Goal: Transaction & Acquisition: Purchase product/service

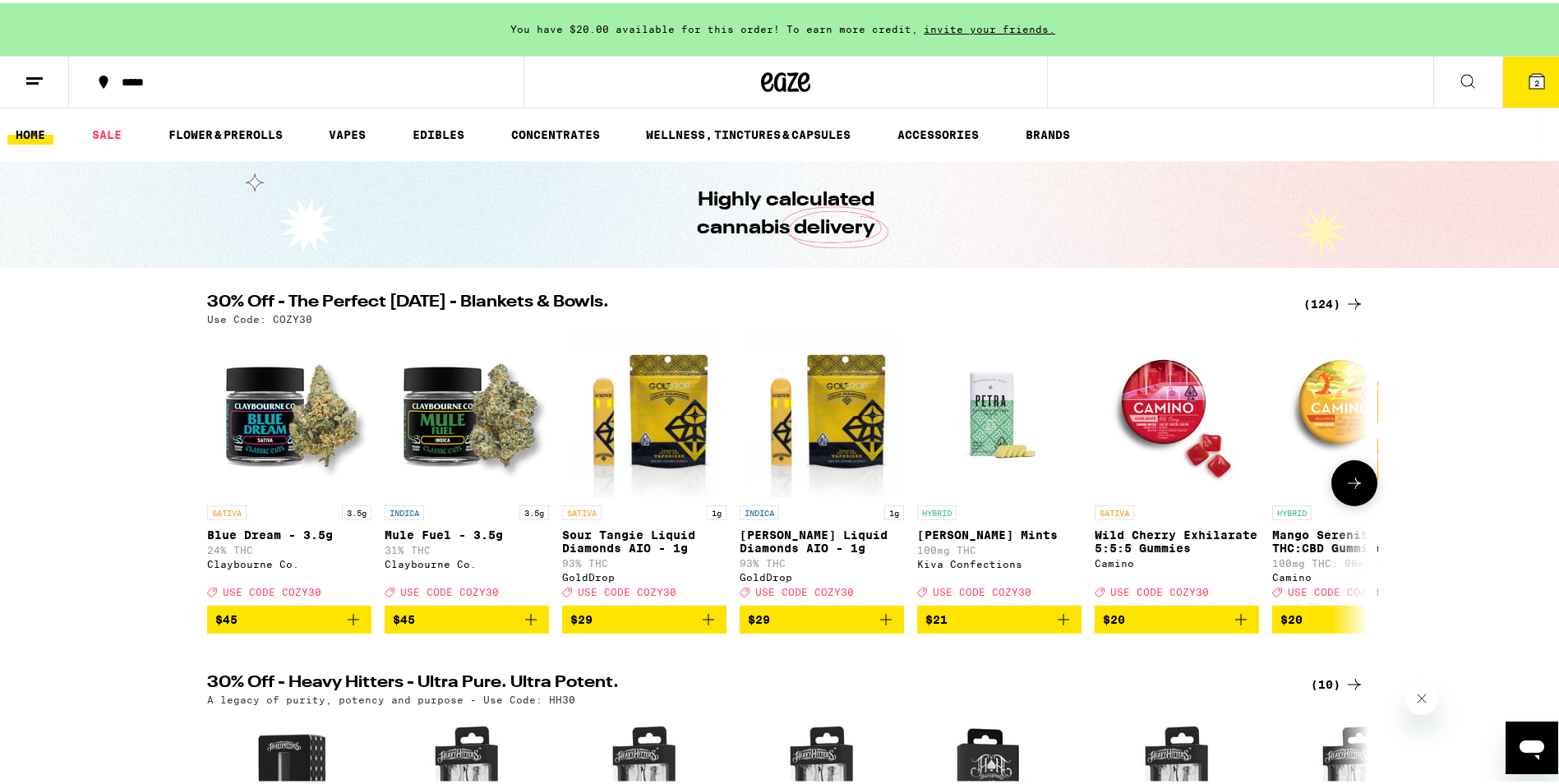
click at [1359, 476] on button at bounding box center [1354, 479] width 46 height 46
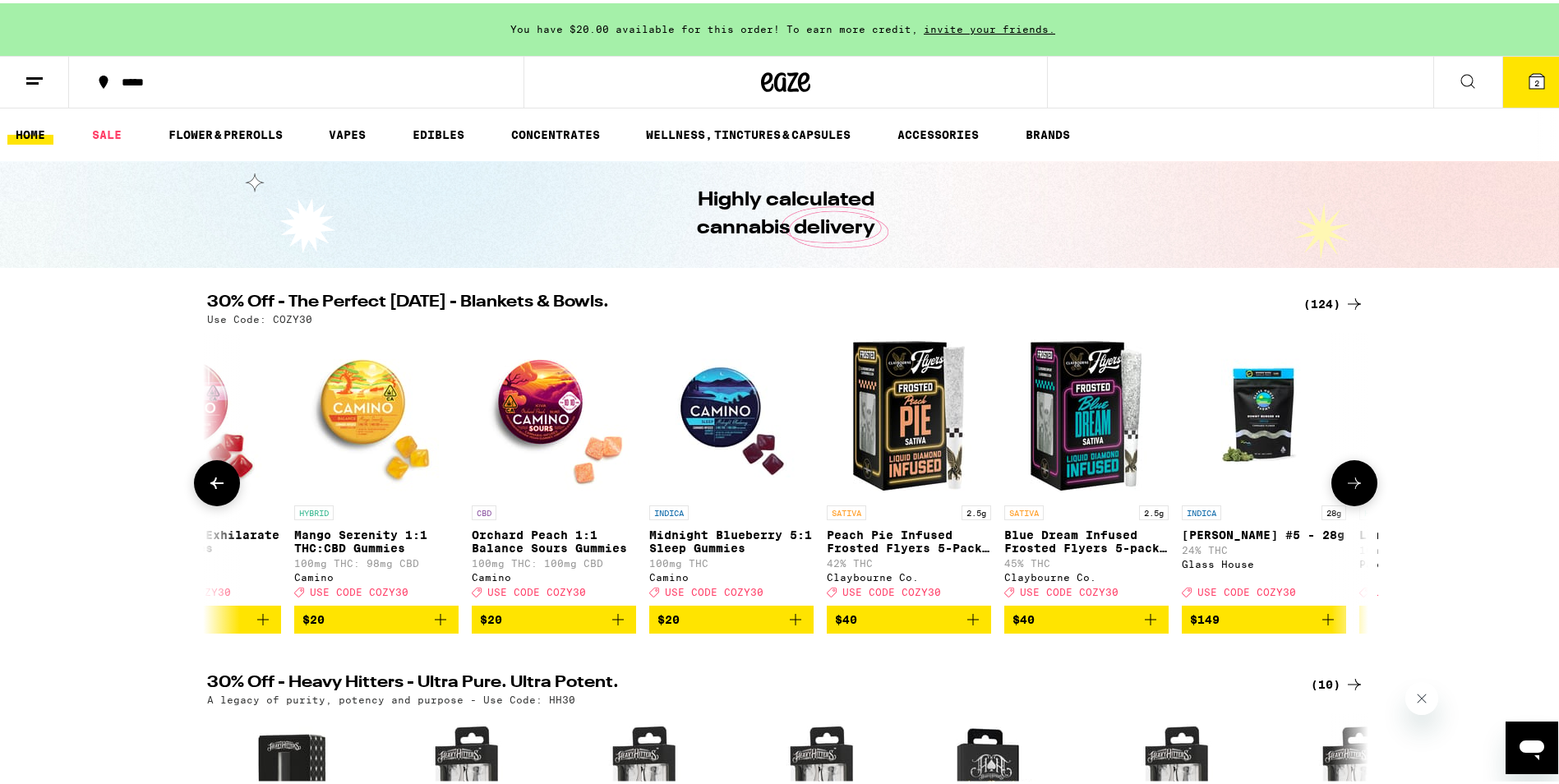
click at [1359, 476] on button at bounding box center [1354, 479] width 46 height 46
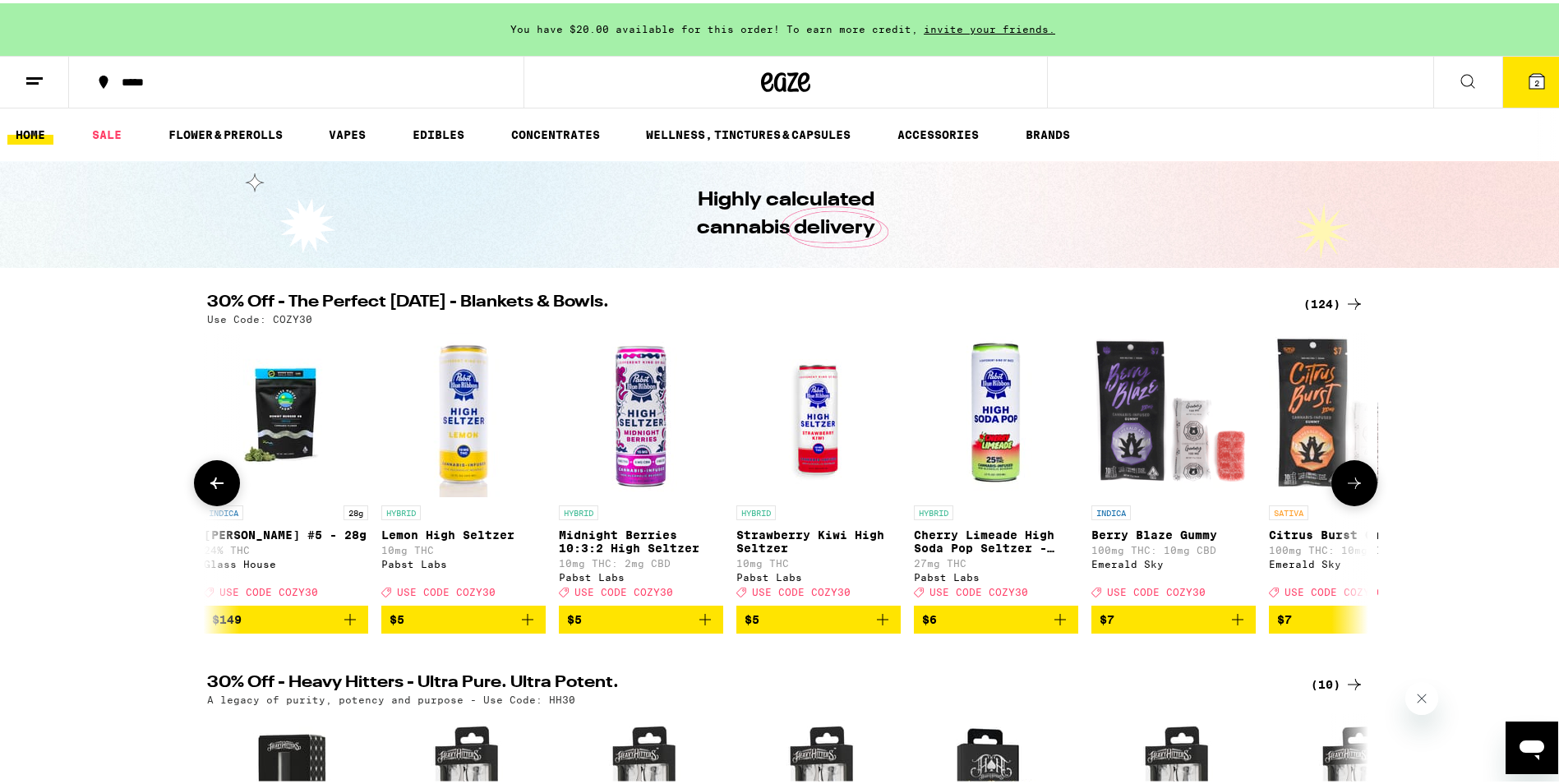
click at [1359, 476] on button at bounding box center [1354, 479] width 46 height 46
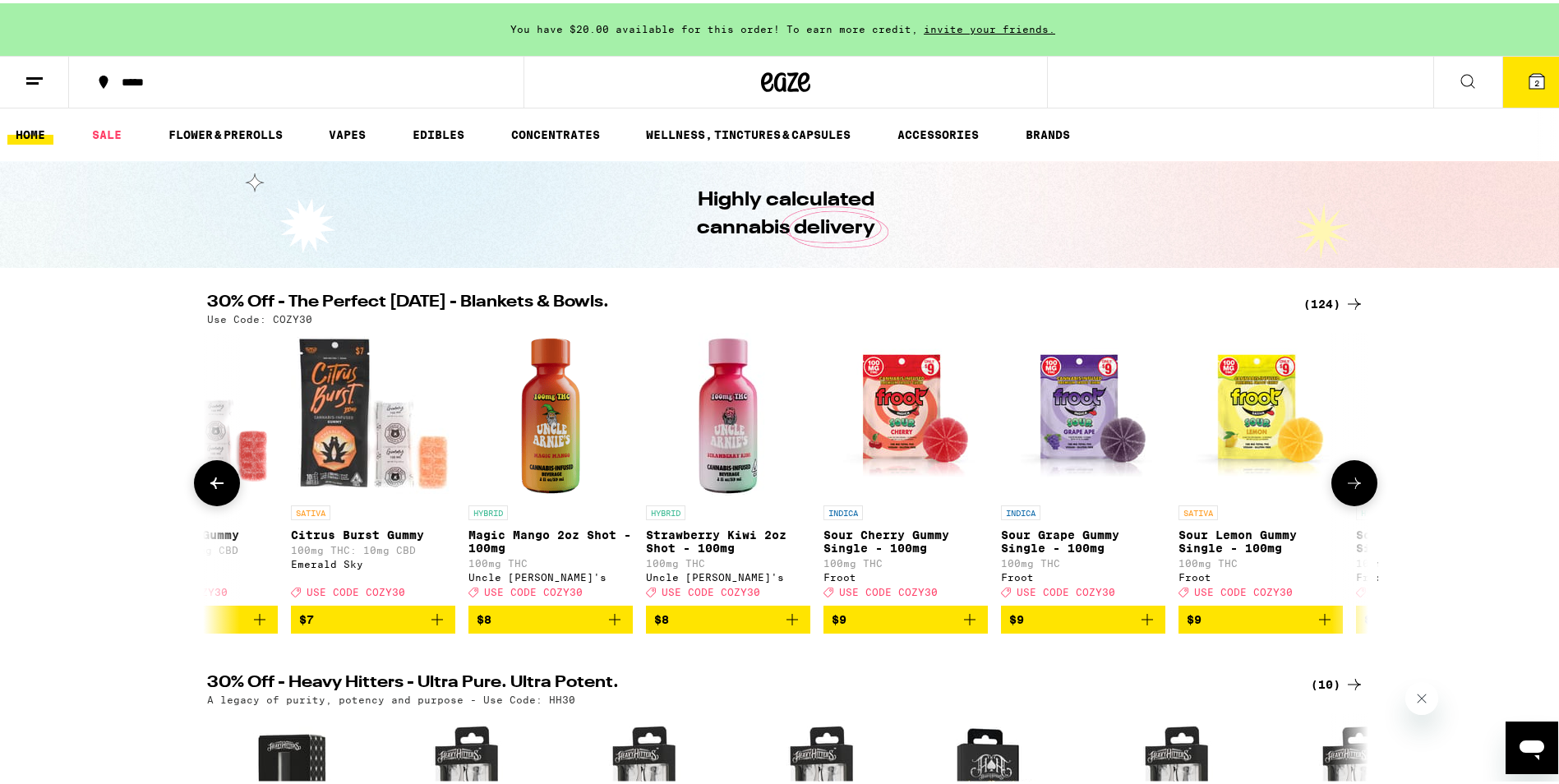
click at [1359, 476] on button at bounding box center [1354, 479] width 46 height 46
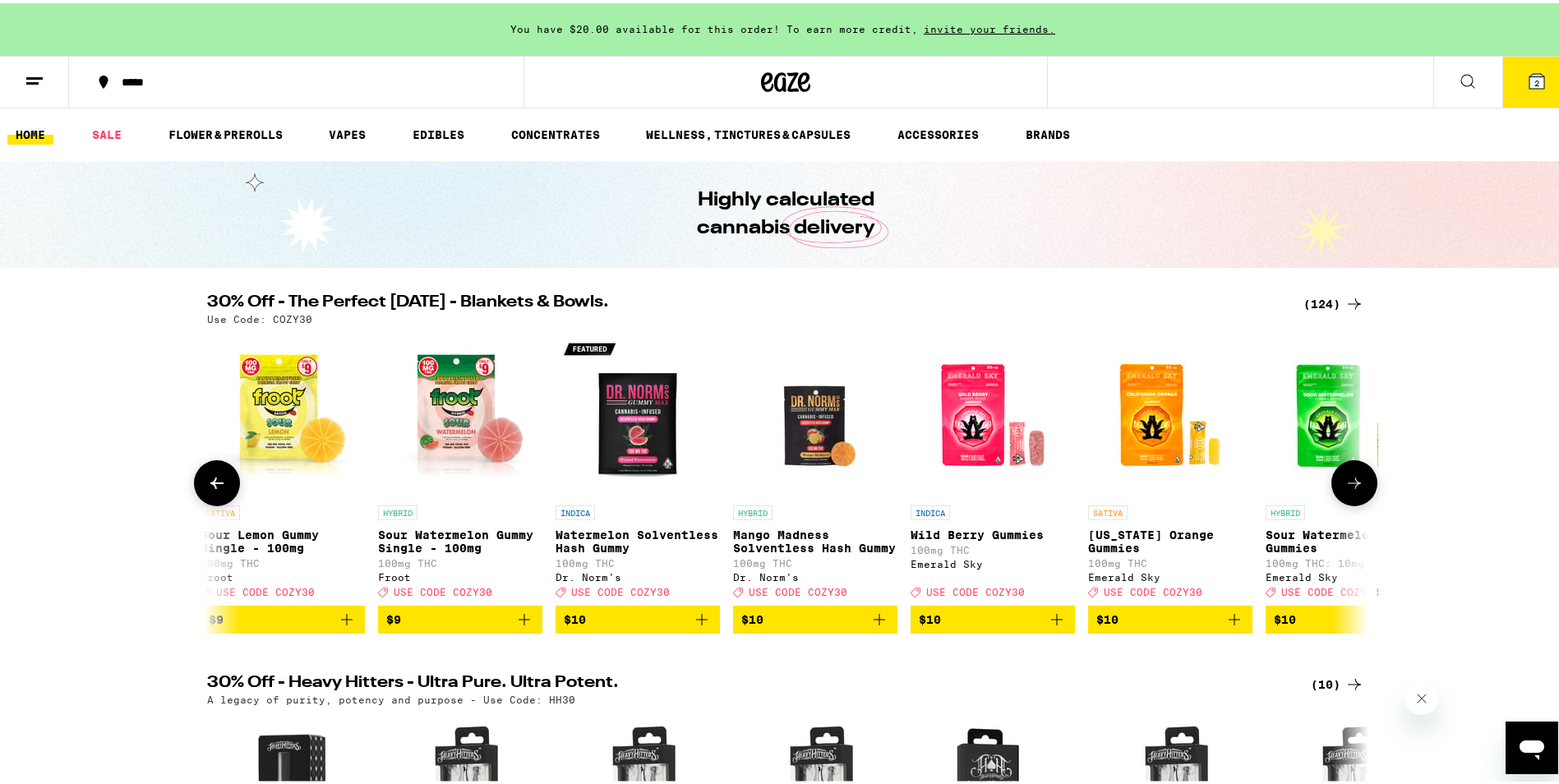
click at [1359, 476] on button at bounding box center [1354, 479] width 46 height 46
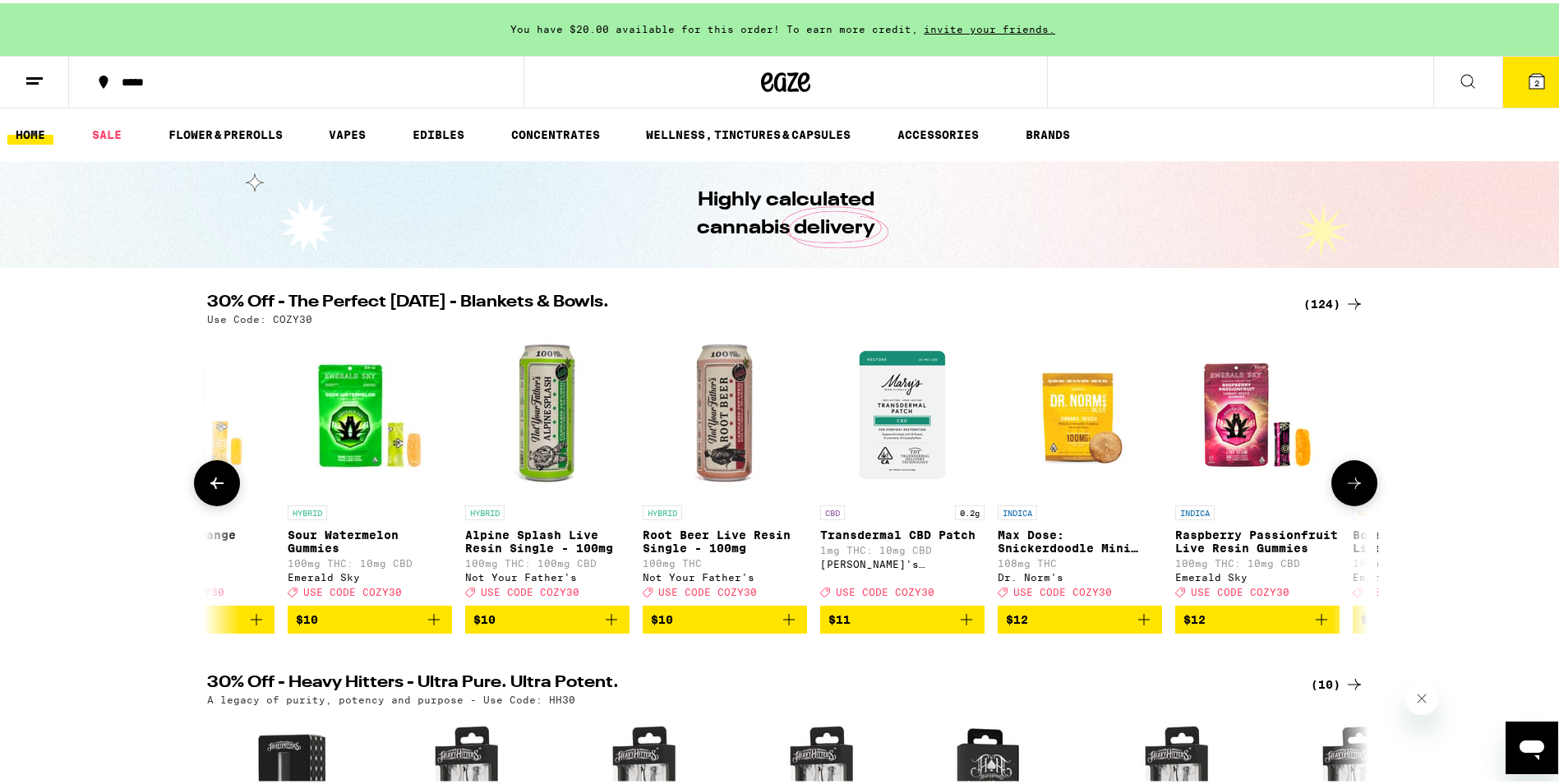
click at [1359, 476] on button at bounding box center [1354, 479] width 46 height 46
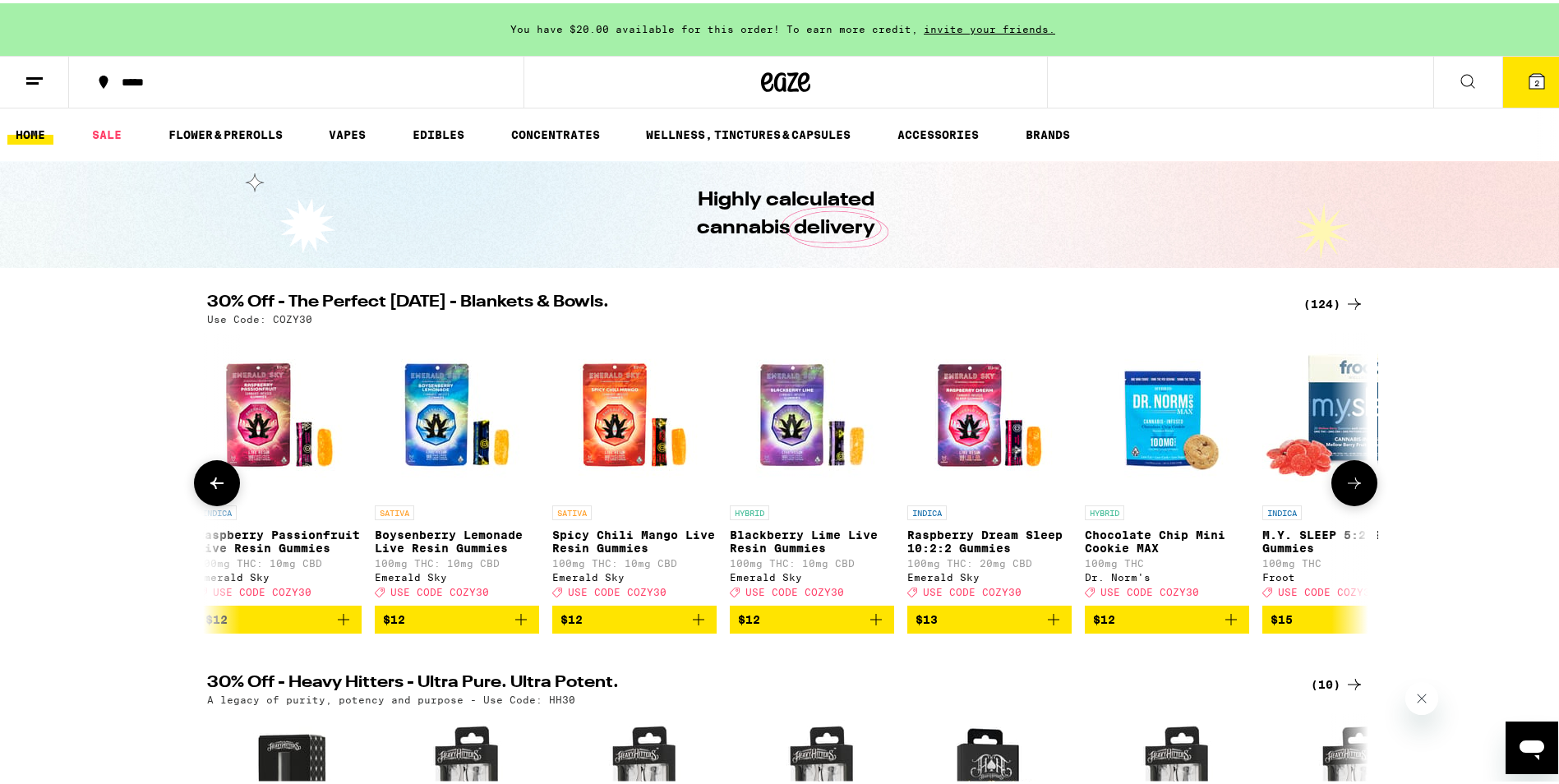
click at [1359, 476] on button at bounding box center [1354, 479] width 46 height 46
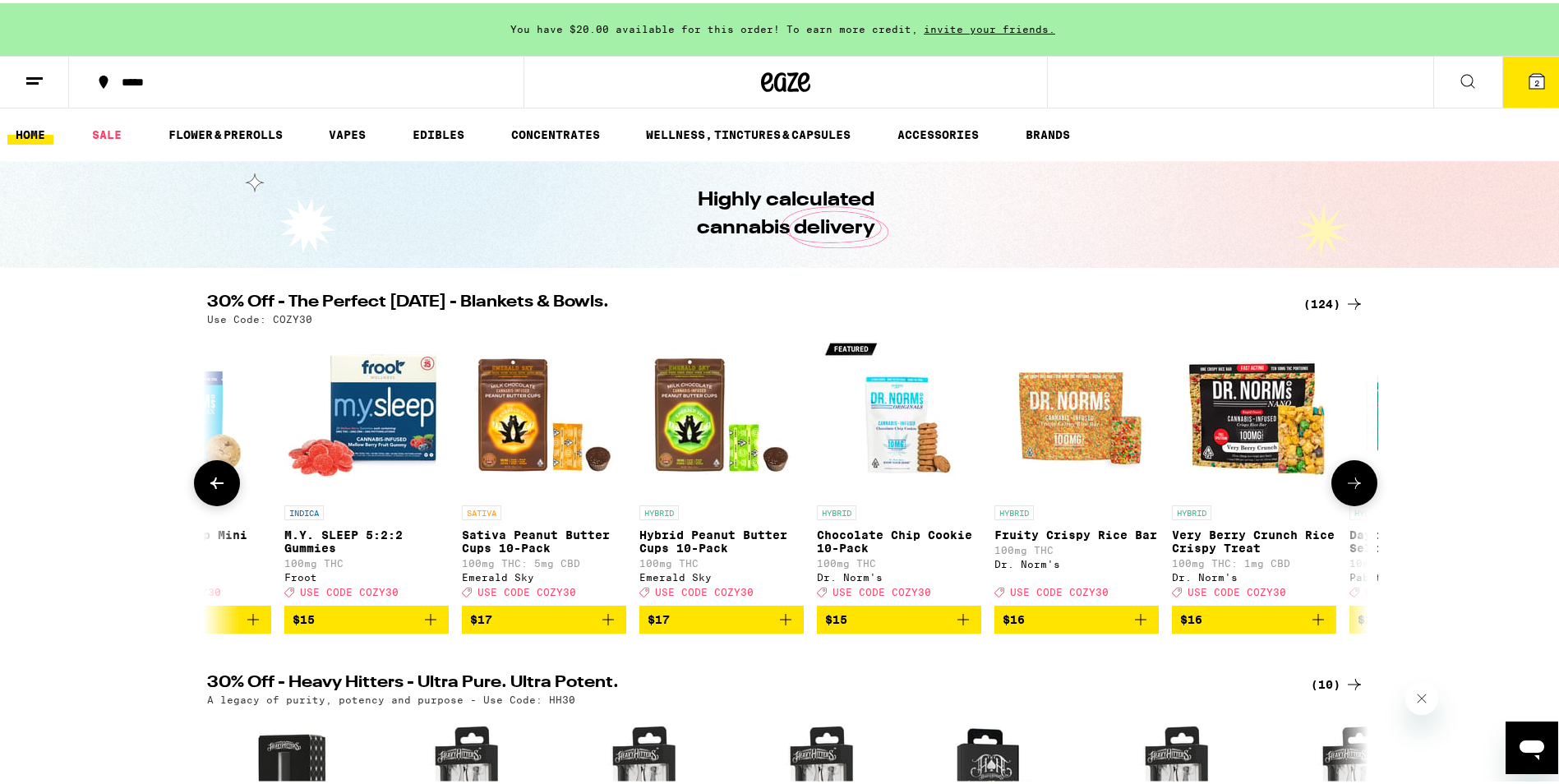
click at [1359, 476] on button at bounding box center [1354, 479] width 46 height 46
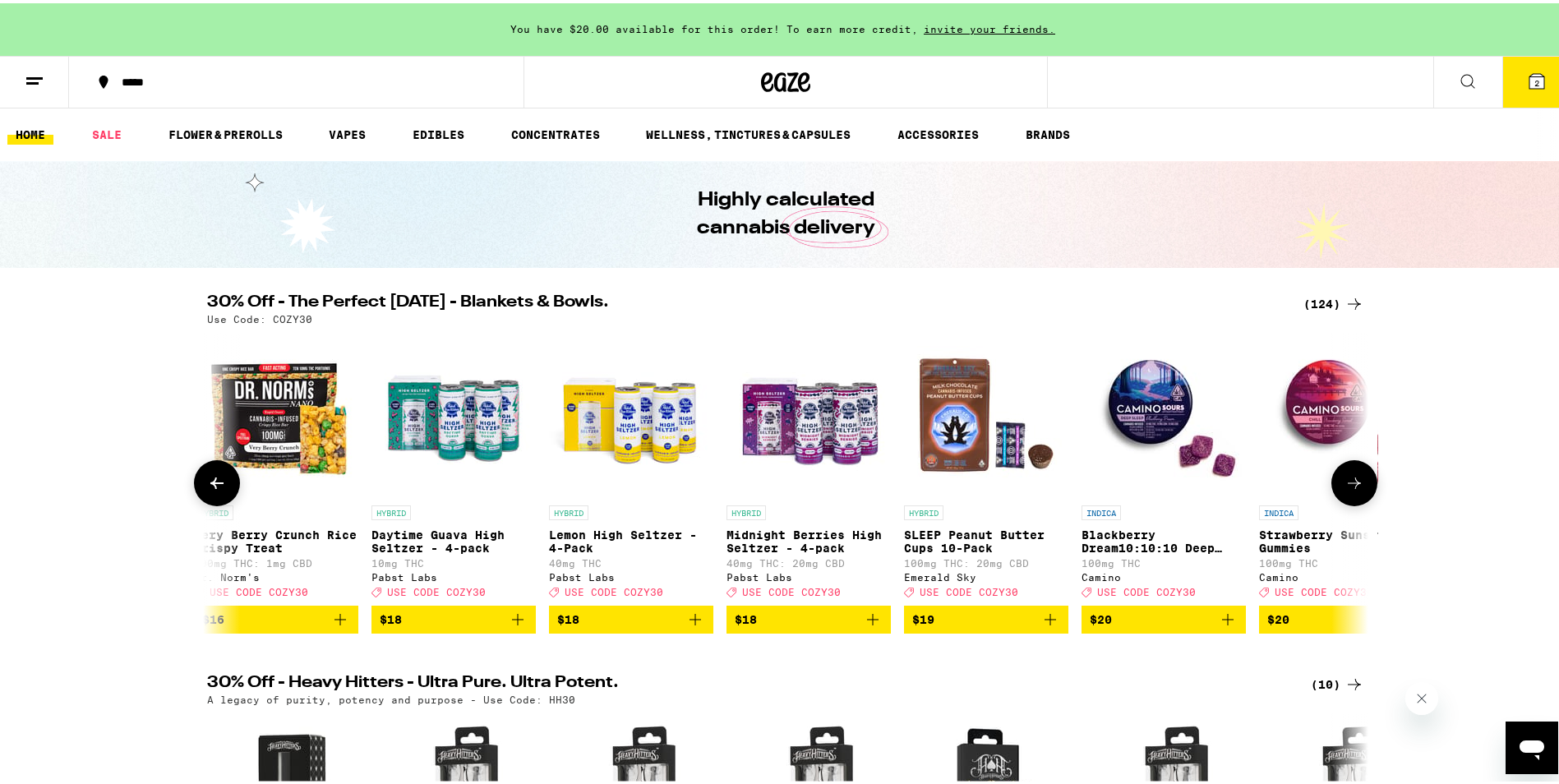
click at [1359, 476] on button at bounding box center [1354, 479] width 46 height 46
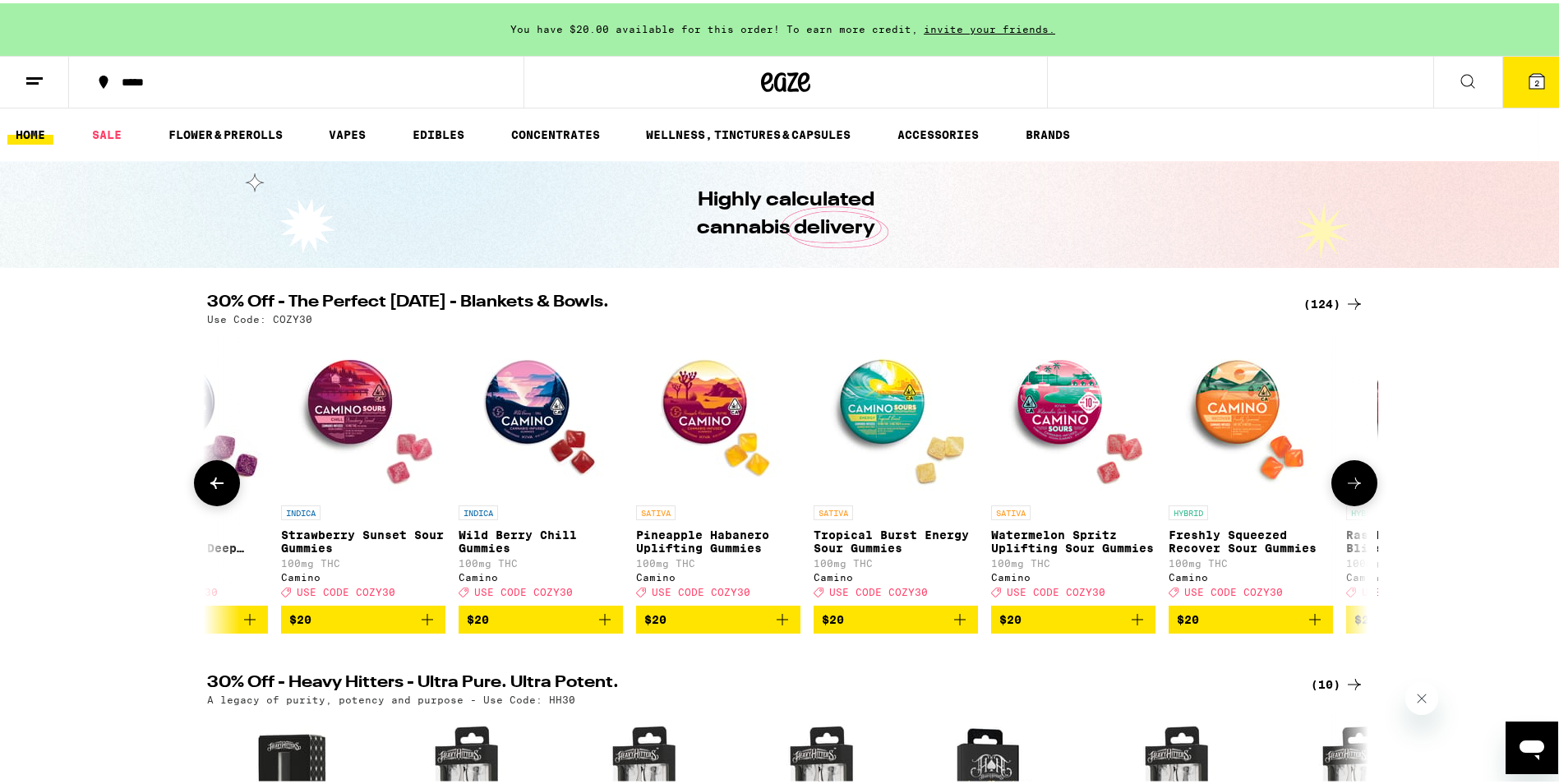
click at [1359, 476] on button at bounding box center [1354, 479] width 46 height 46
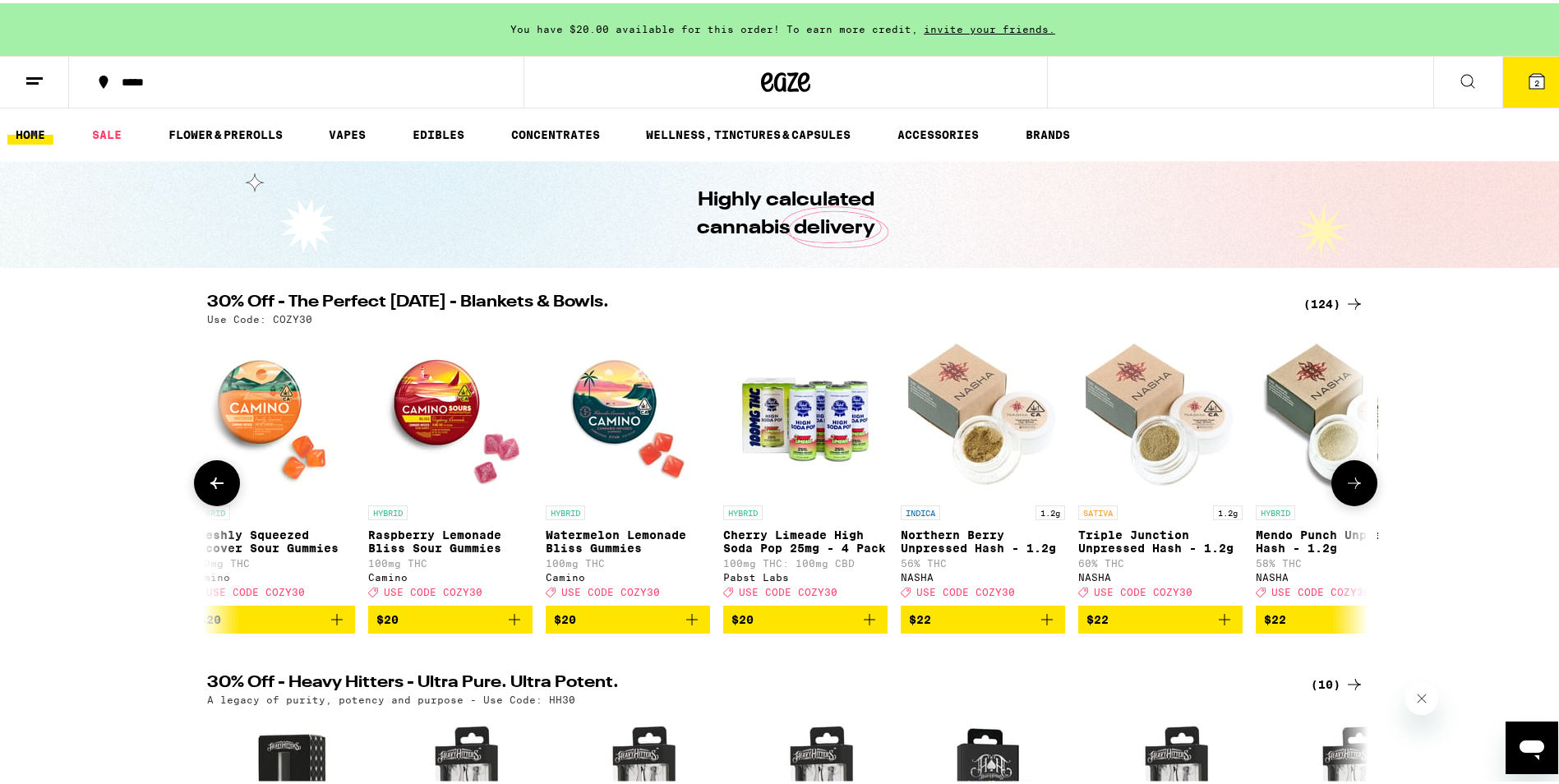
click at [1359, 476] on button at bounding box center [1354, 479] width 46 height 46
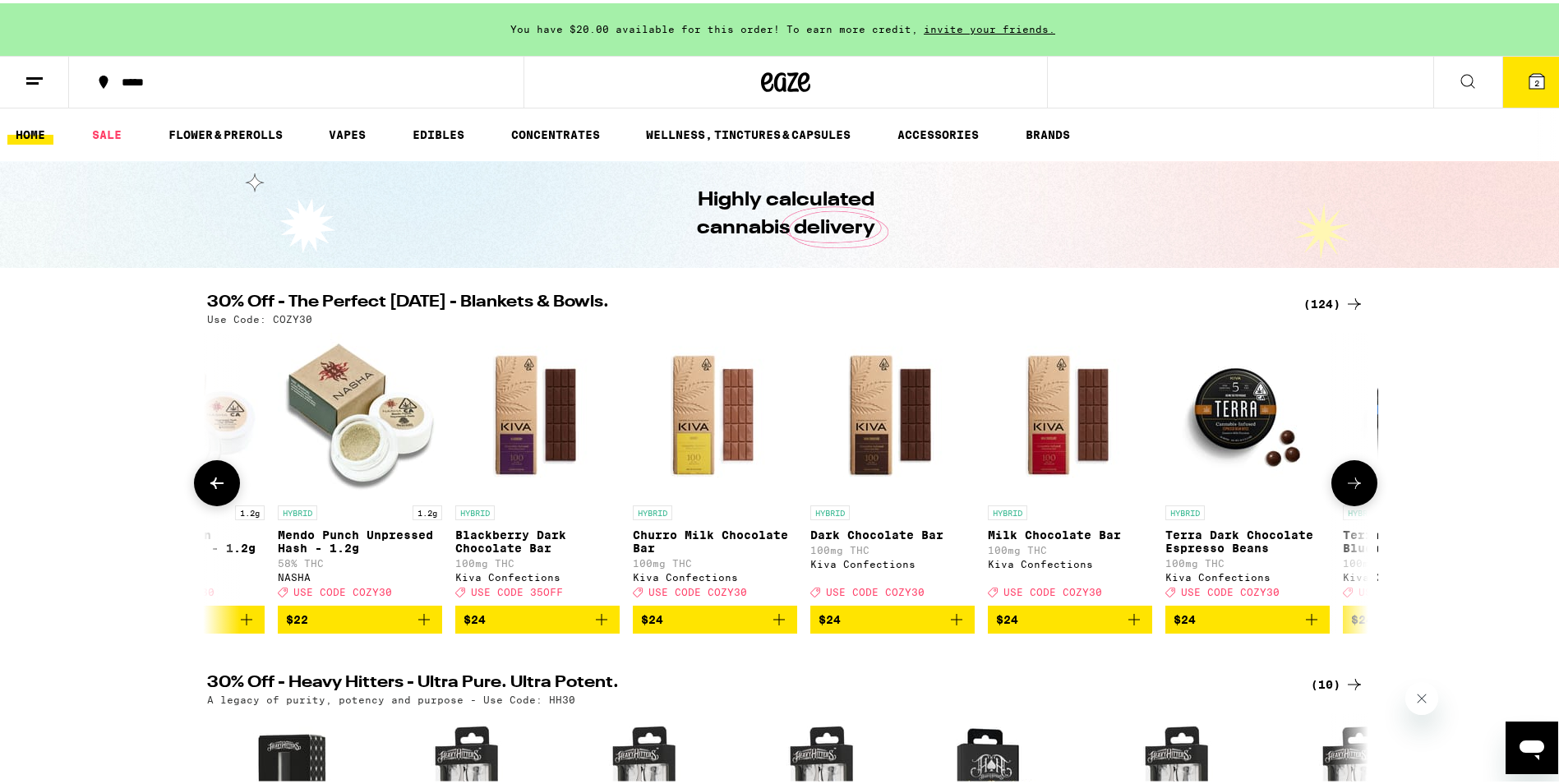
click at [1359, 476] on button at bounding box center [1354, 479] width 46 height 46
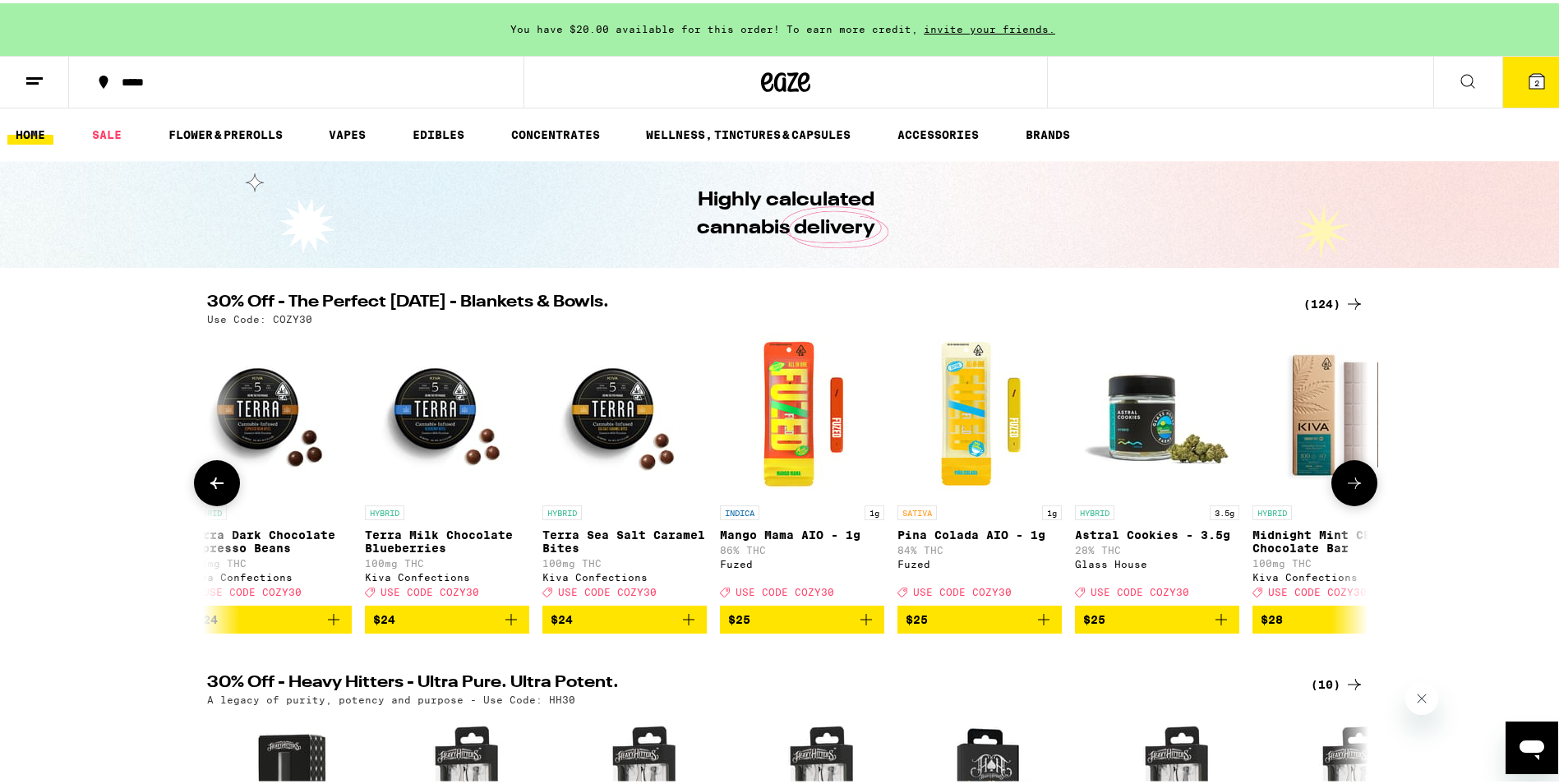
click at [1359, 476] on button at bounding box center [1354, 479] width 46 height 46
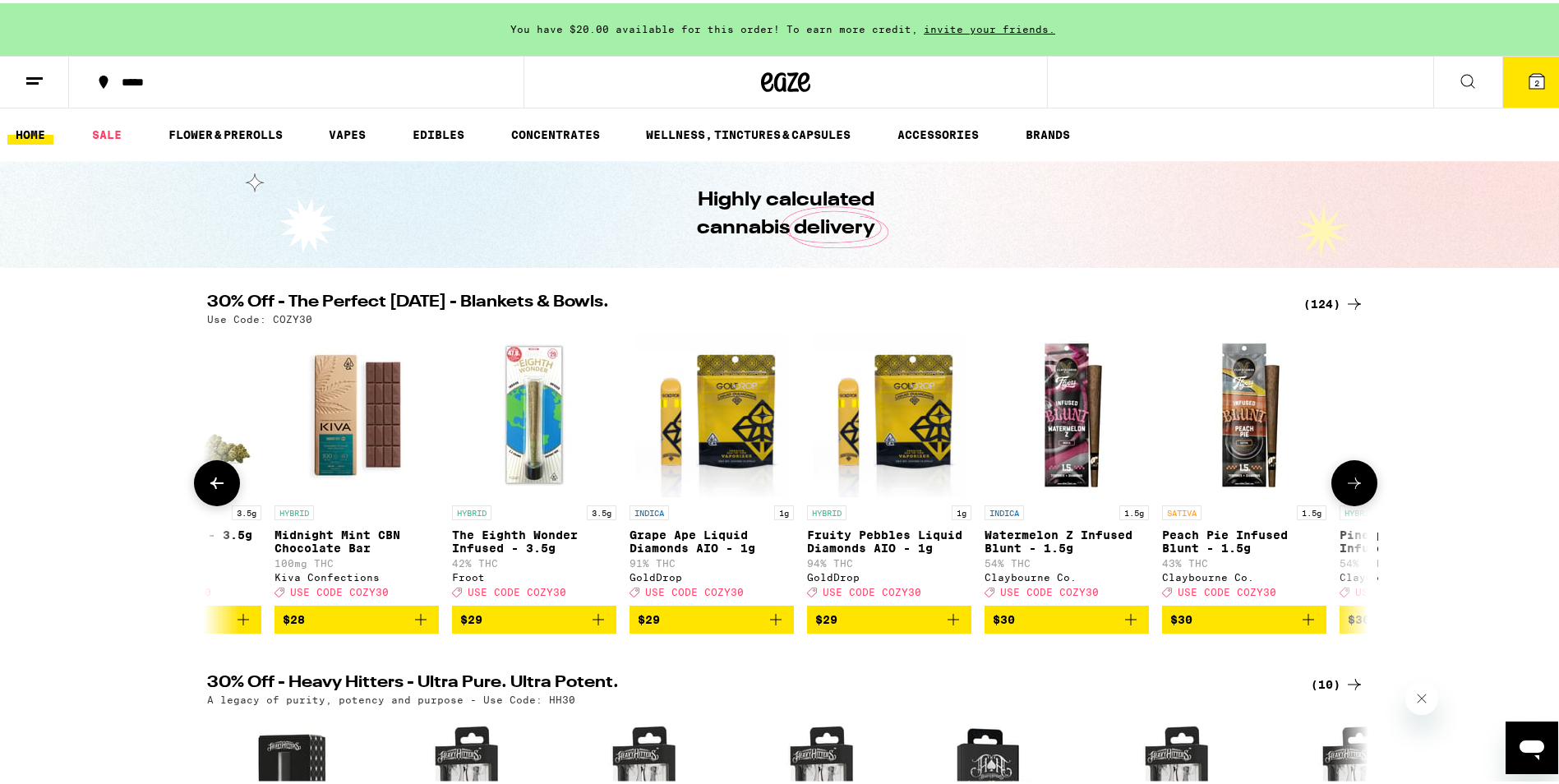
click at [1359, 476] on button at bounding box center [1354, 479] width 46 height 46
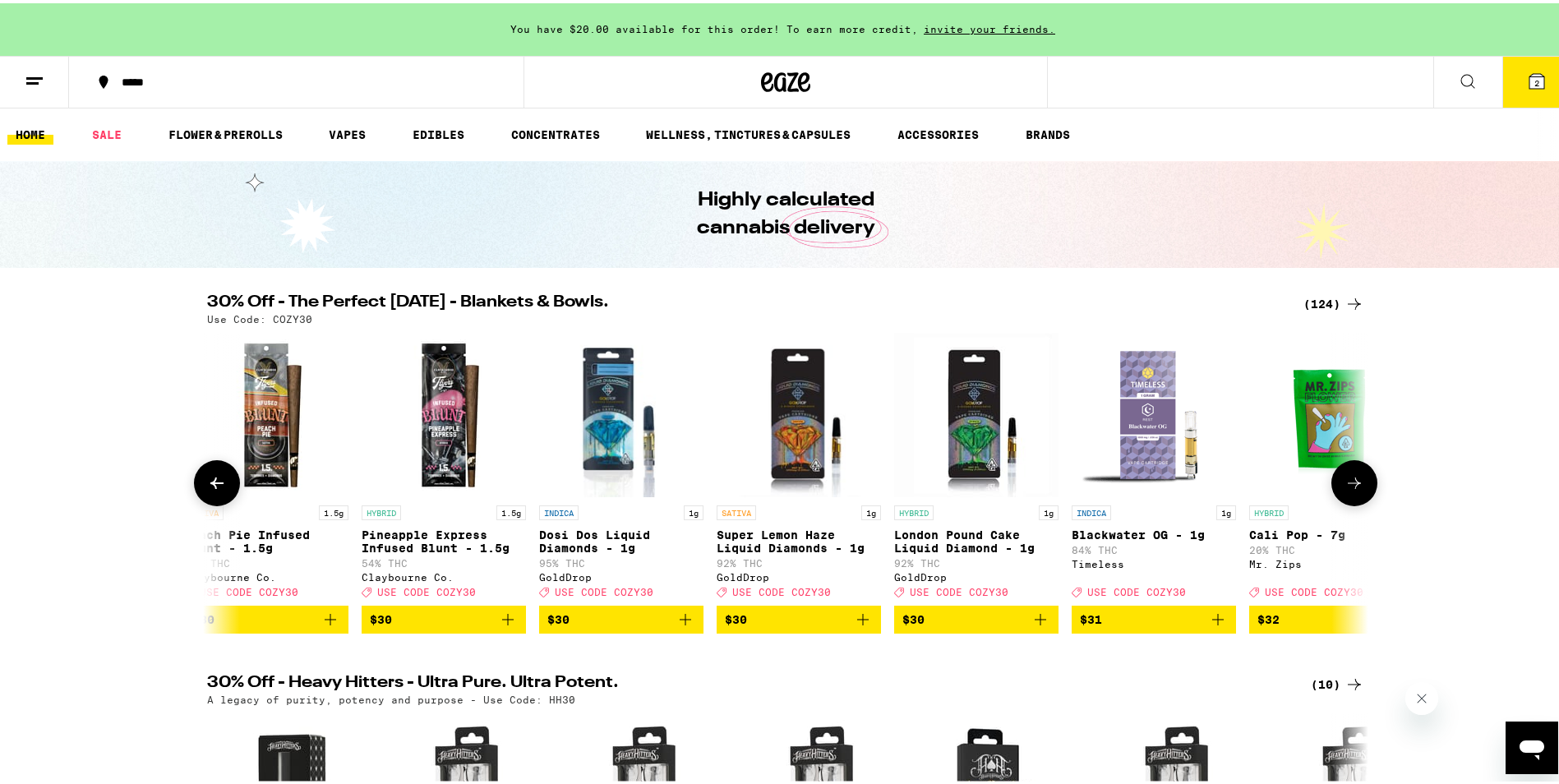
drag, startPoint x: 1359, startPoint y: 476, endPoint x: 1015, endPoint y: 405, distance: 351.3
click at [1354, 475] on button at bounding box center [1354, 479] width 46 height 46
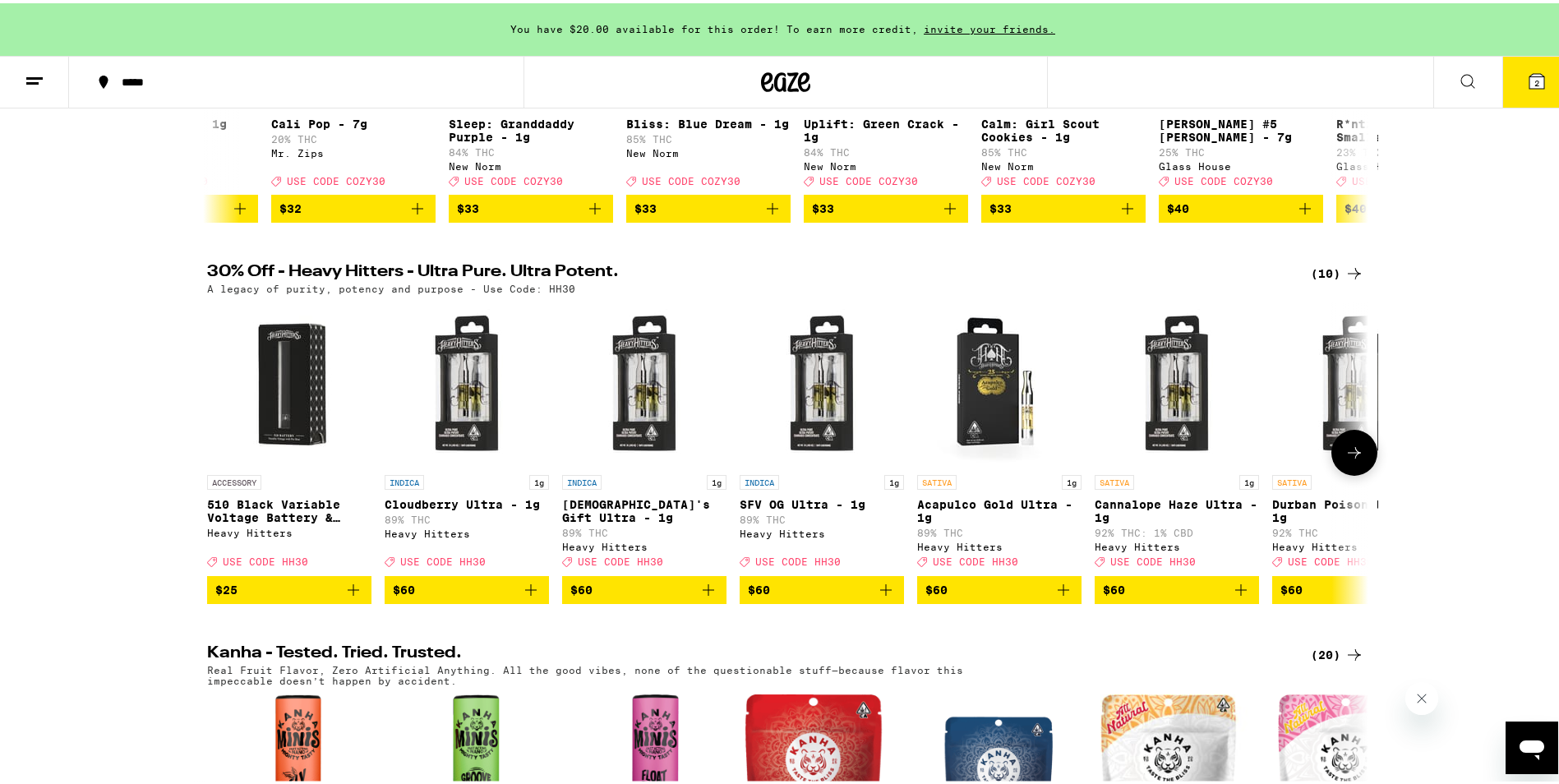
scroll to position [0, 0]
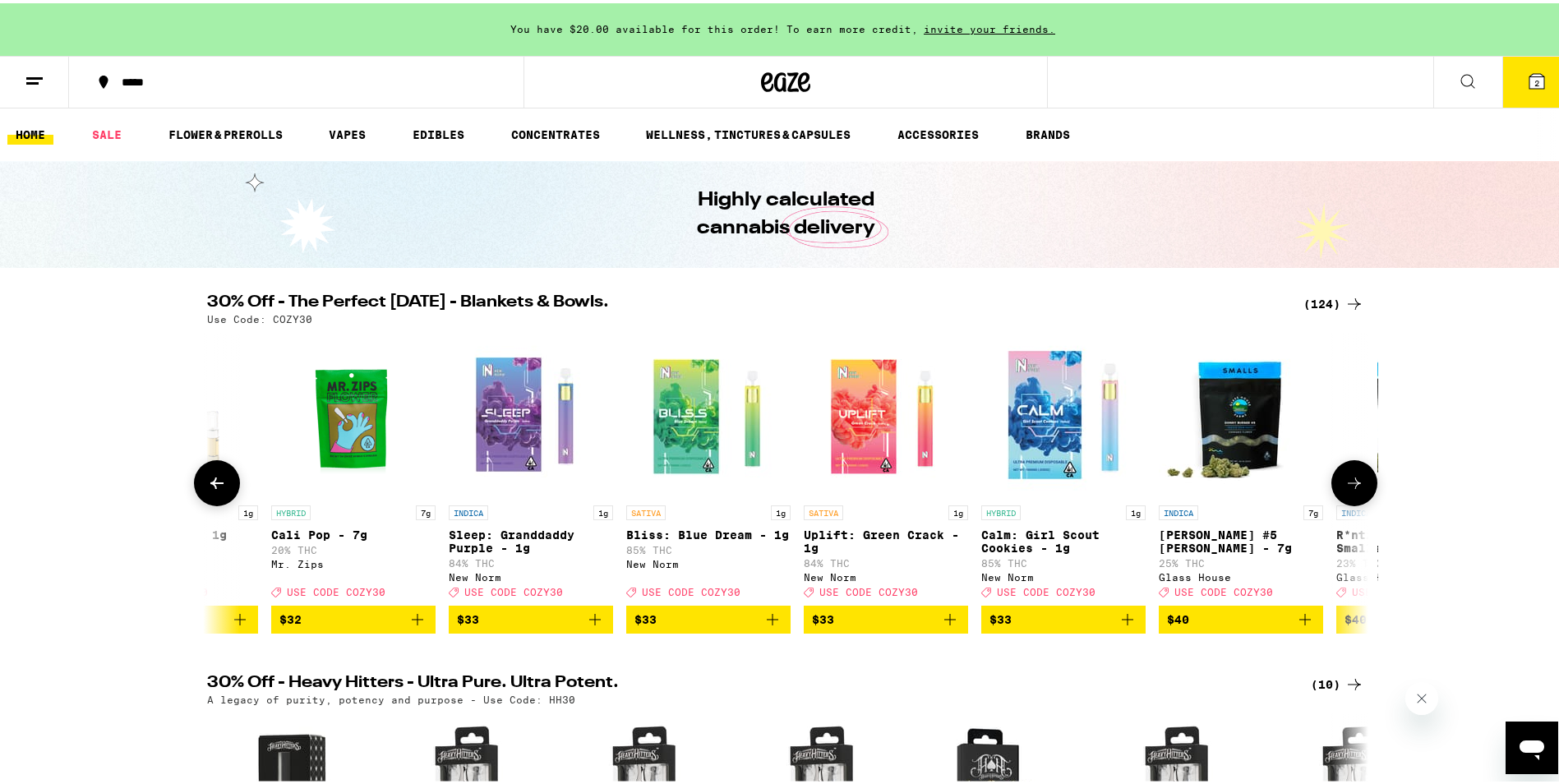
click at [207, 482] on icon at bounding box center [217, 479] width 20 height 20
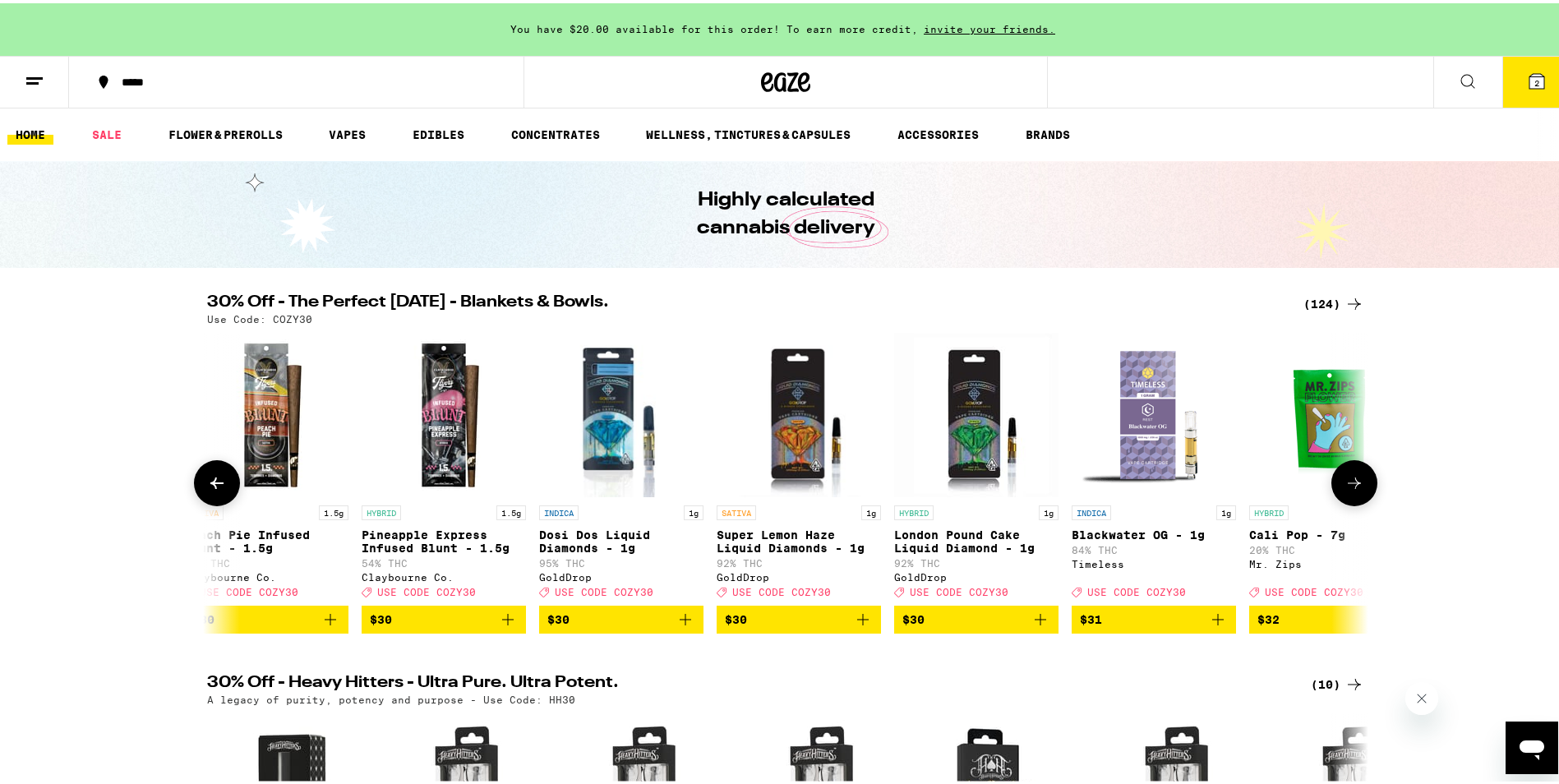
click at [207, 482] on icon at bounding box center [217, 479] width 20 height 20
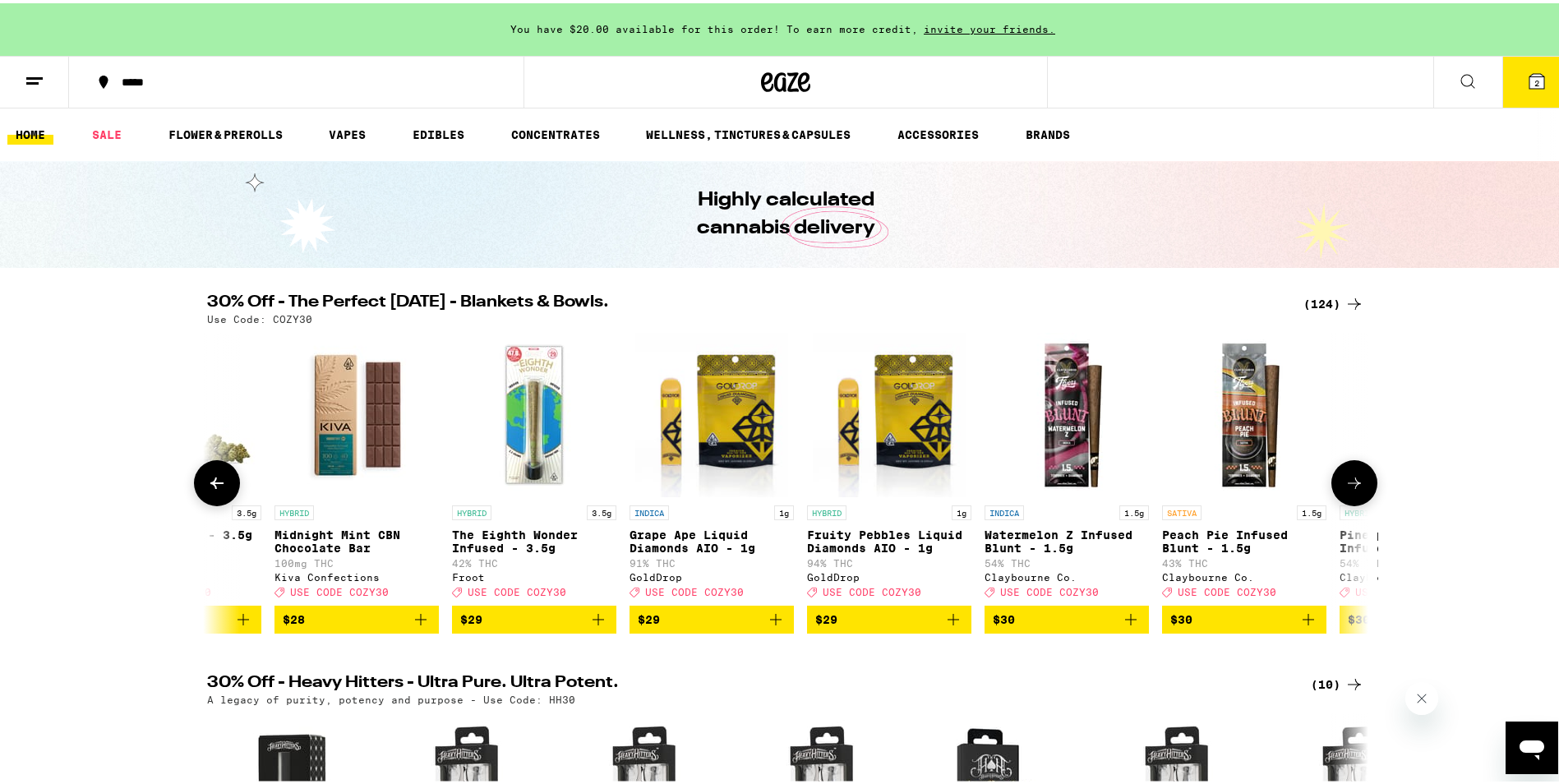
click at [207, 482] on icon at bounding box center [217, 479] width 20 height 20
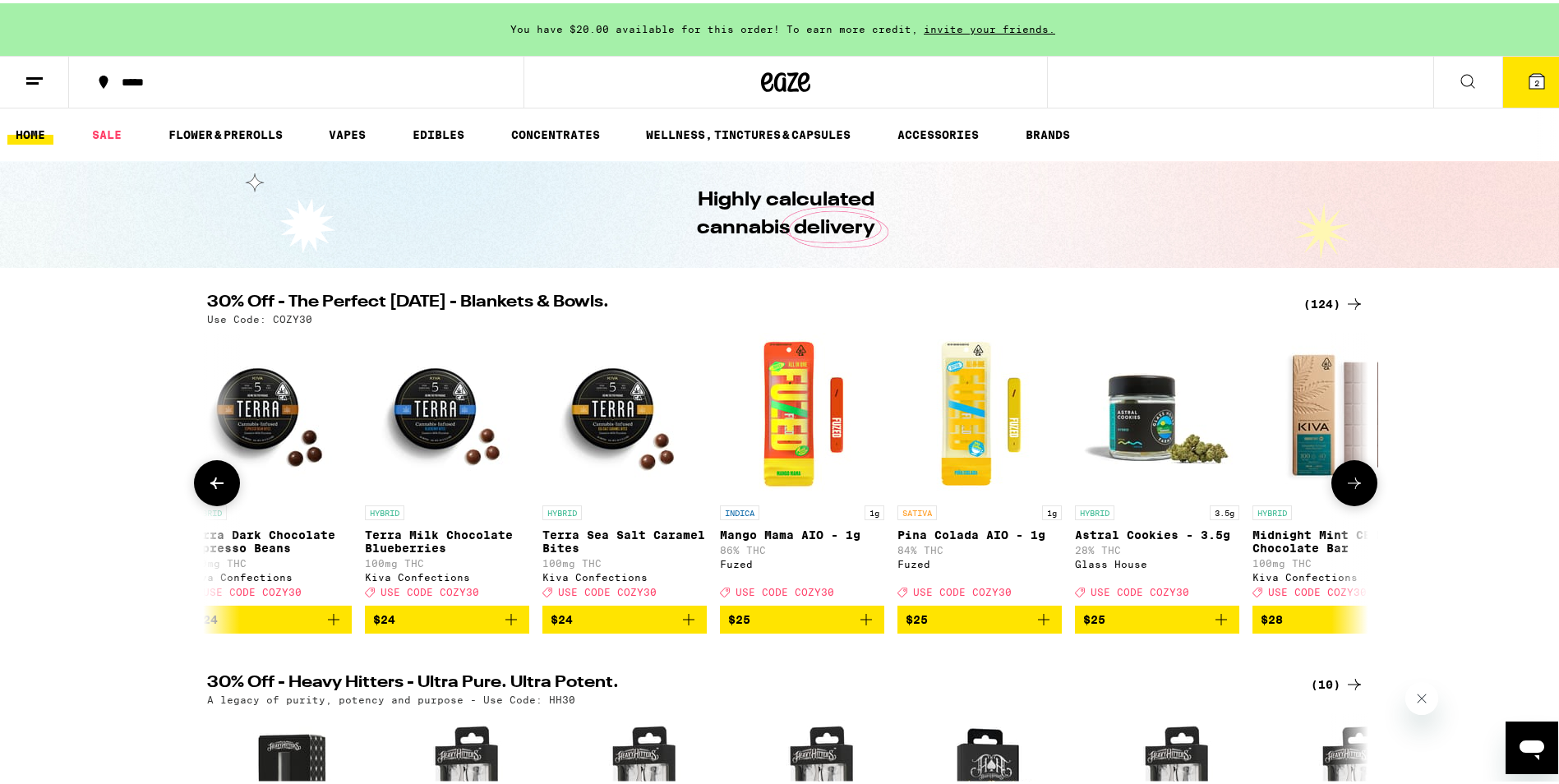
click at [207, 482] on icon at bounding box center [217, 479] width 20 height 20
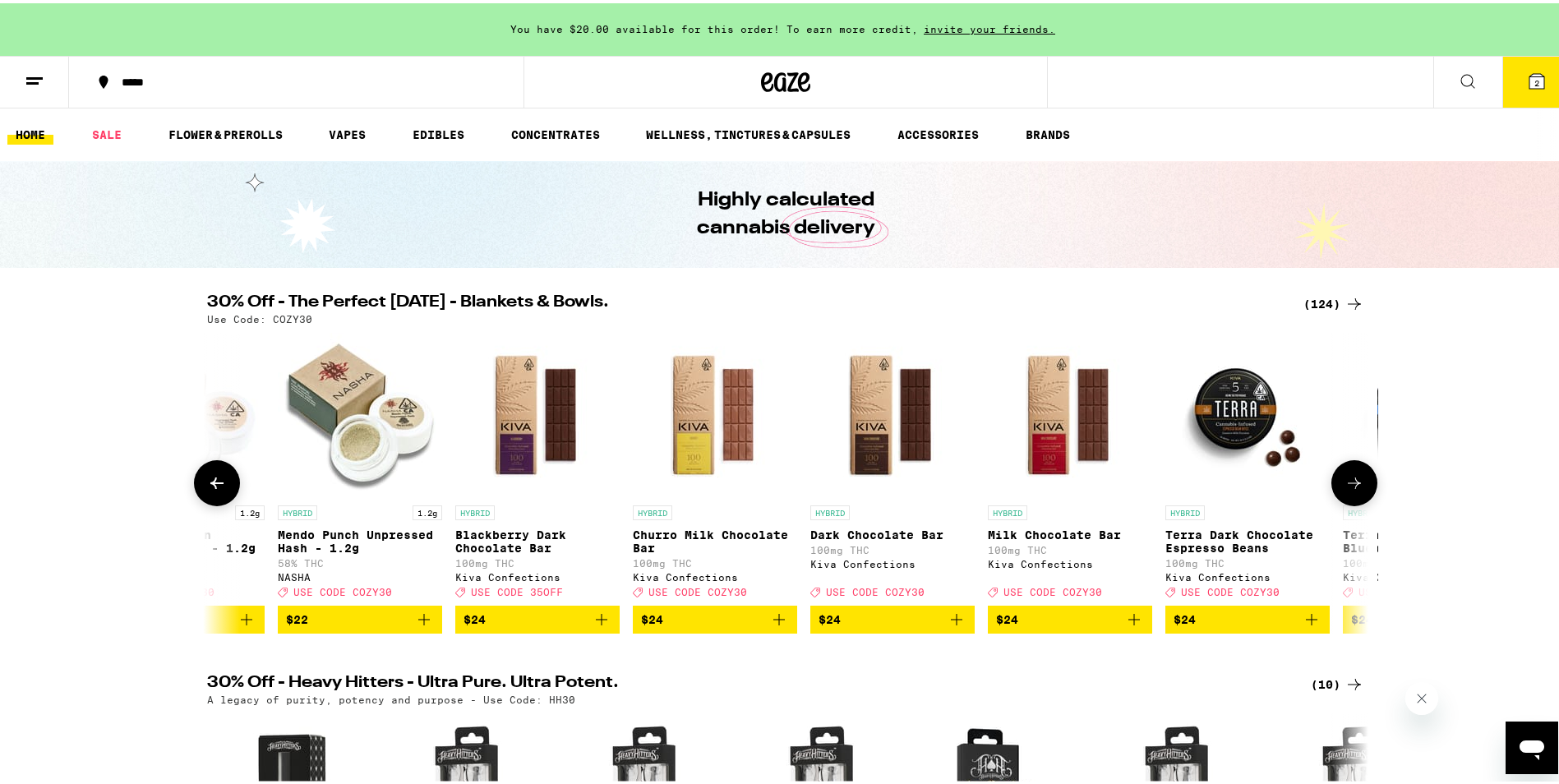
click at [207, 482] on icon at bounding box center [217, 479] width 20 height 20
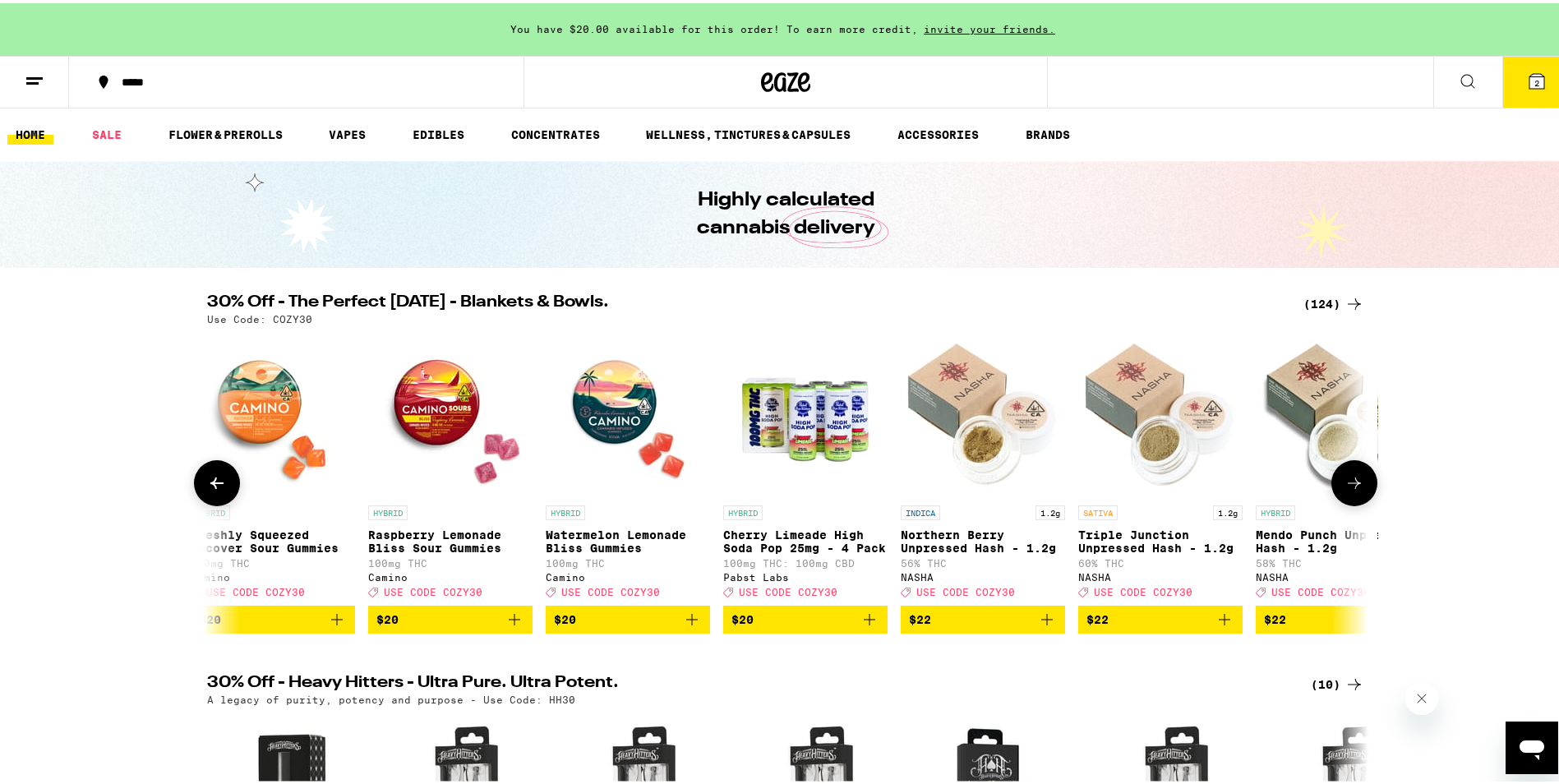
click at [207, 482] on icon at bounding box center [217, 479] width 20 height 20
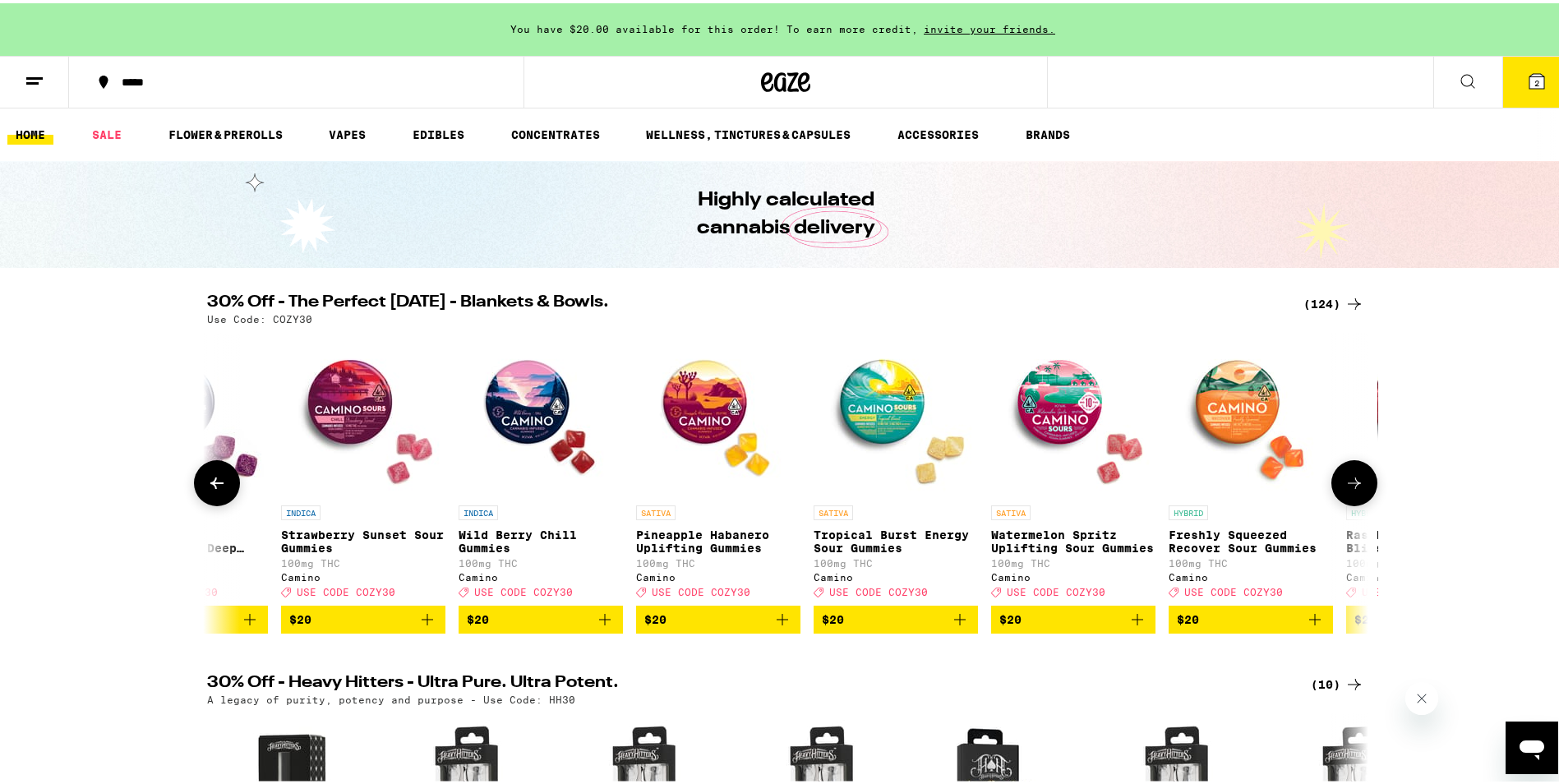
click at [207, 482] on icon at bounding box center [217, 479] width 20 height 20
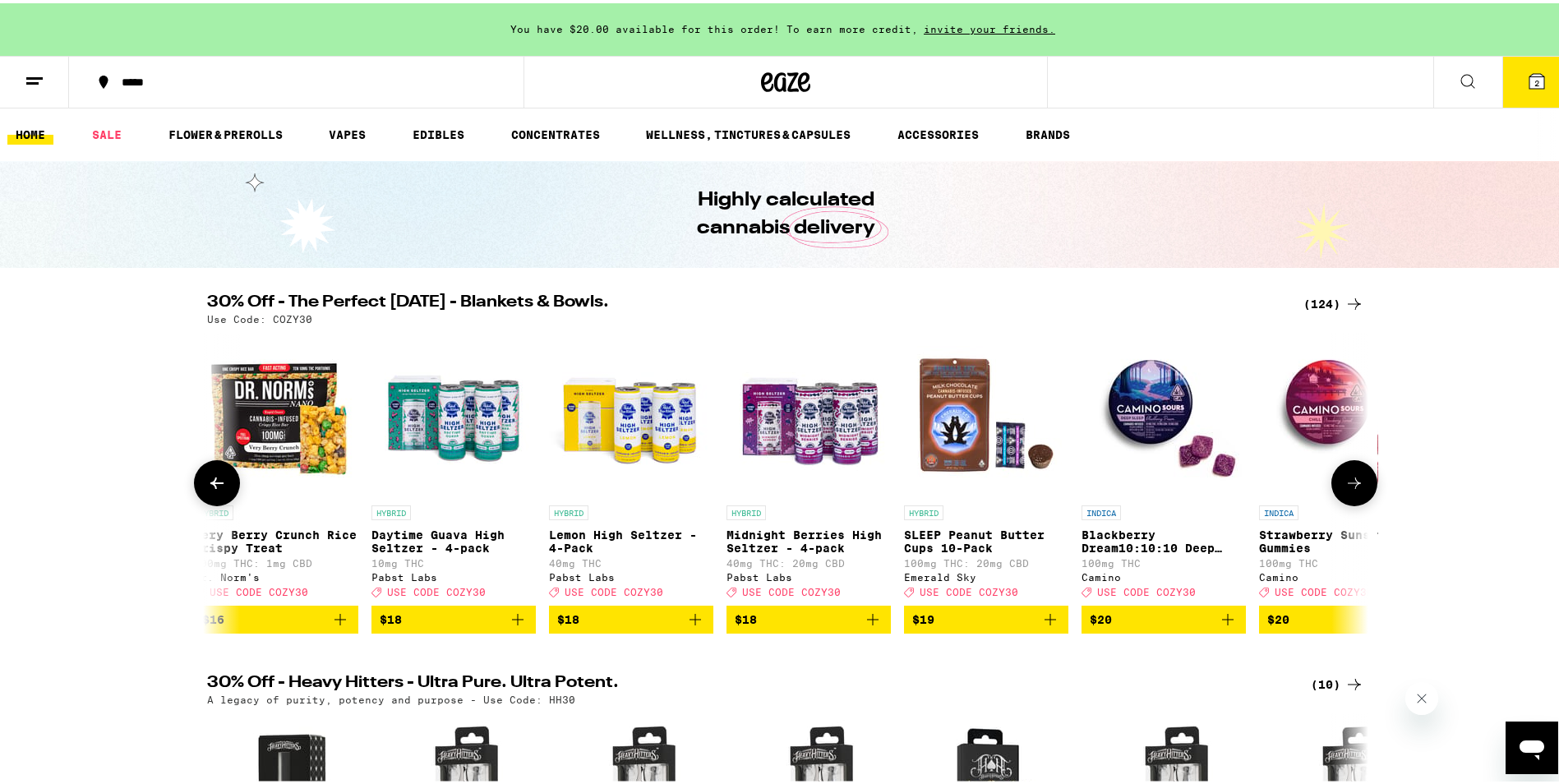
click at [207, 482] on icon at bounding box center [217, 479] width 20 height 20
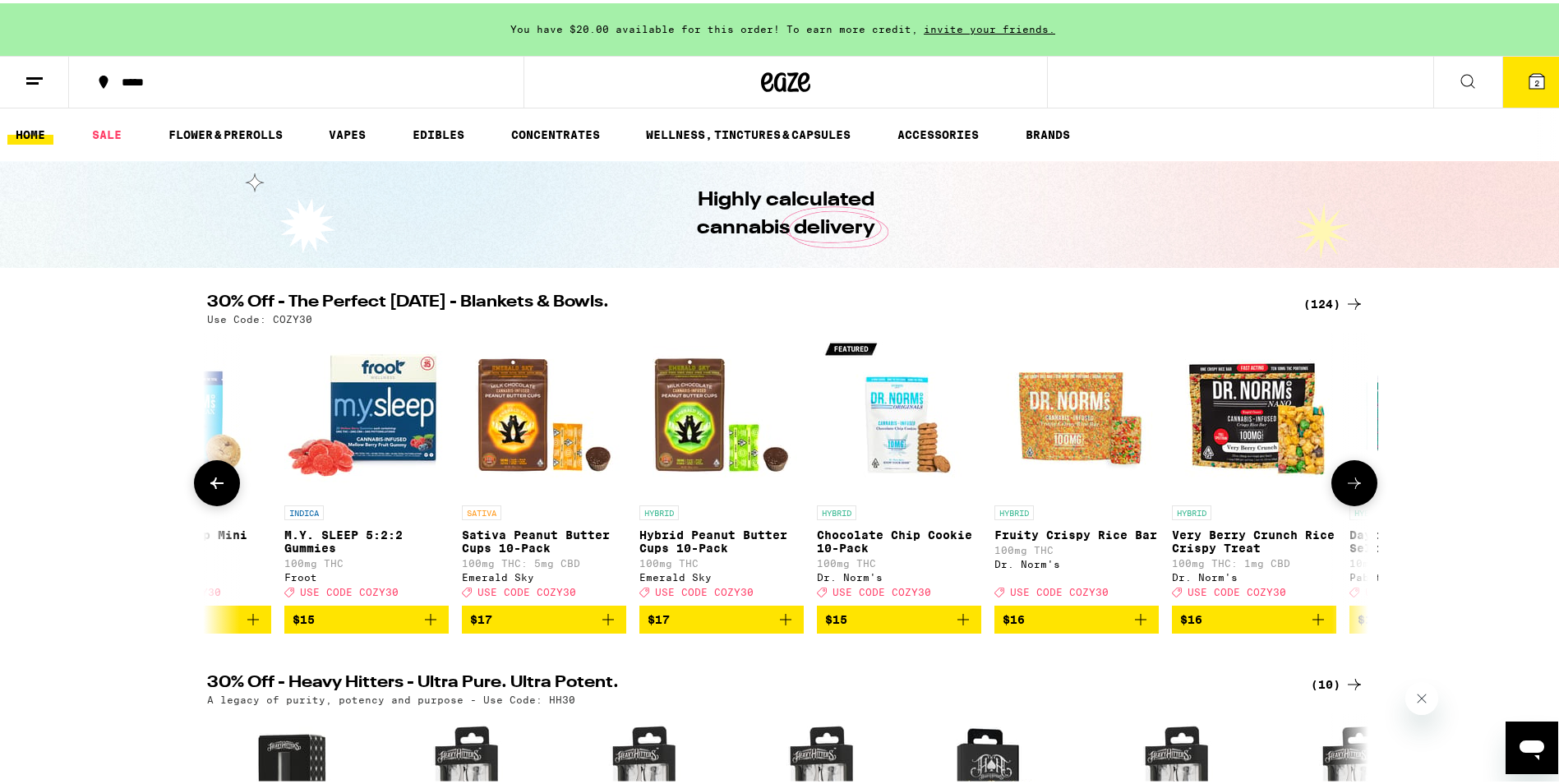
click at [207, 482] on icon at bounding box center [217, 479] width 20 height 20
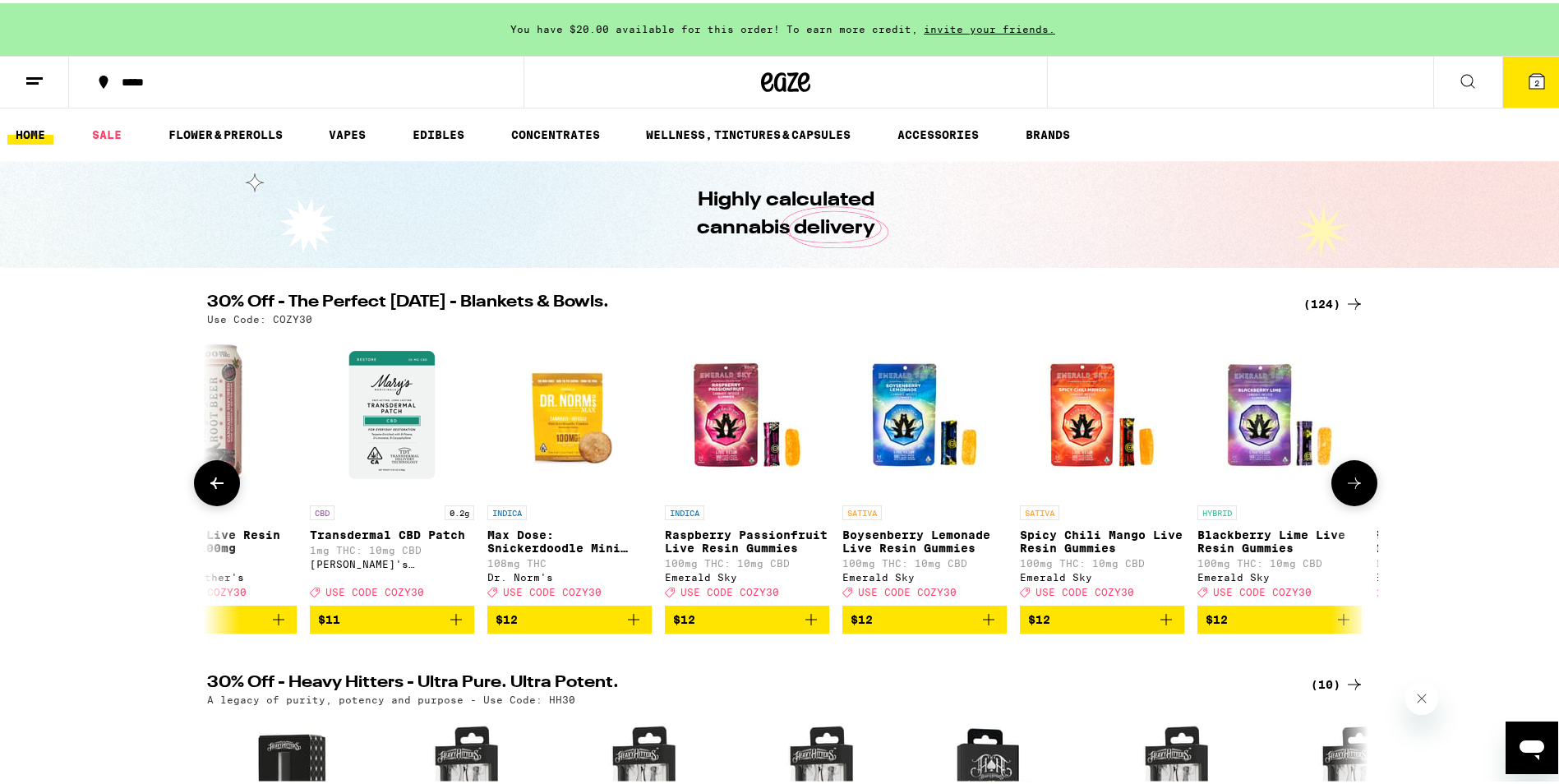
click at [207, 482] on icon at bounding box center [217, 479] width 20 height 20
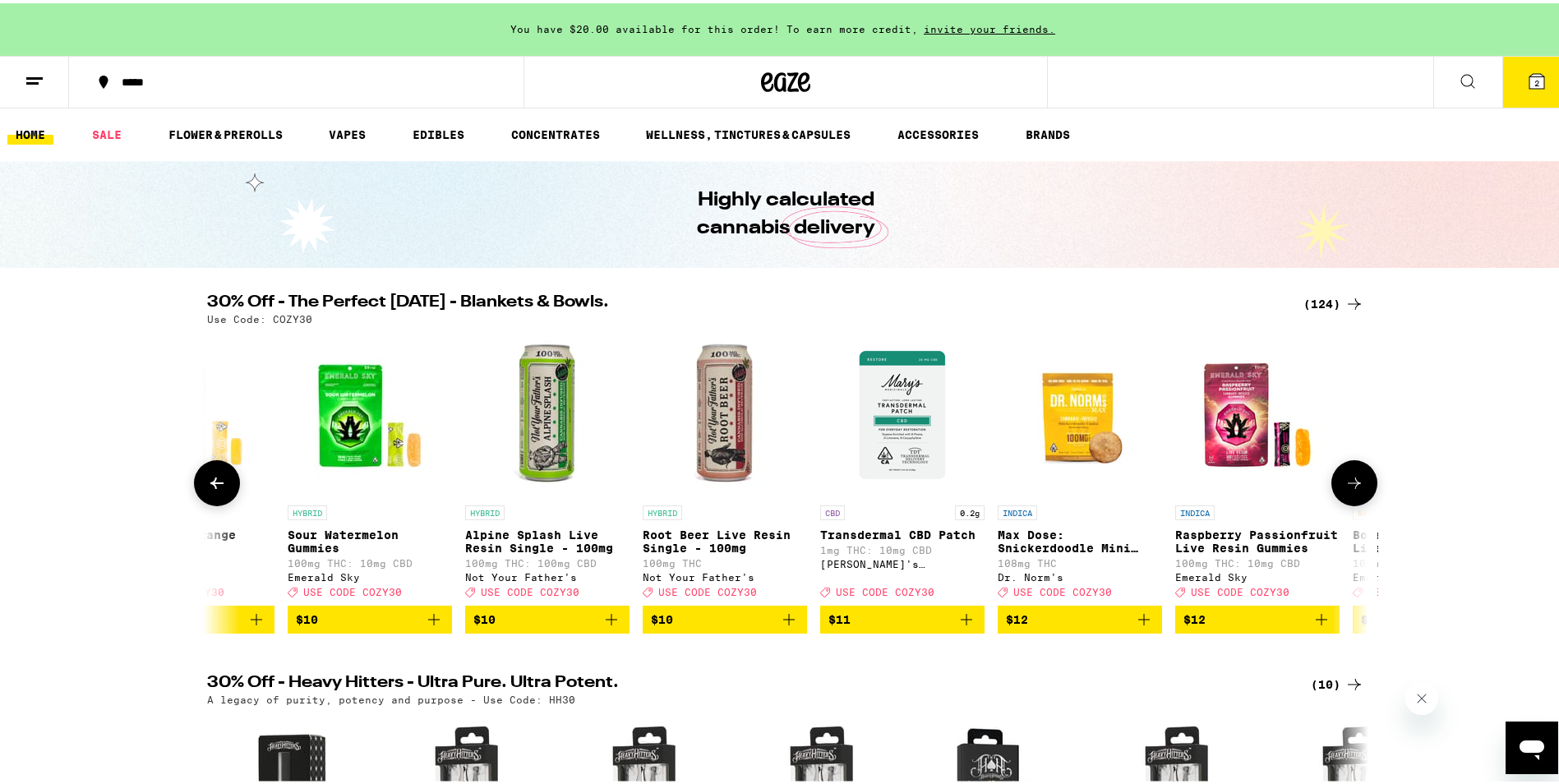
click at [207, 482] on icon at bounding box center [217, 479] width 20 height 20
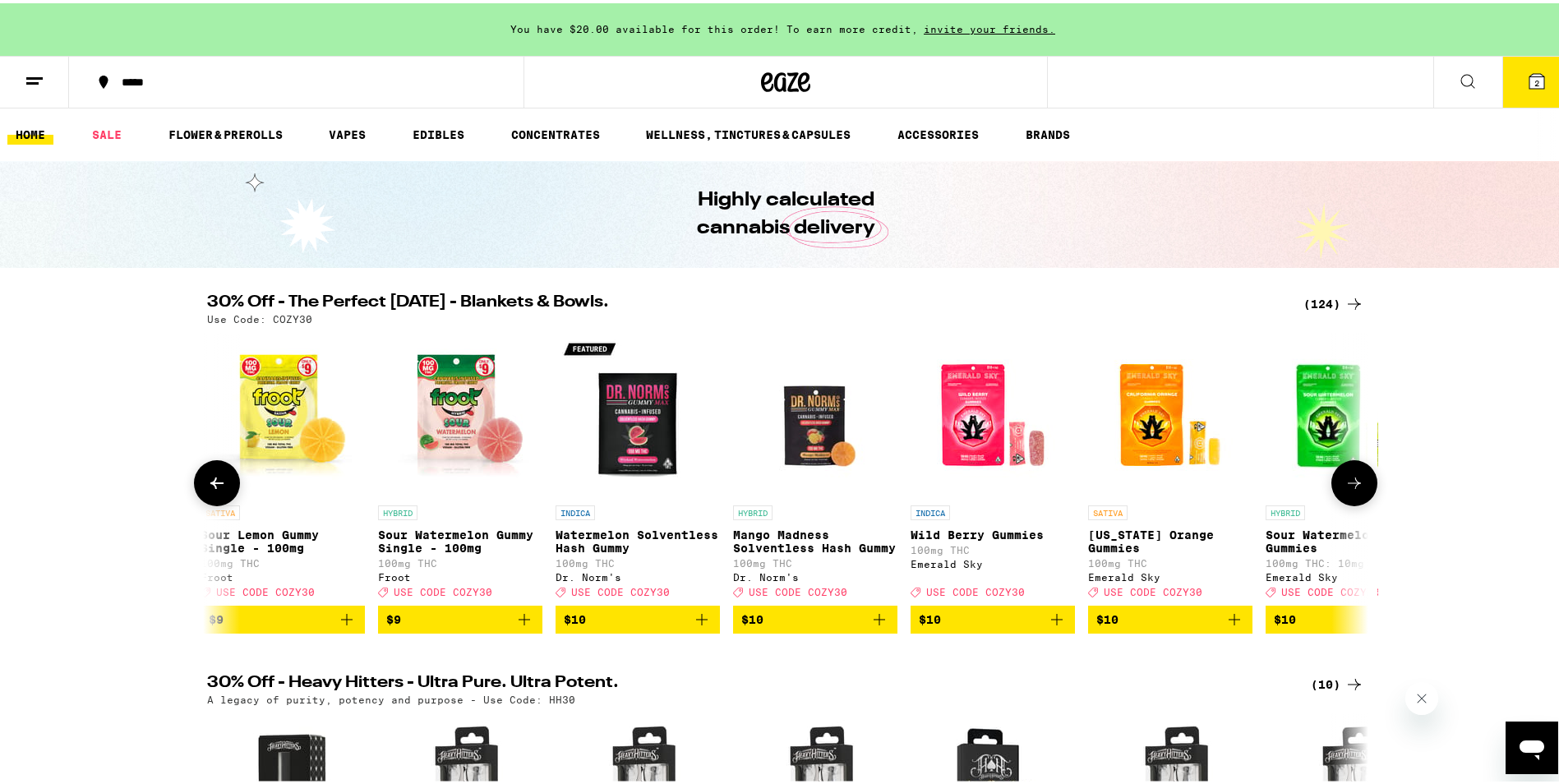
click at [207, 482] on icon at bounding box center [217, 479] width 20 height 20
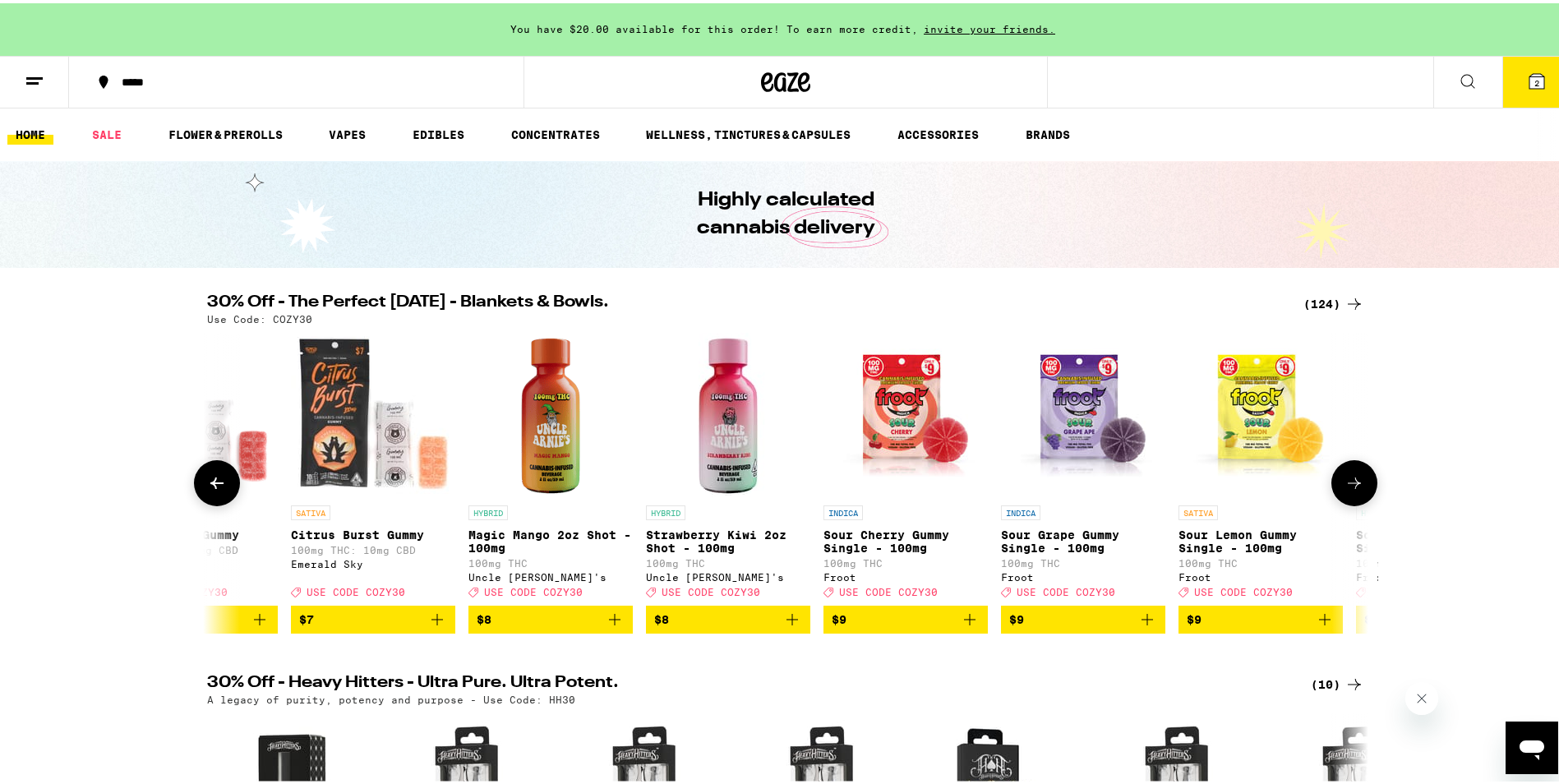
click at [207, 482] on icon at bounding box center [217, 479] width 20 height 20
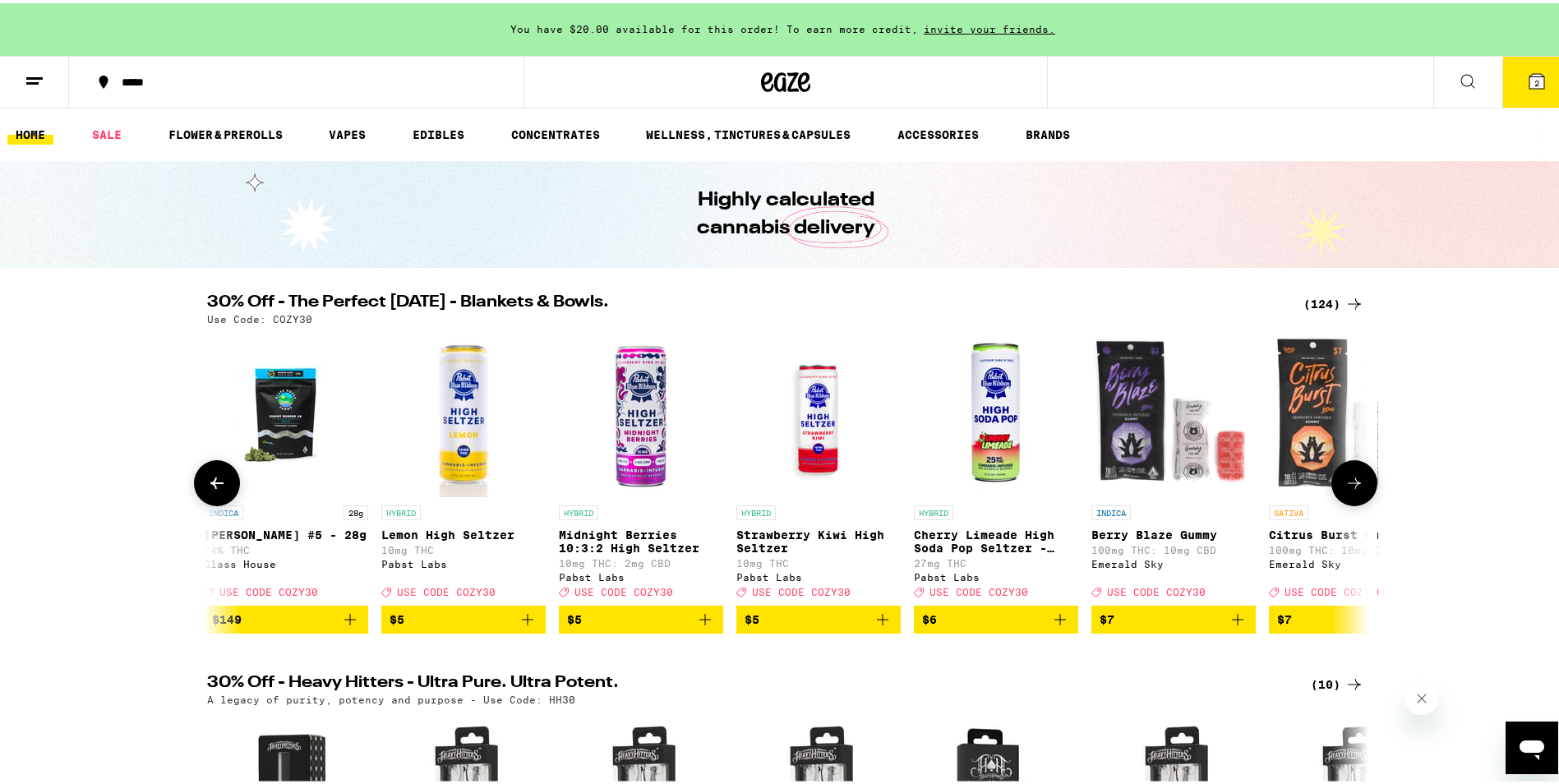
click at [207, 482] on icon at bounding box center [217, 479] width 20 height 20
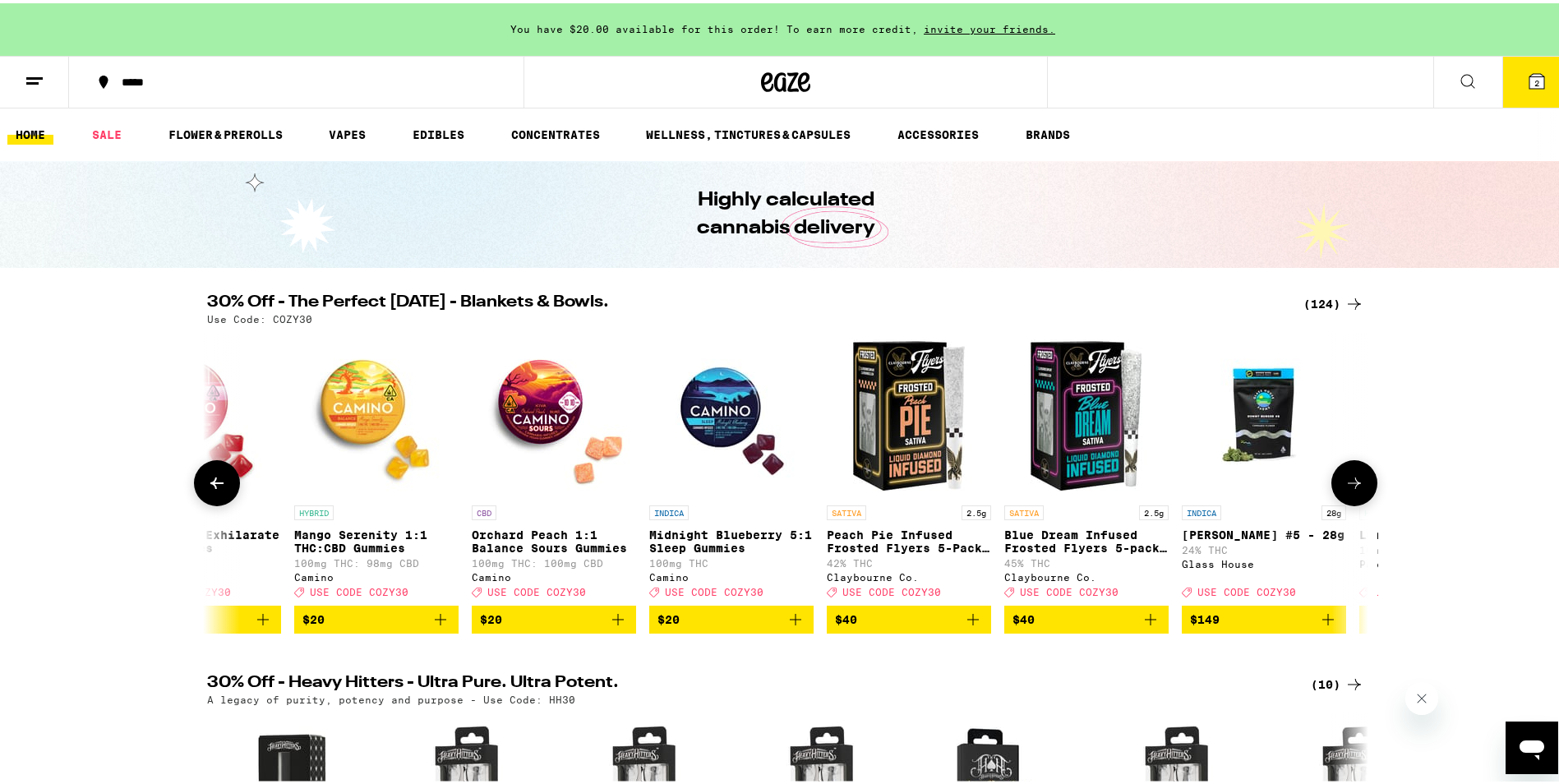
click at [207, 482] on icon at bounding box center [217, 479] width 20 height 20
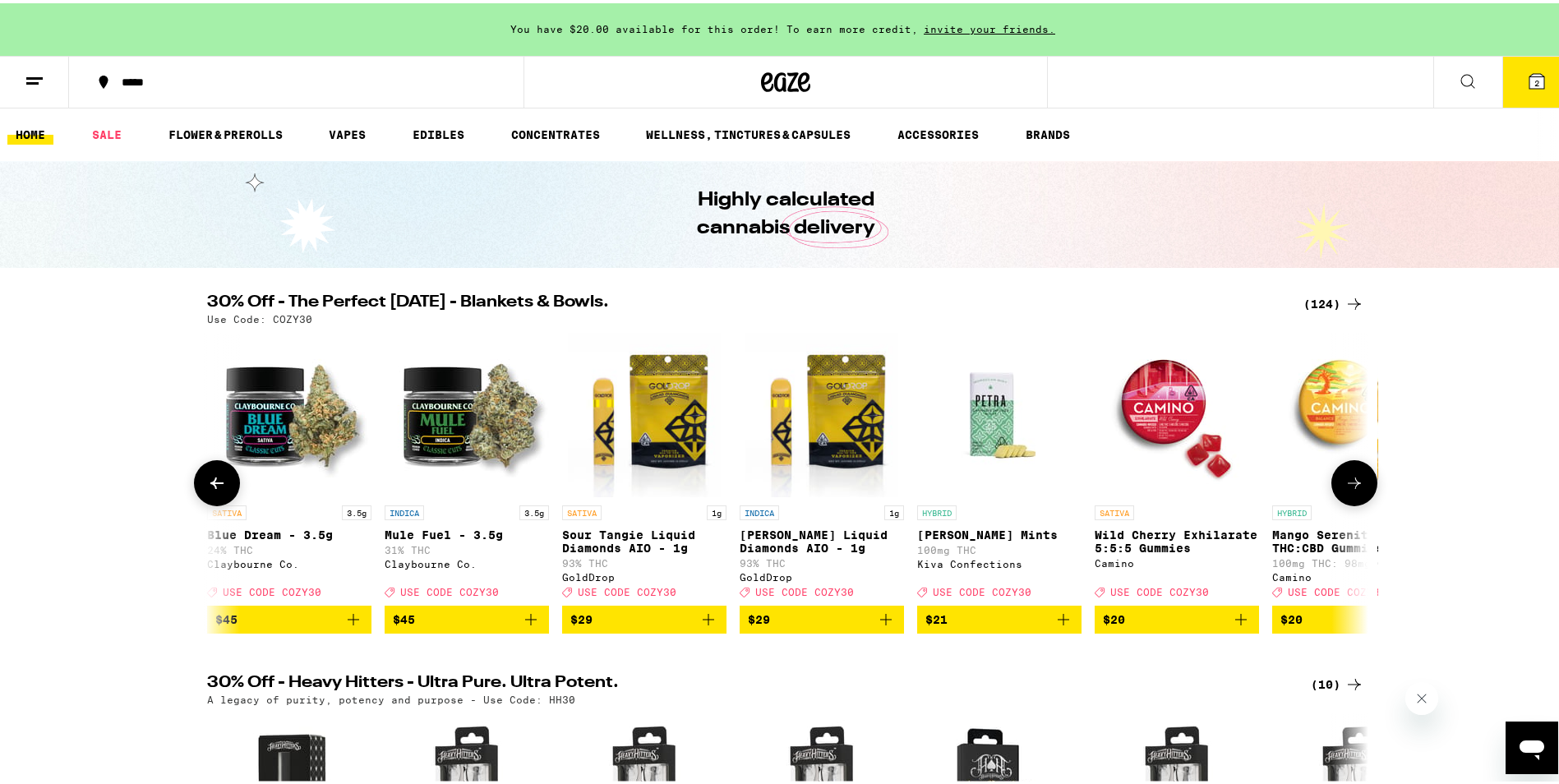
click at [207, 482] on button at bounding box center [217, 479] width 46 height 46
click at [1311, 298] on div "(124)" at bounding box center [1334, 301] width 61 height 20
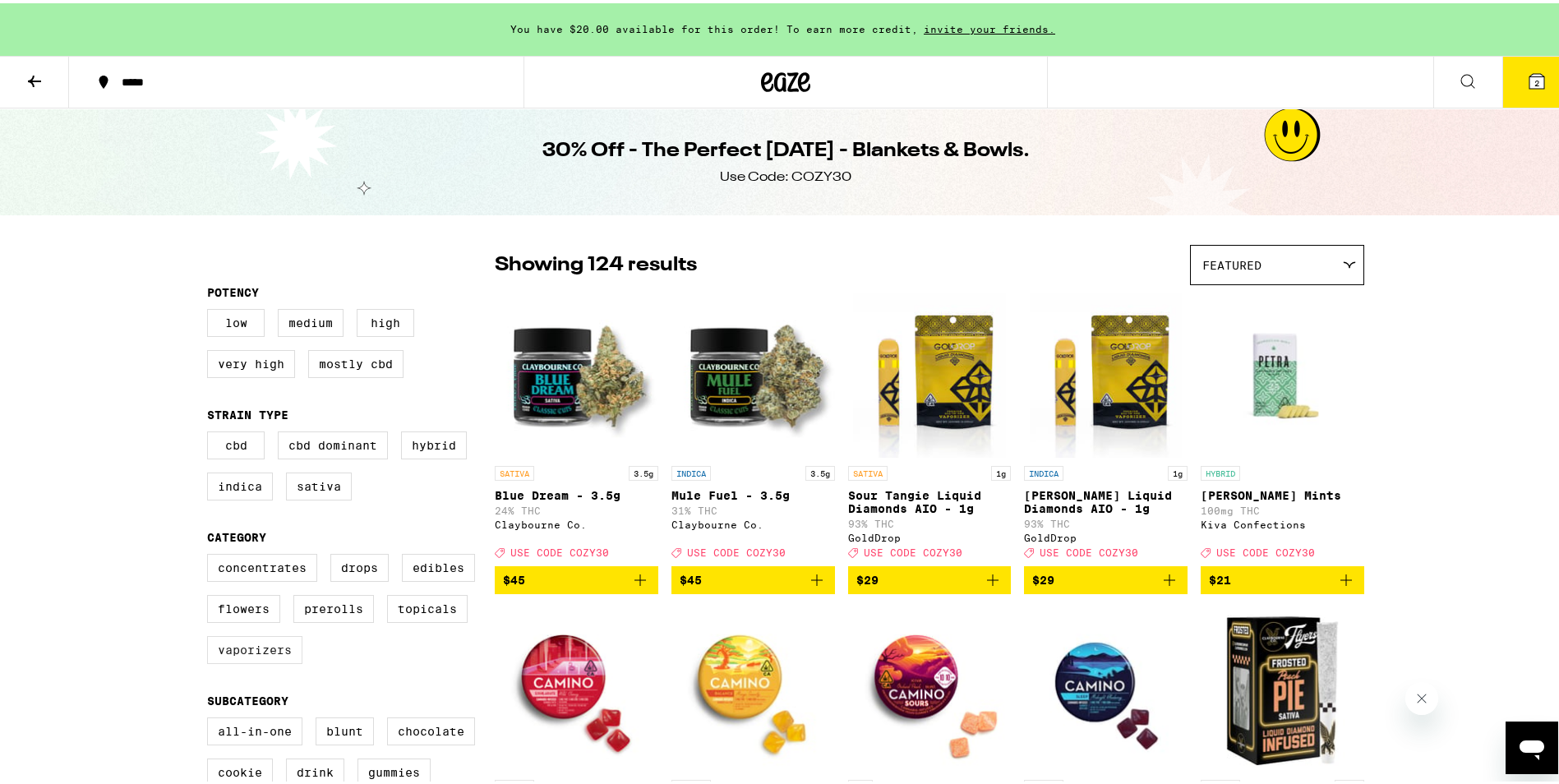
scroll to position [247, 0]
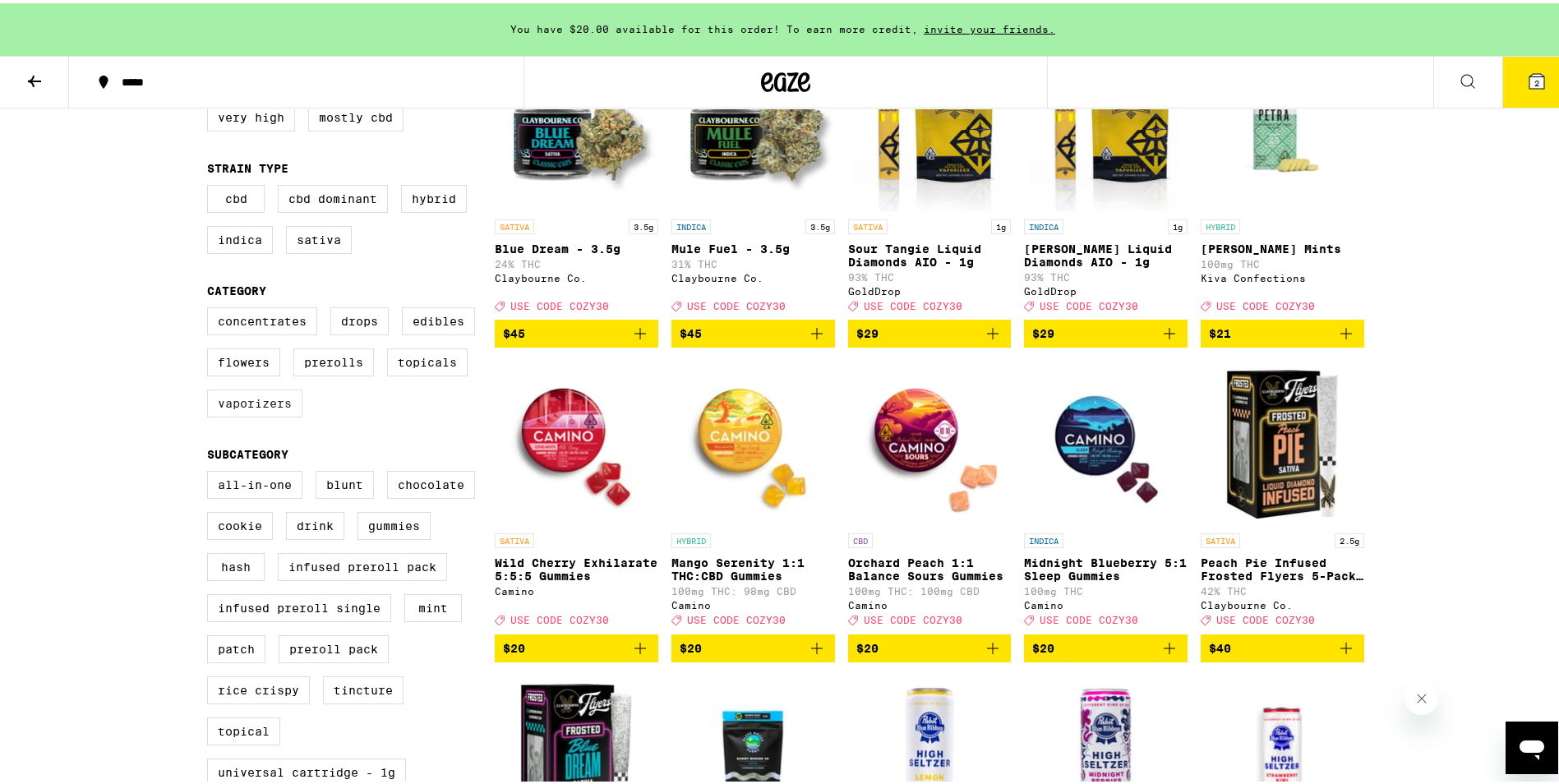
click at [237, 397] on label "Vaporizers" at bounding box center [255, 399] width 96 height 28
click at [211, 307] on input "Vaporizers" at bounding box center [210, 307] width 1 height 1
checkbox input "true"
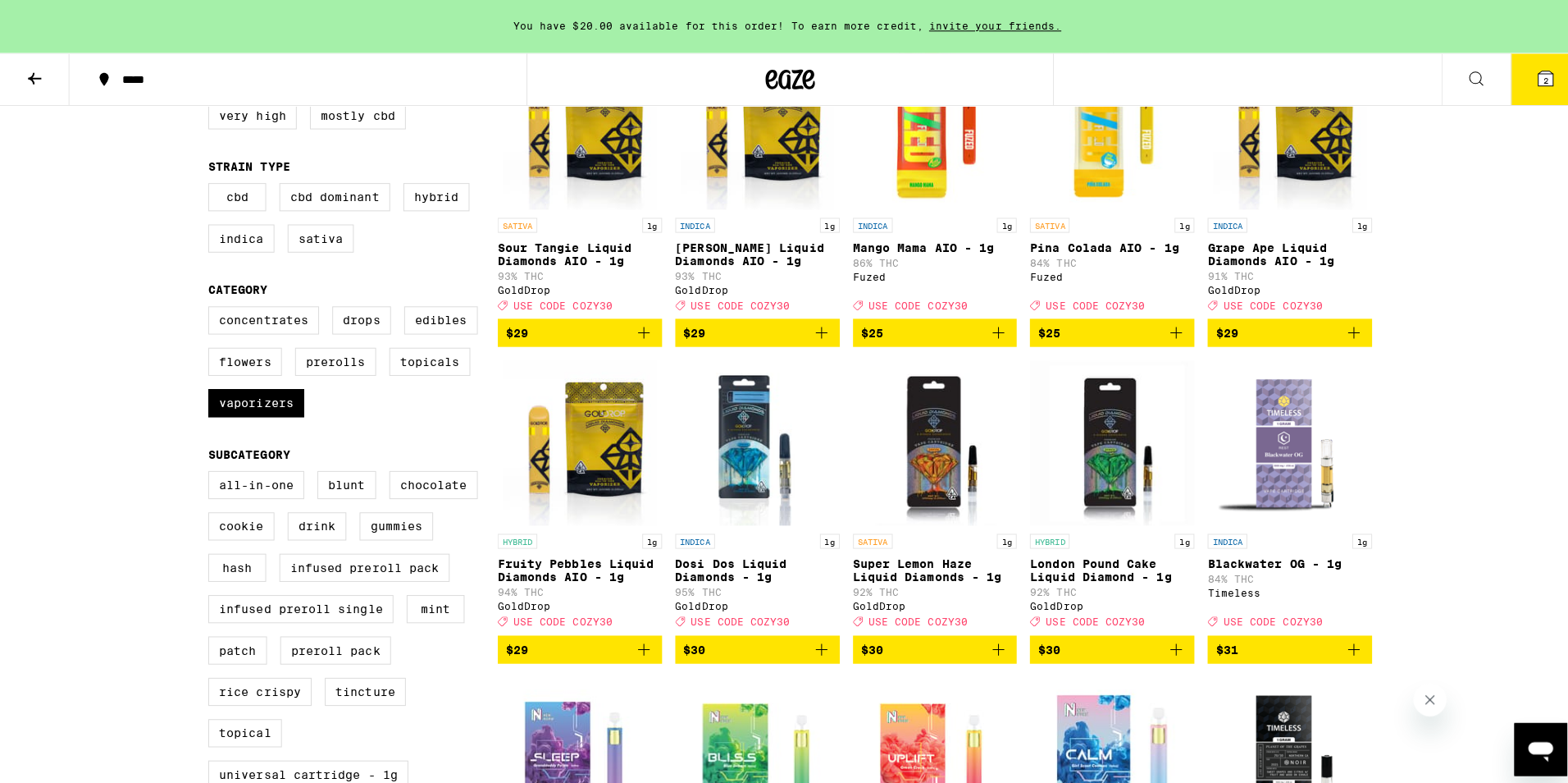
scroll to position [82, 0]
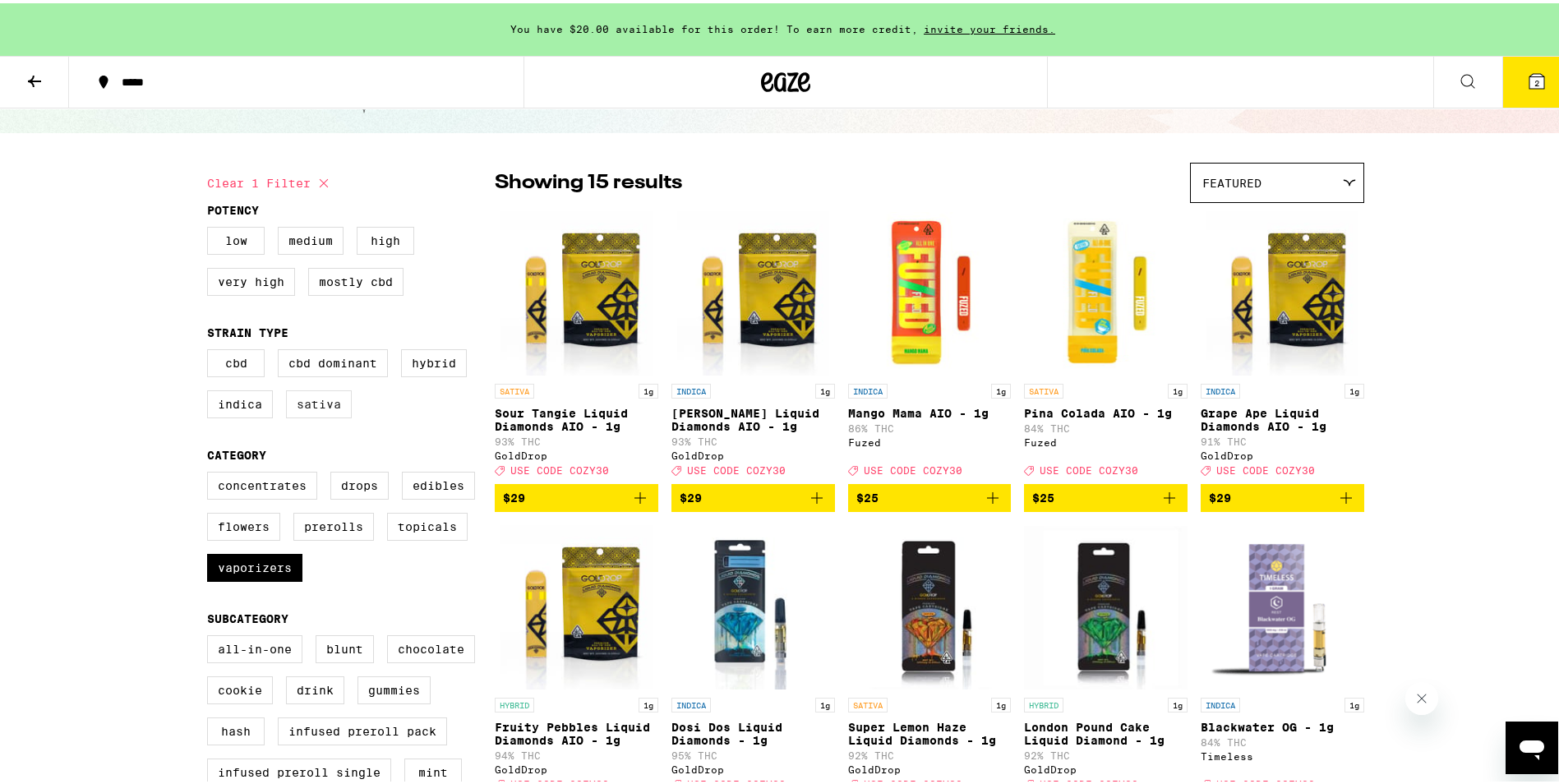
click at [312, 400] on label "Sativa" at bounding box center [319, 400] width 66 height 28
click at [211, 349] on input "Sativa" at bounding box center [210, 348] width 1 height 1
checkbox input "true"
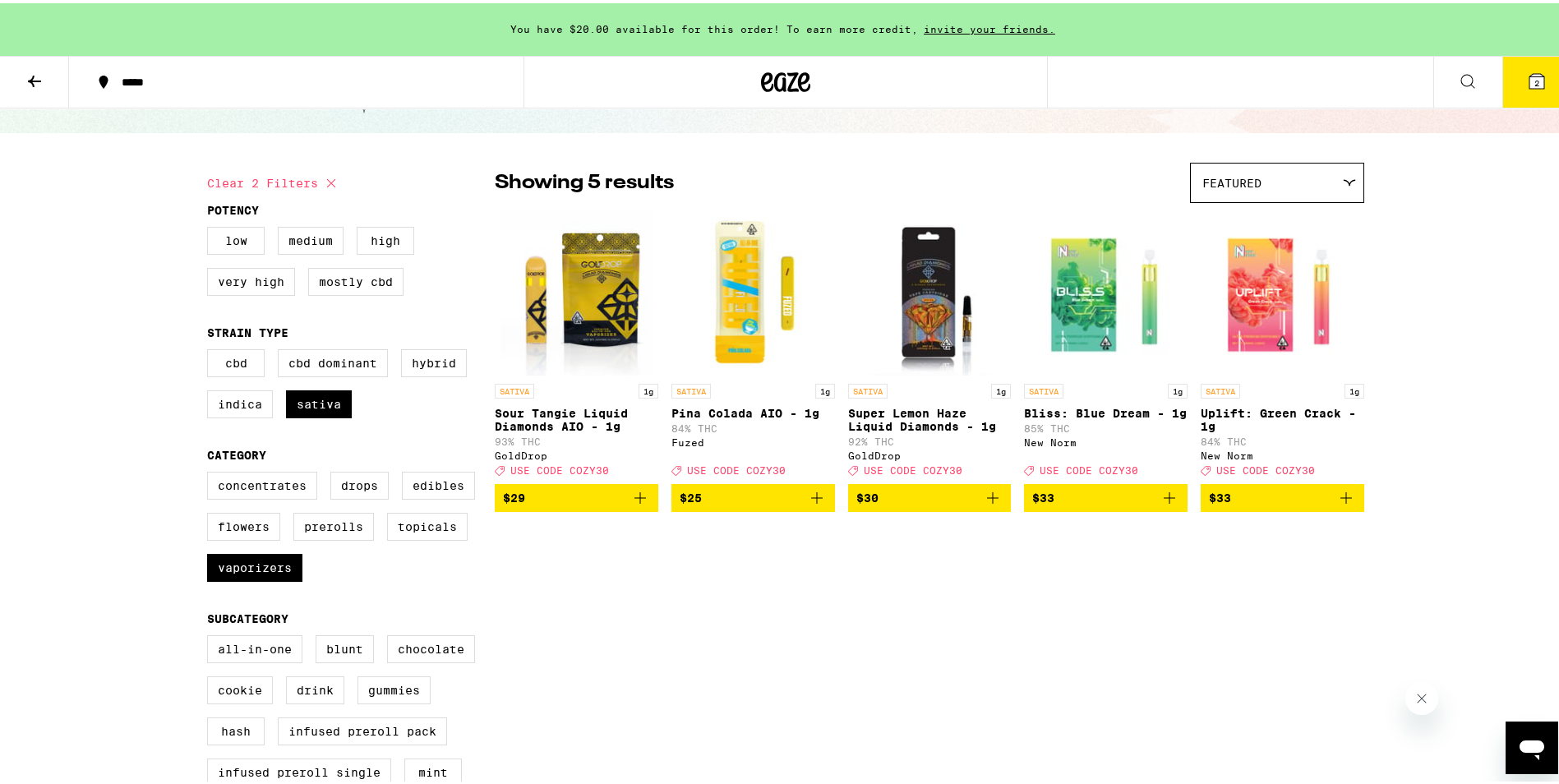
click at [811, 493] on icon "Add to bag" at bounding box center [817, 494] width 20 height 20
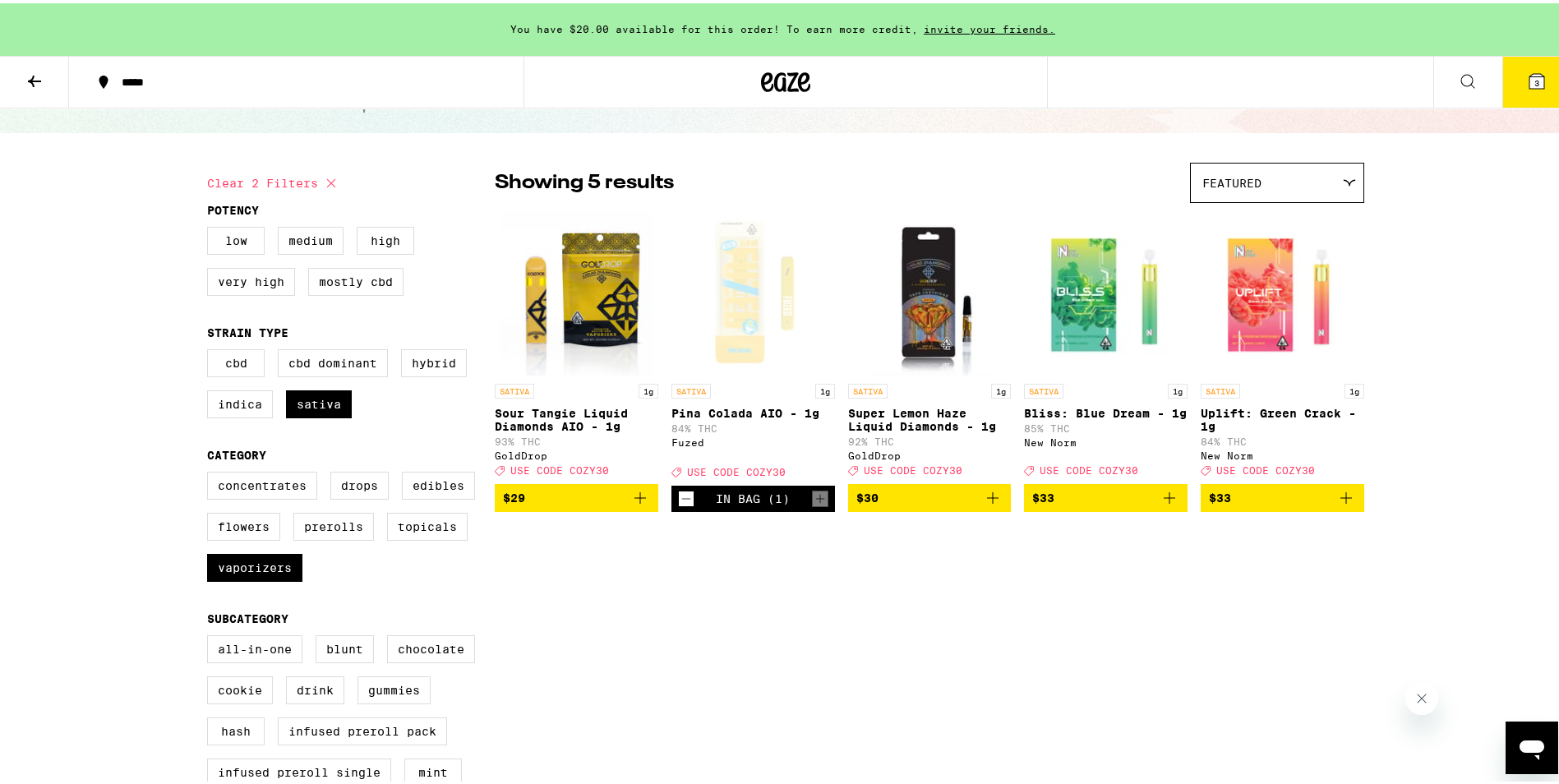
click at [631, 493] on icon "Add to bag" at bounding box center [640, 494] width 20 height 20
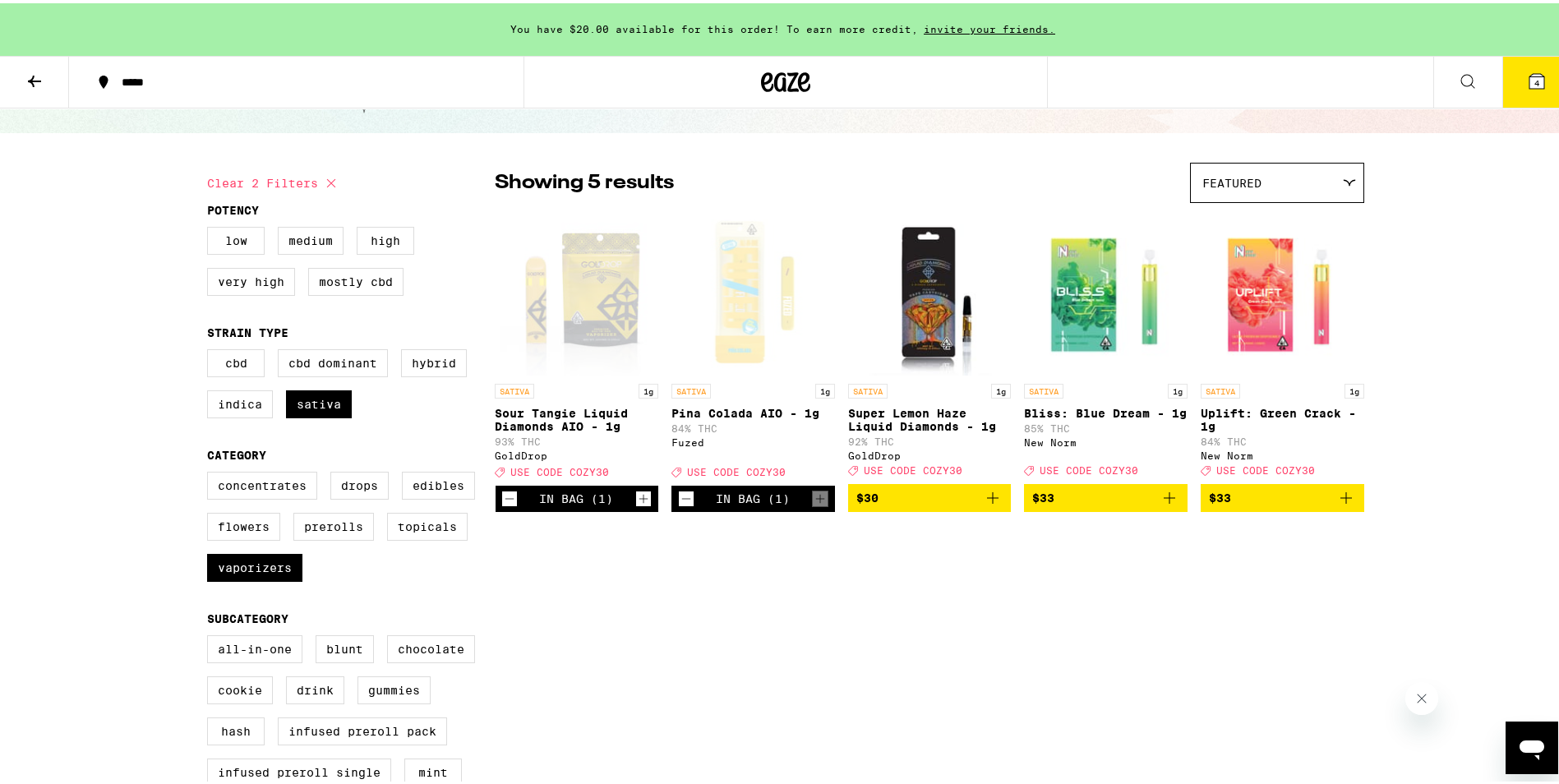
click at [1529, 77] on icon at bounding box center [1536, 78] width 15 height 15
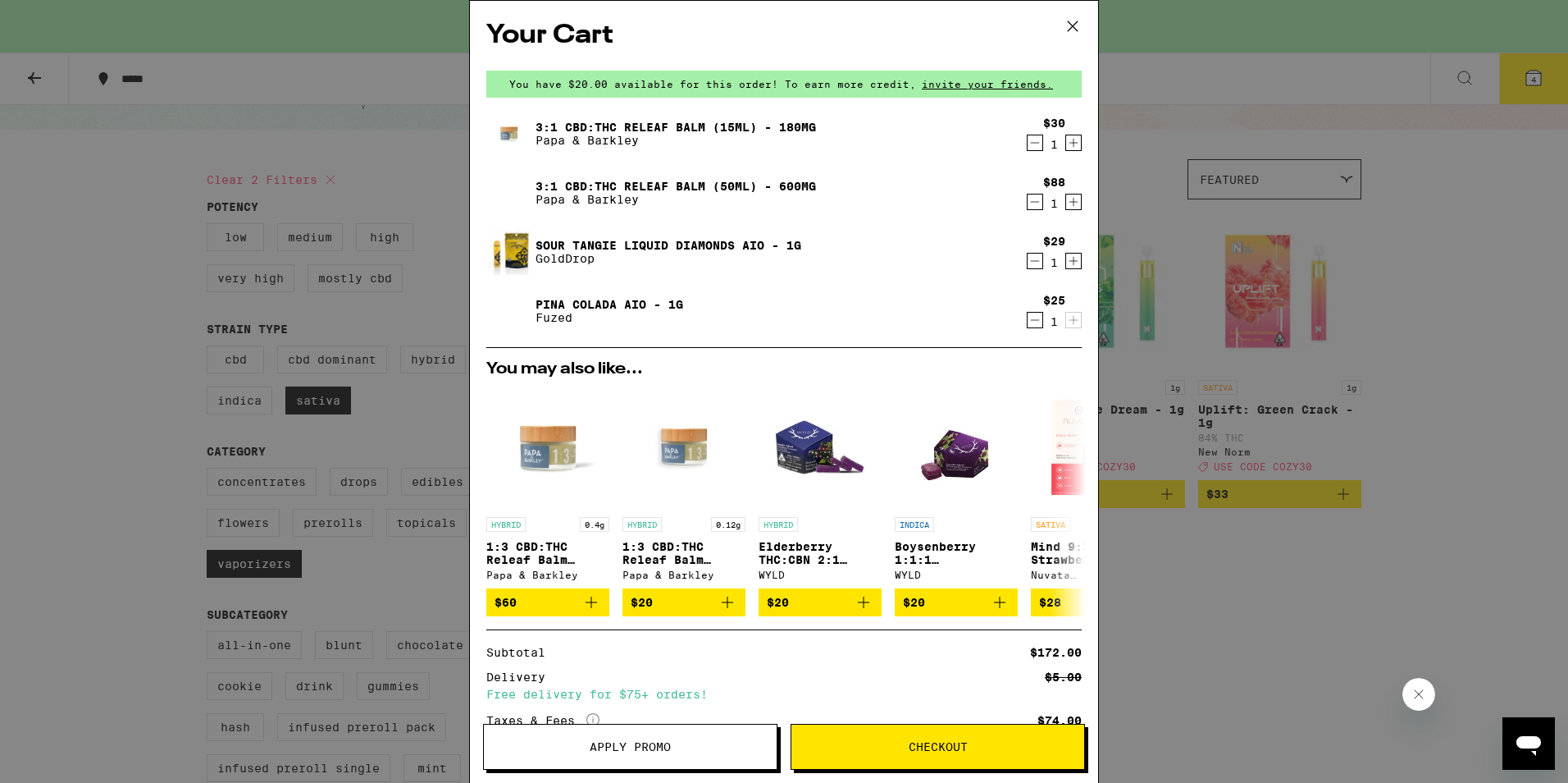
click at [1028, 196] on icon "Decrement" at bounding box center [1035, 202] width 15 height 20
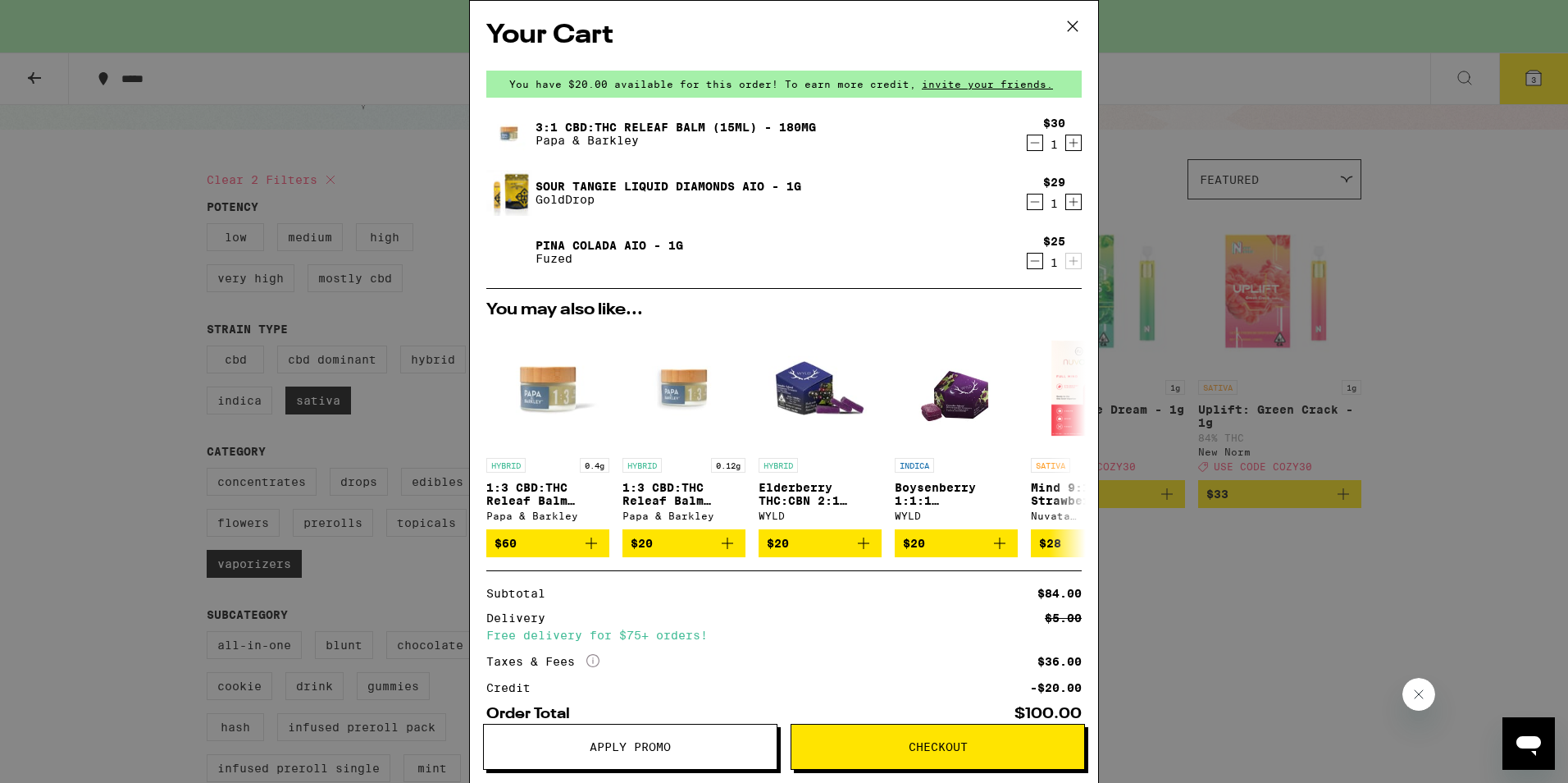
click at [1028, 137] on icon "Decrement" at bounding box center [1035, 143] width 15 height 20
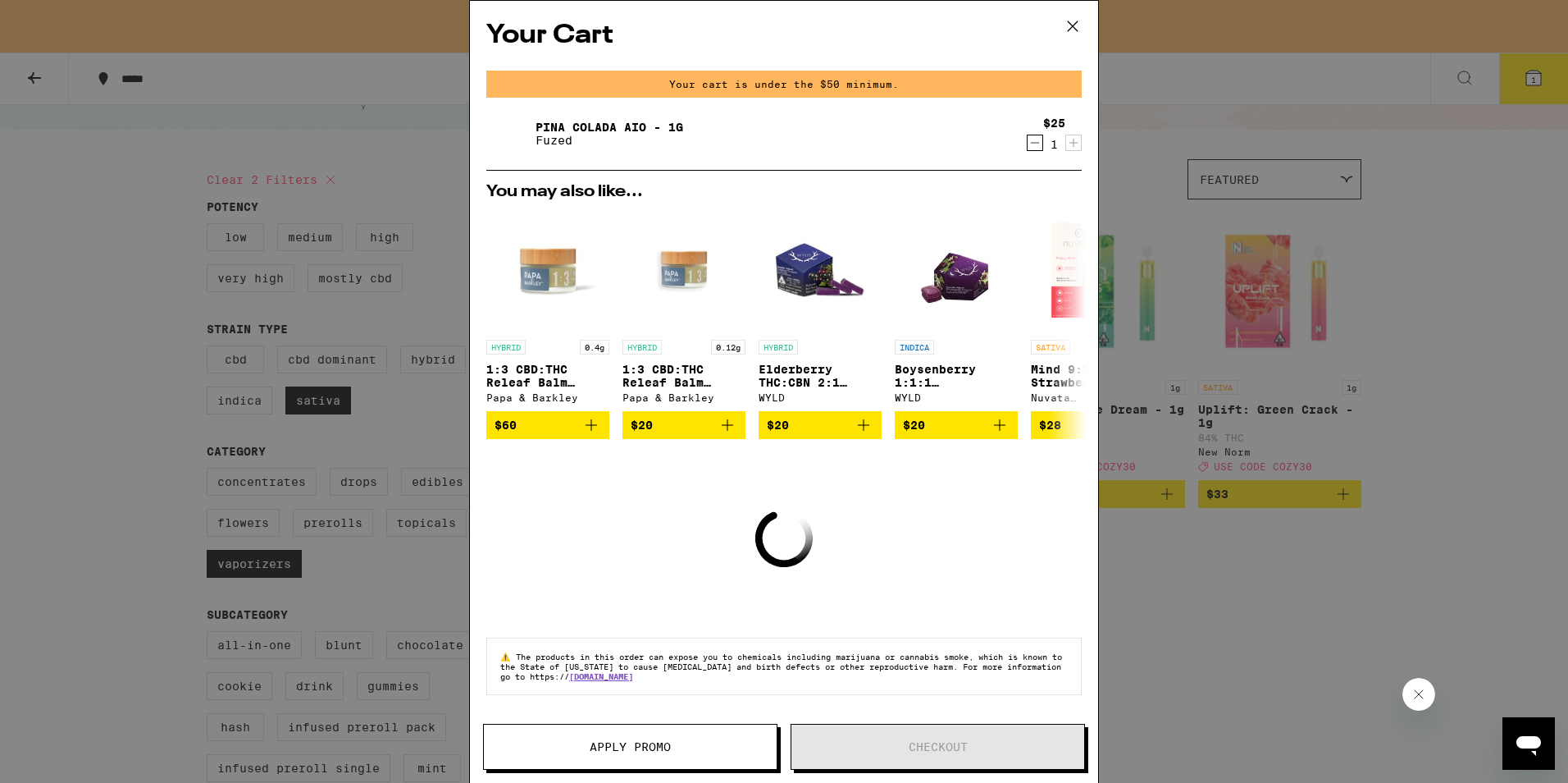
click at [1167, 682] on div "Your Cart Your cart is under the $50 minimum. [PERSON_NAME] Colada AIO - 1g Fuz…" at bounding box center [784, 391] width 1568 height 783
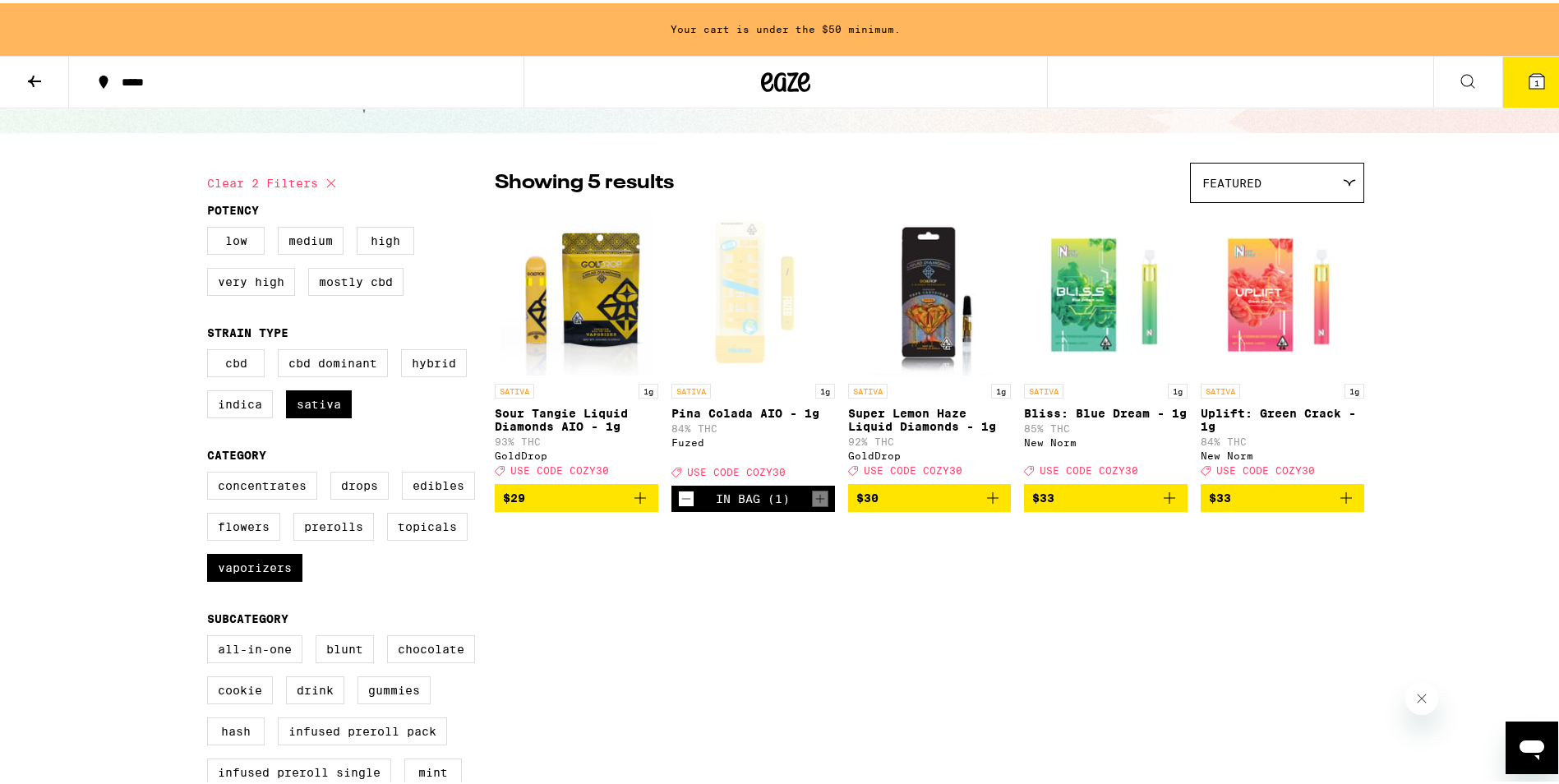
click at [636, 493] on icon "Add to bag" at bounding box center [640, 494] width 20 height 20
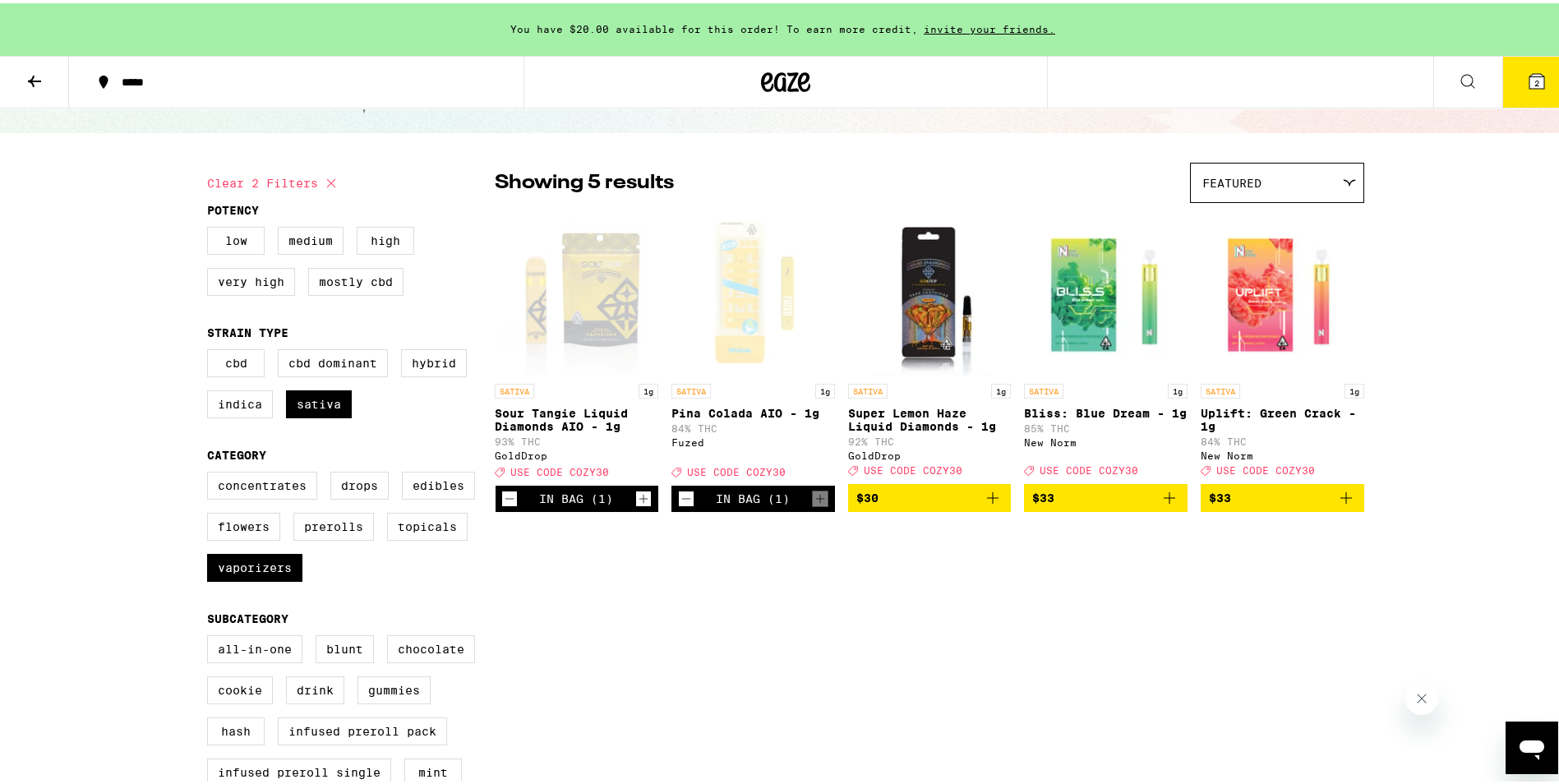
click at [1536, 77] on button "2" at bounding box center [1536, 79] width 69 height 51
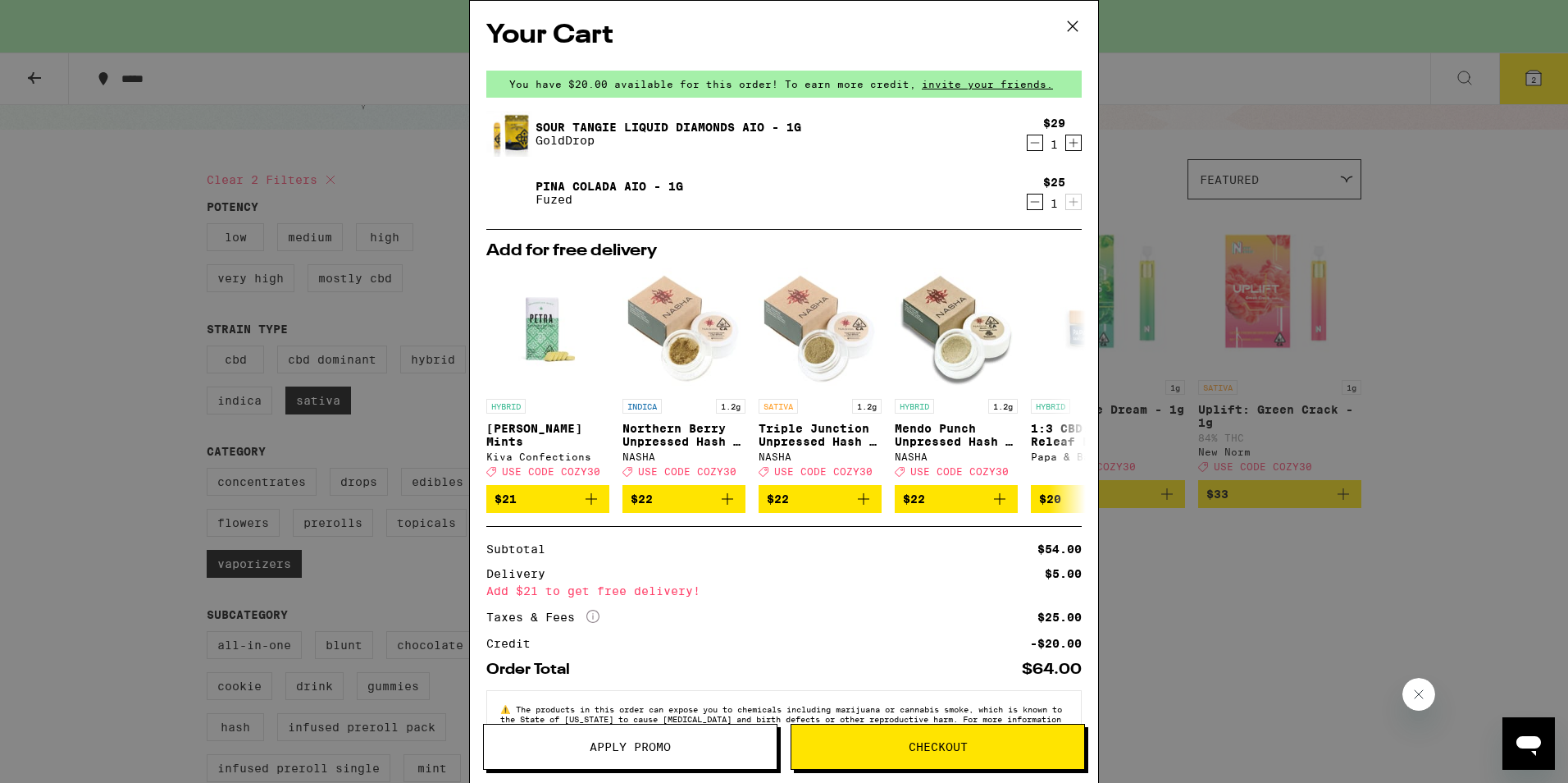
click at [1178, 625] on div "Your Cart You have $20.00 available for this order! To earn more credit, invite…" at bounding box center [784, 391] width 1568 height 783
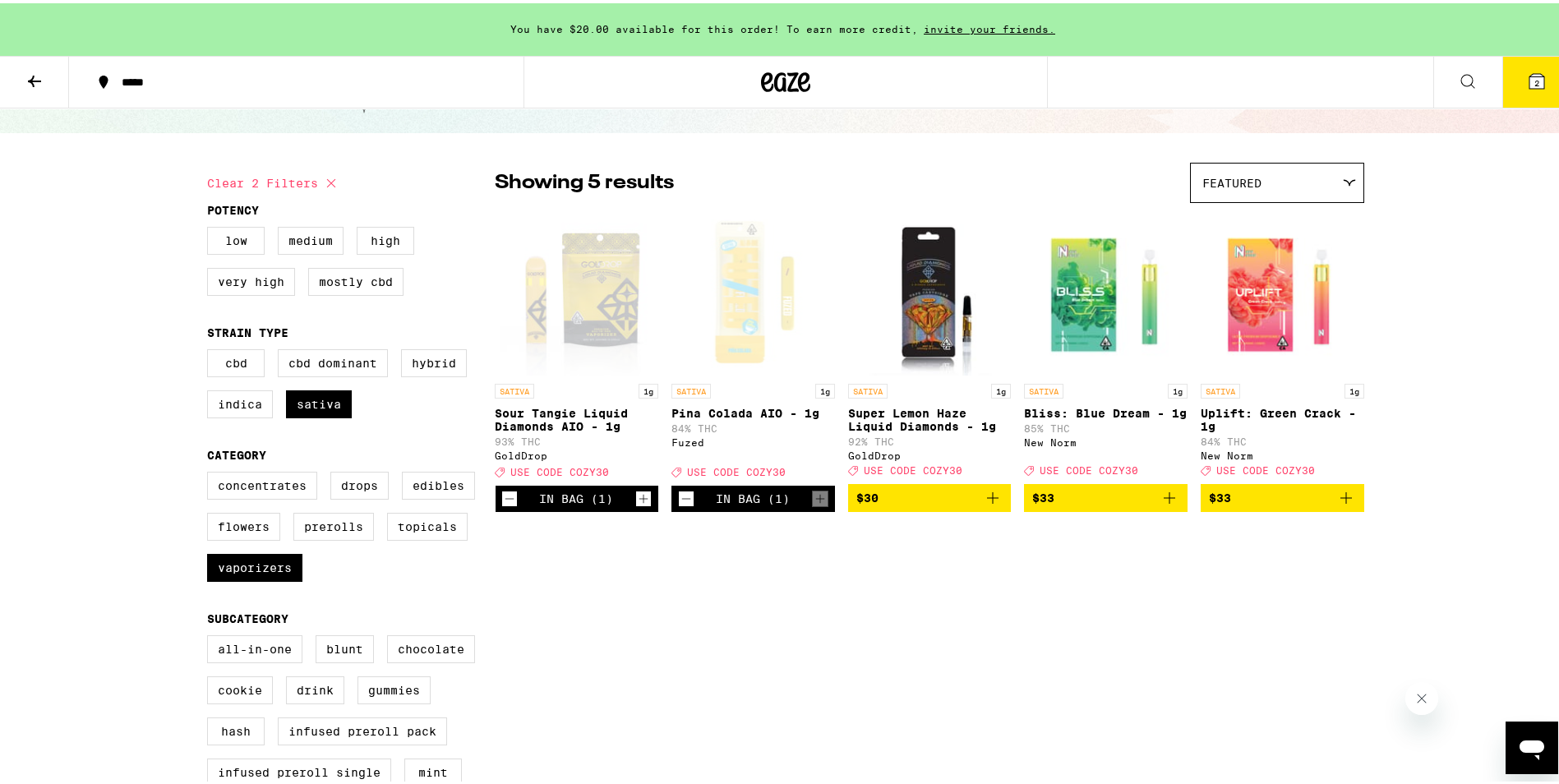
click at [636, 494] on icon "Increment" at bounding box center [643, 495] width 15 height 20
click at [1534, 79] on span "3" at bounding box center [1536, 80] width 5 height 10
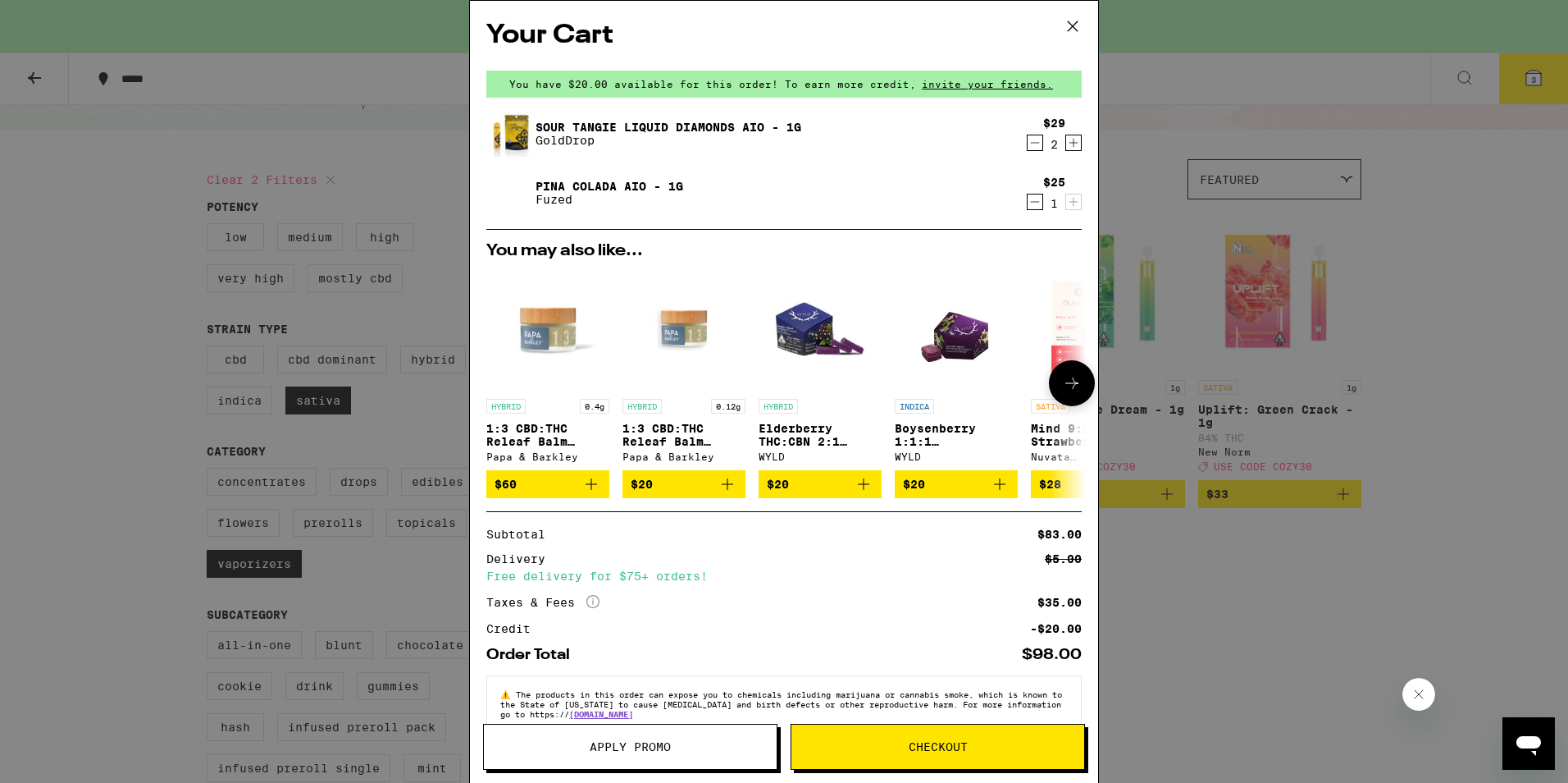
scroll to position [31, 0]
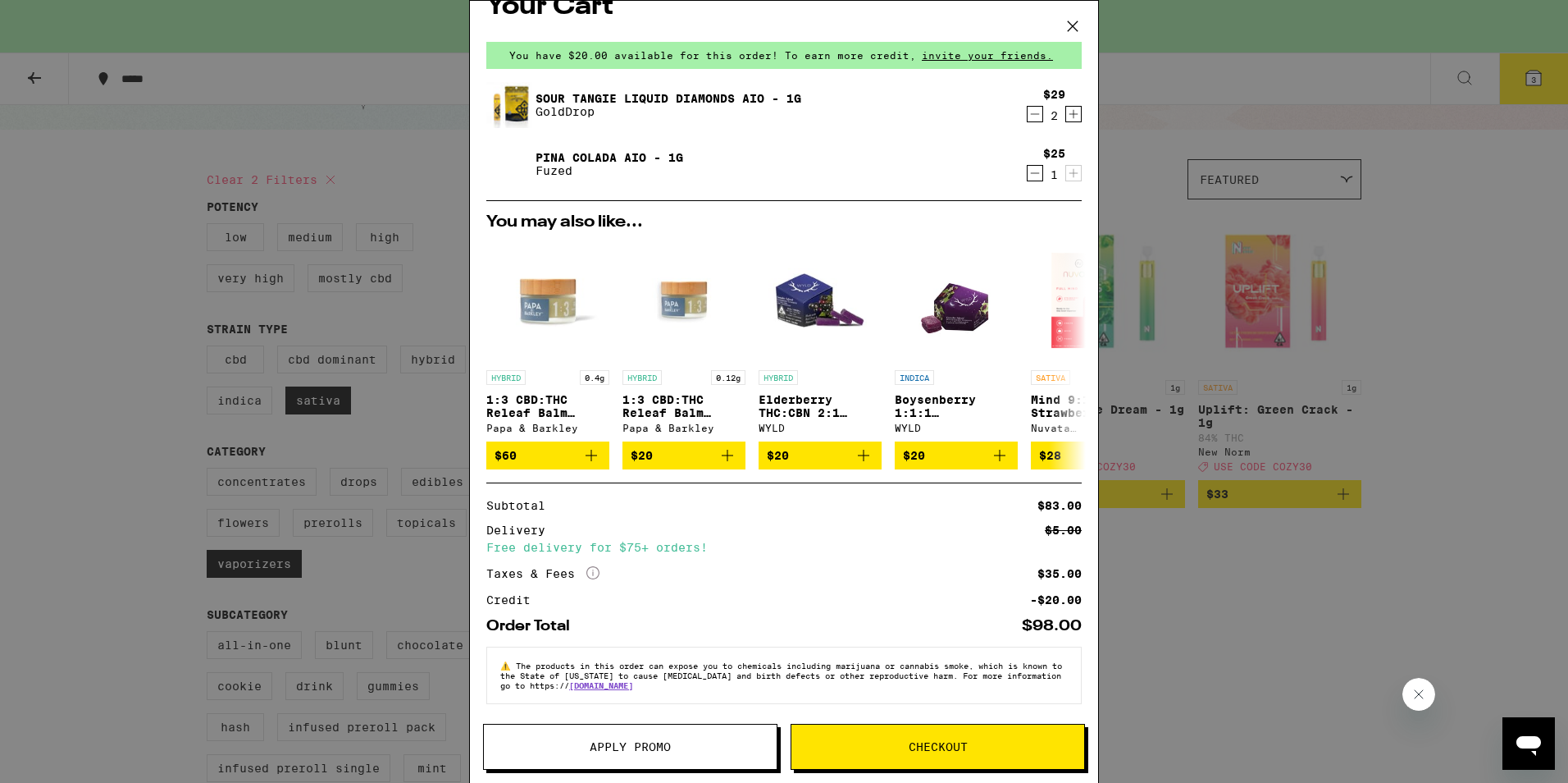
click at [907, 739] on button "Checkout" at bounding box center [938, 747] width 294 height 46
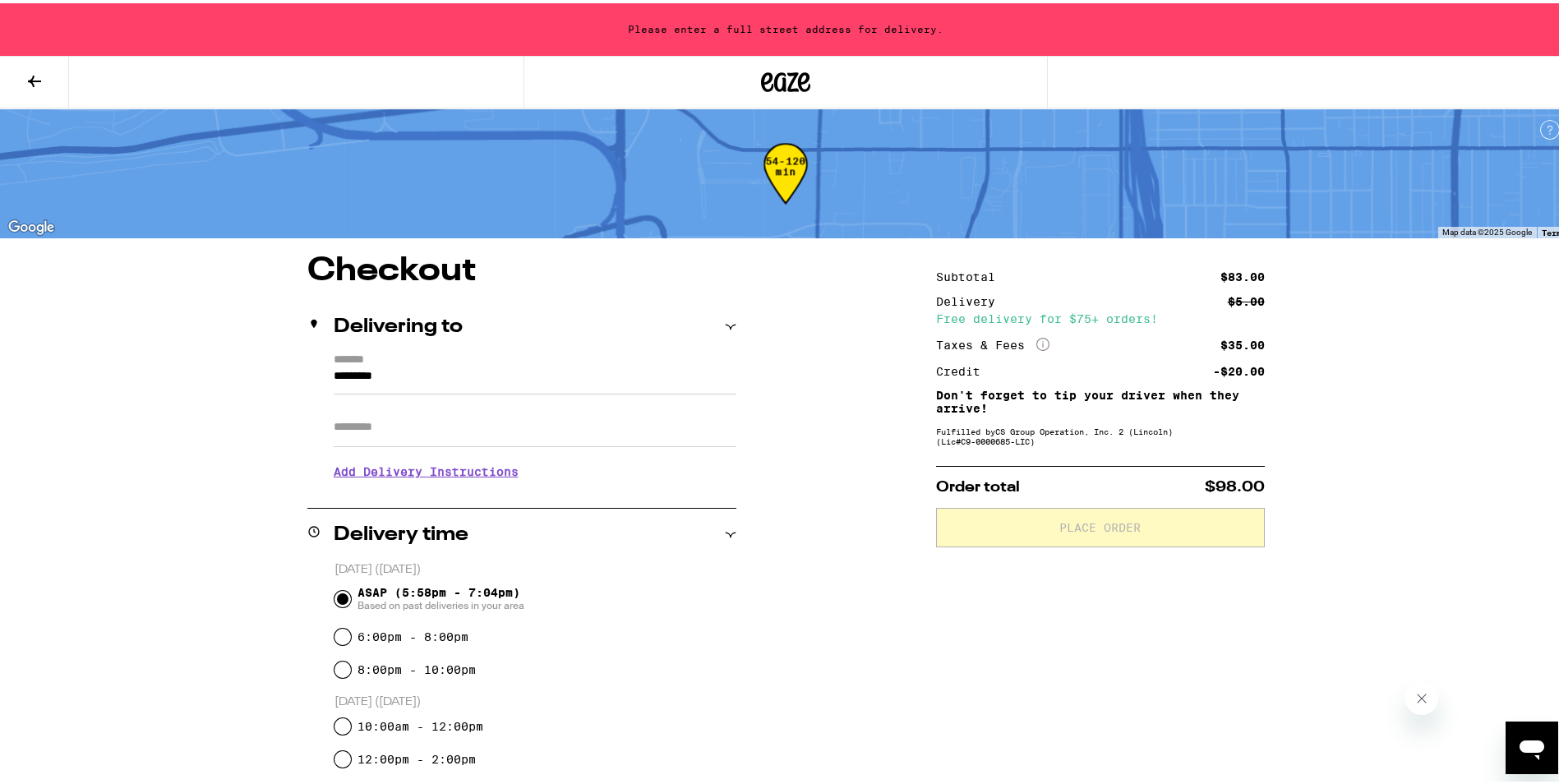
click at [533, 376] on input "*********" at bounding box center [535, 377] width 403 height 28
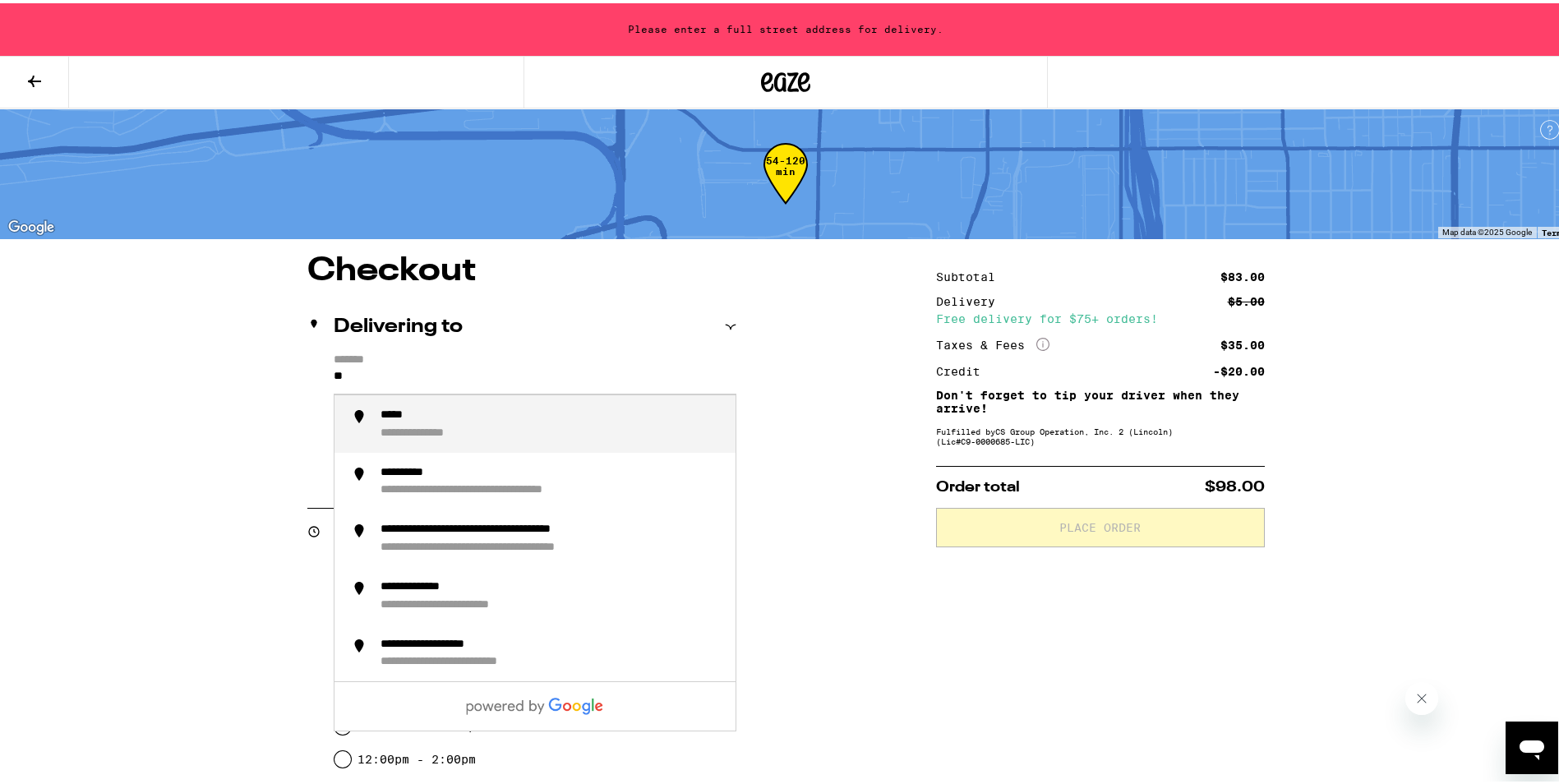
type input "*"
click at [577, 420] on div "**********" at bounding box center [552, 421] width 341 height 32
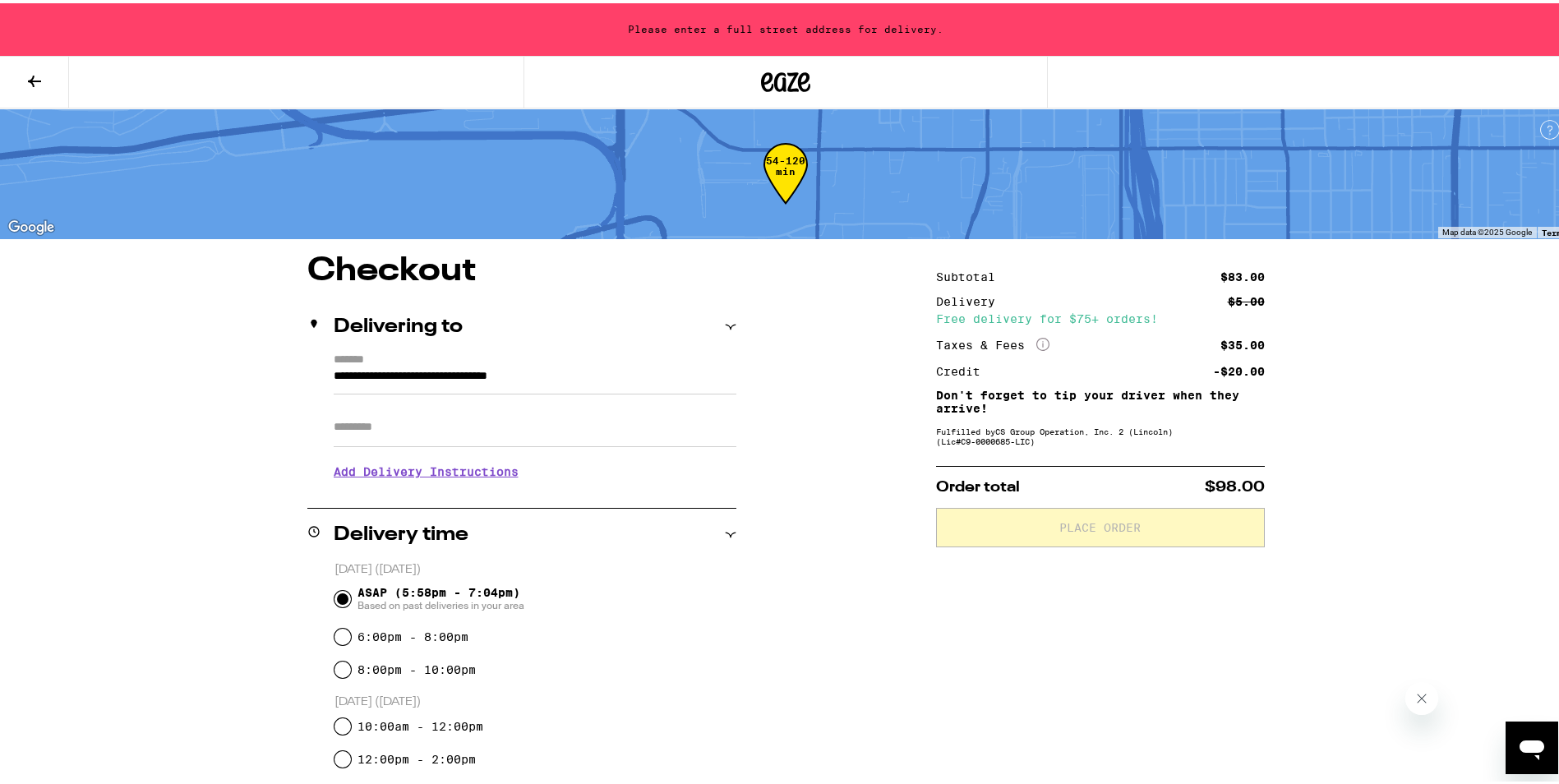
type input "**********"
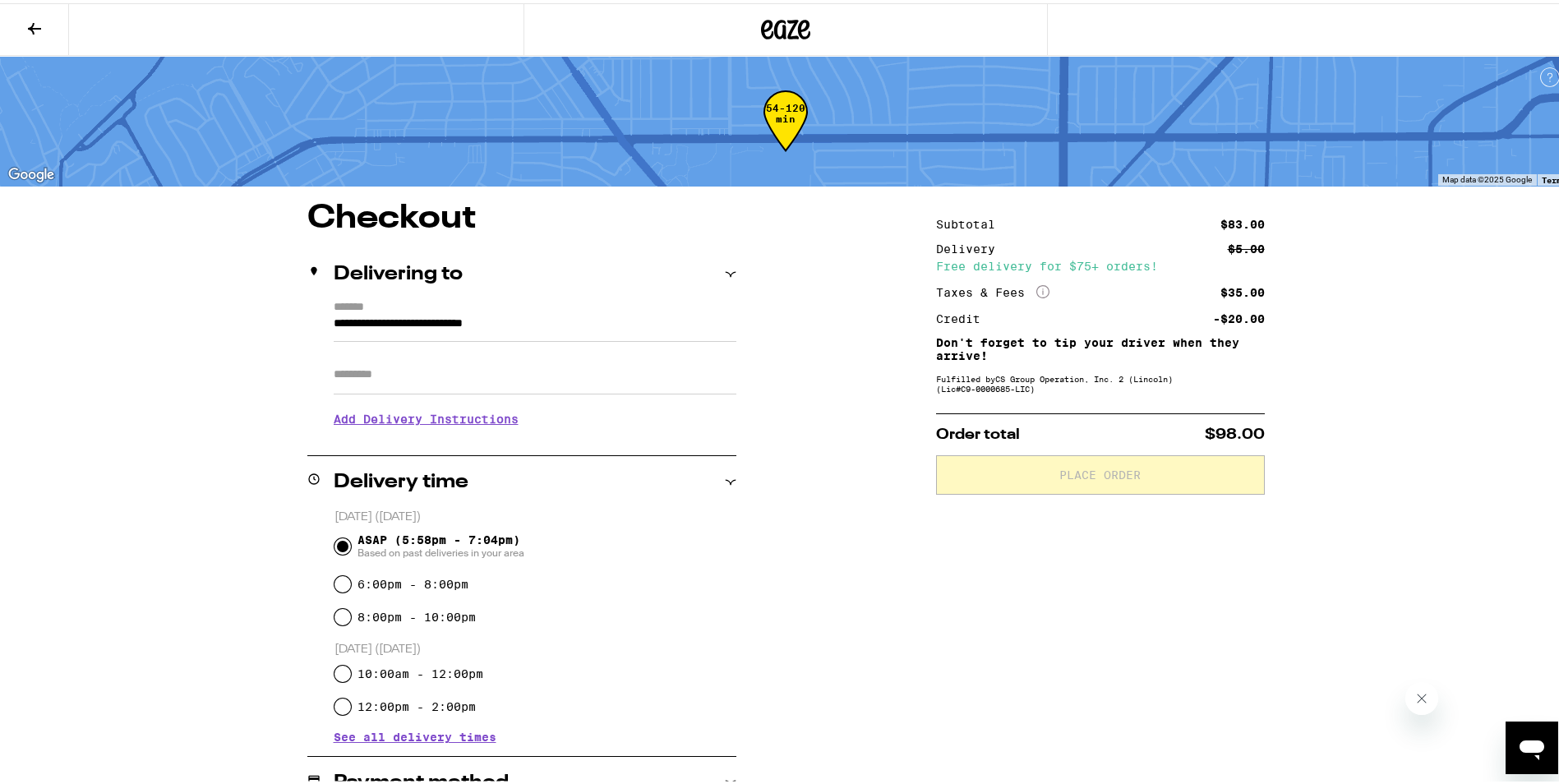
drag, startPoint x: 908, startPoint y: 529, endPoint x: 912, endPoint y: 515, distance: 14.6
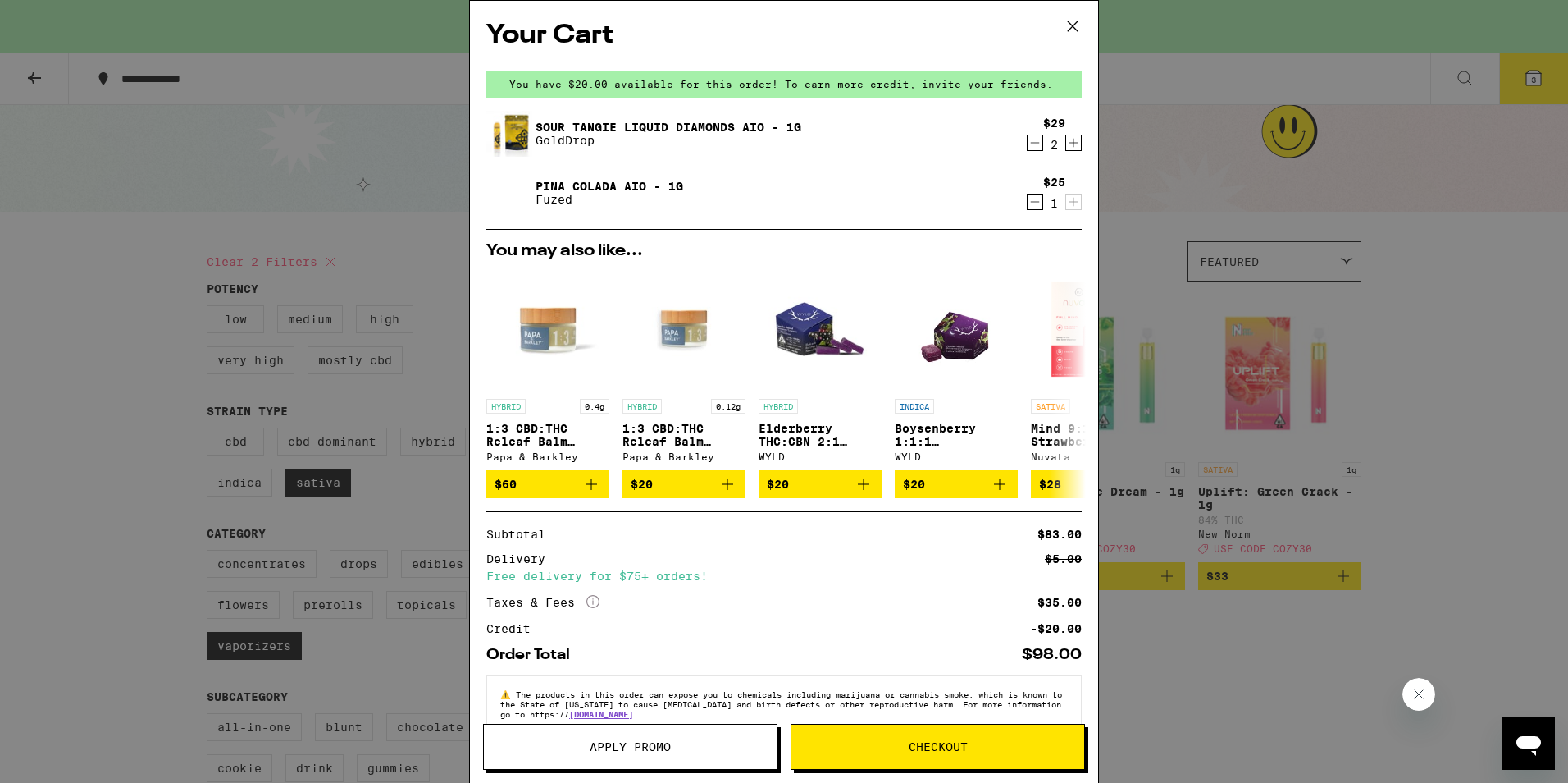
click at [654, 746] on span "Apply Promo" at bounding box center [630, 747] width 81 height 12
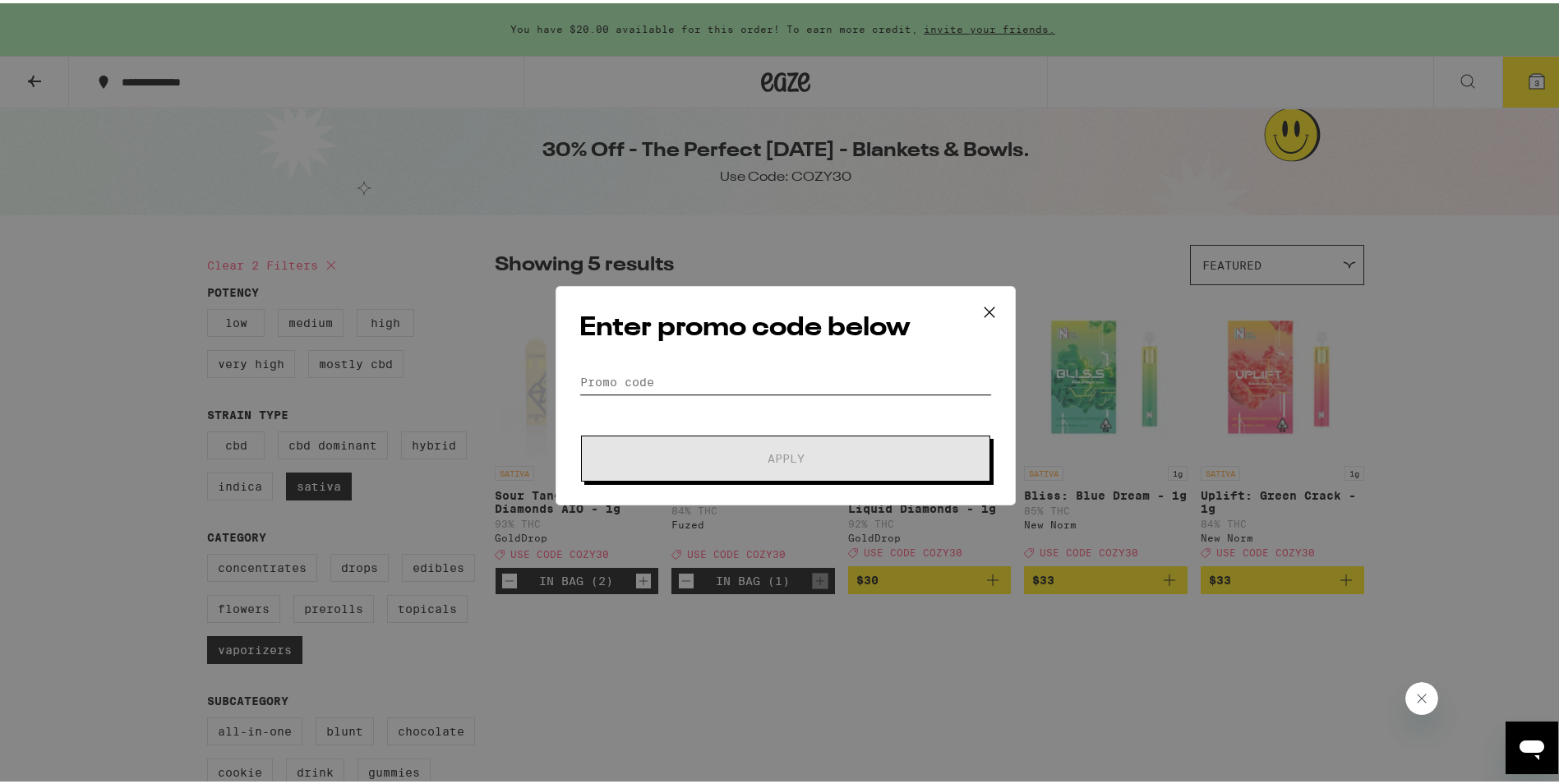
paste input "Om0mll$nkM%Eiib7"
type input "Om0mll$nkM%Eiib7"
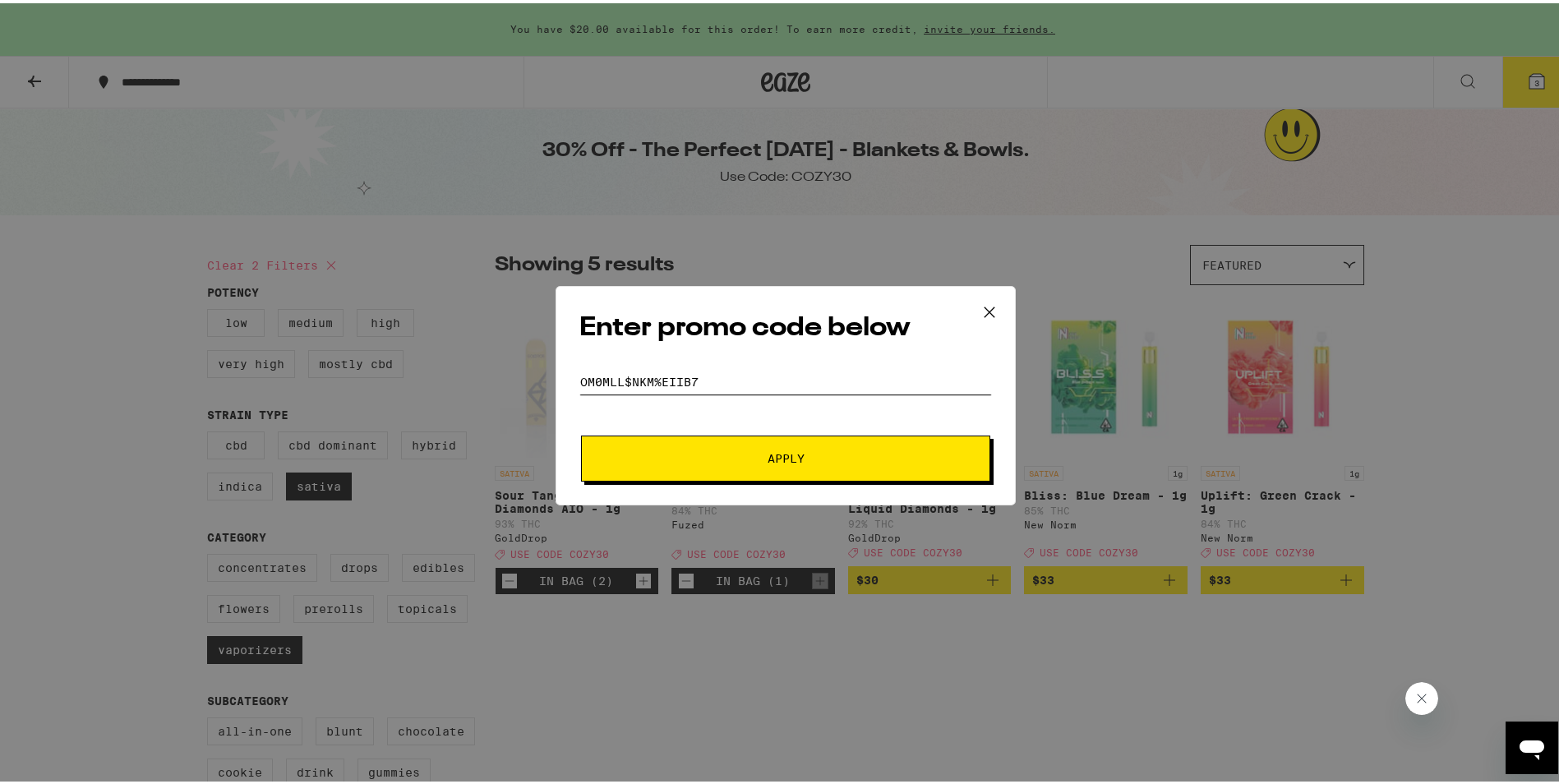
click at [689, 377] on input "Om0mll$nkM%Eiib7" at bounding box center [785, 378] width 412 height 25
click at [689, 376] on input "Om0mll$nkM%Eiib7" at bounding box center [785, 378] width 412 height 25
click at [710, 377] on input "Om0mll$nkM%Eiib7" at bounding box center [785, 378] width 412 height 25
click at [584, 373] on input "Om0mll$nkM%Eiib7" at bounding box center [785, 378] width 412 height 25
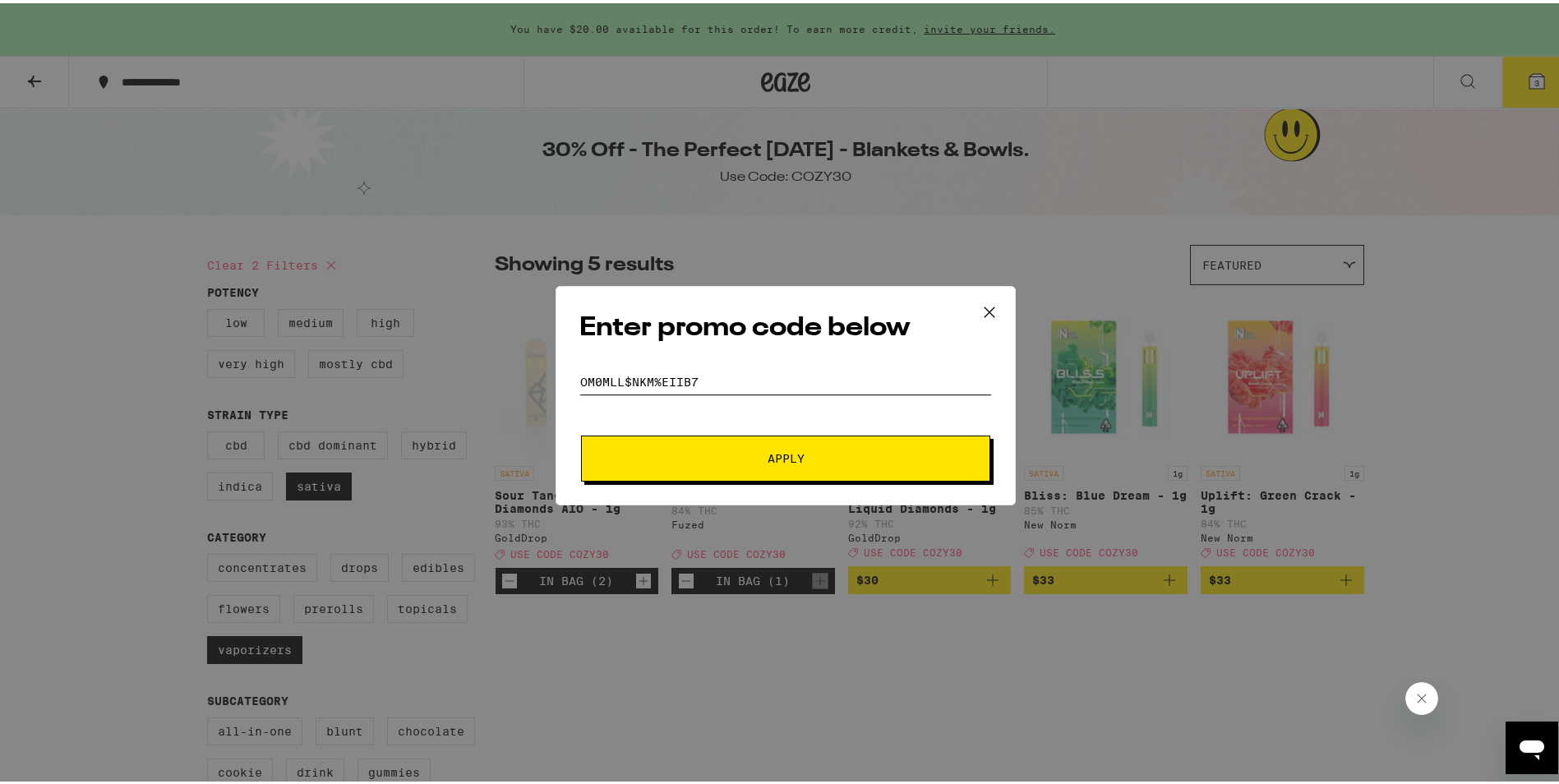
click at [584, 373] on input "Om0mll$nkM%Eiib7" at bounding box center [785, 378] width 412 height 25
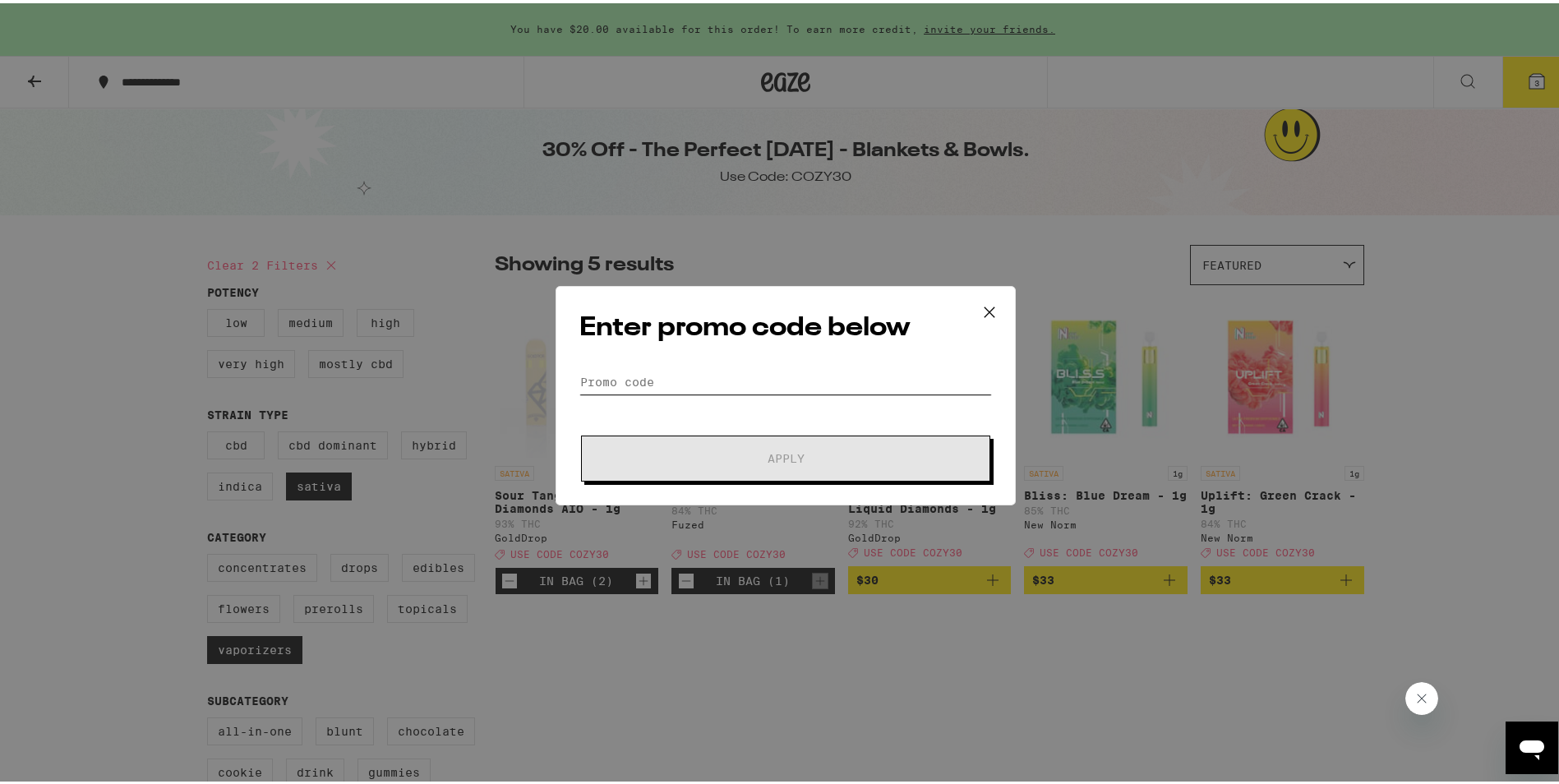
click at [585, 373] on input "Promo Code" at bounding box center [785, 378] width 412 height 25
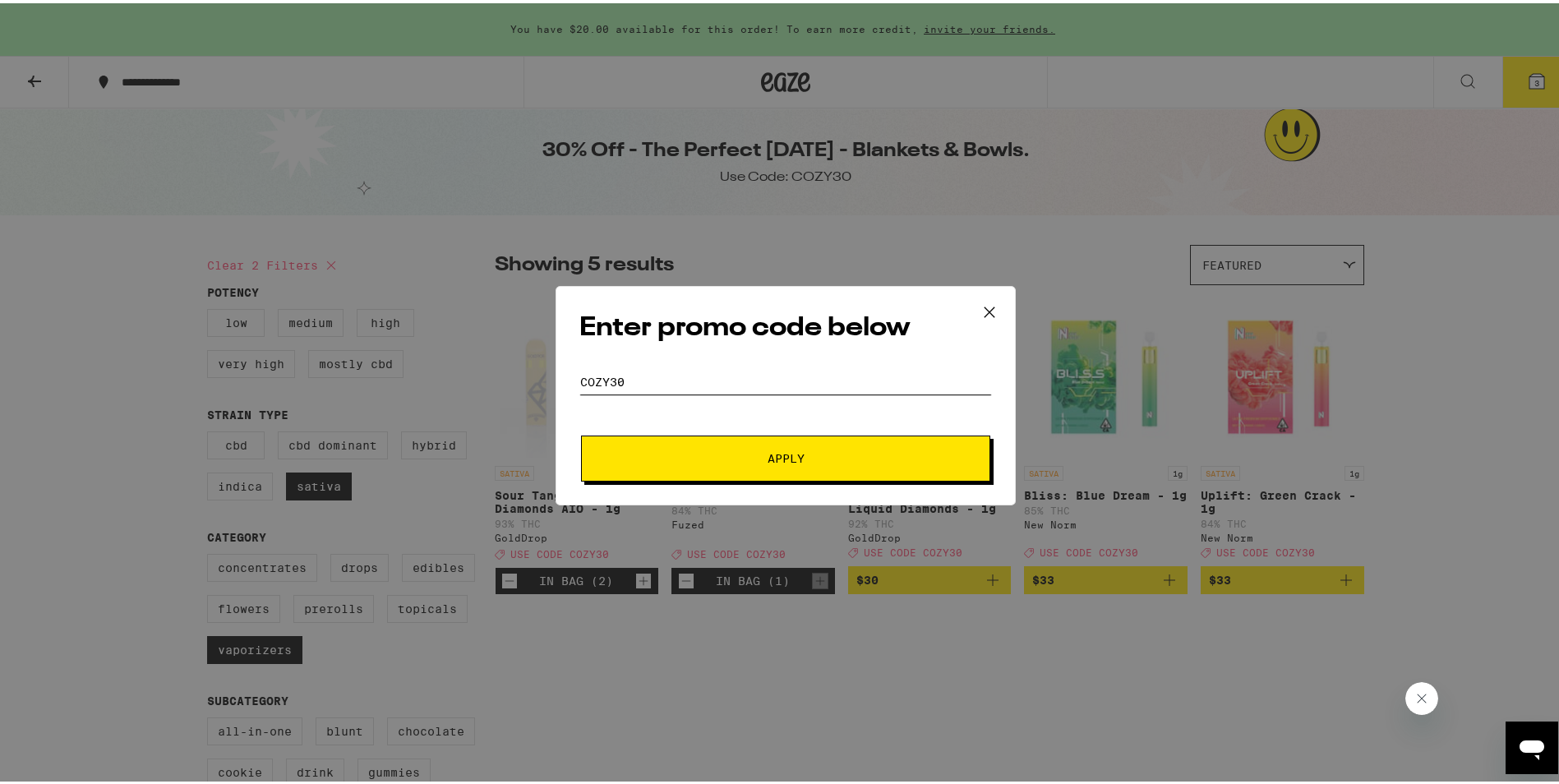
type input "cozy30"
click at [705, 453] on span "Apply" at bounding box center [785, 456] width 296 height 12
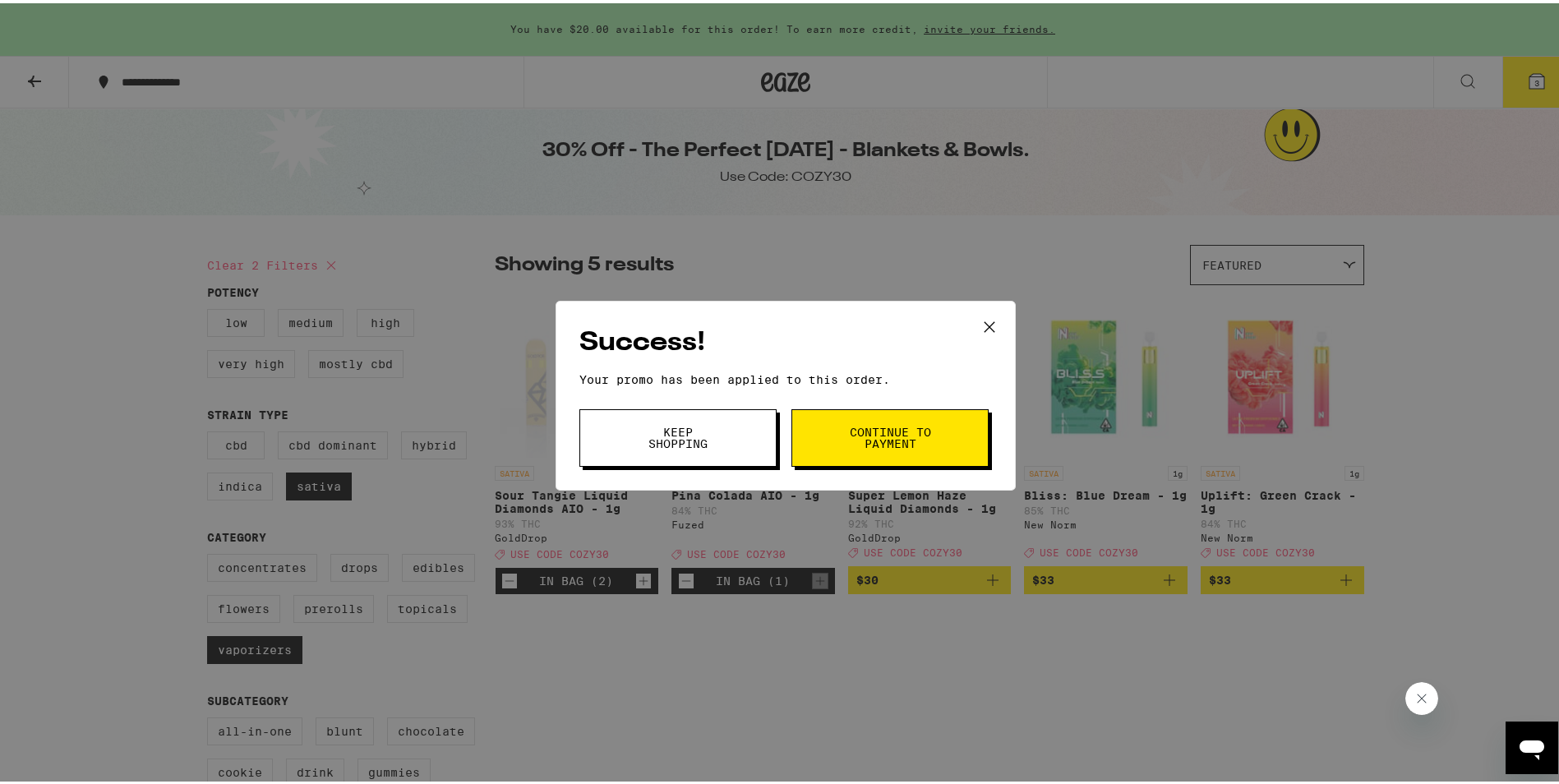
click at [877, 420] on button "Continue to payment" at bounding box center [890, 434] width 197 height 57
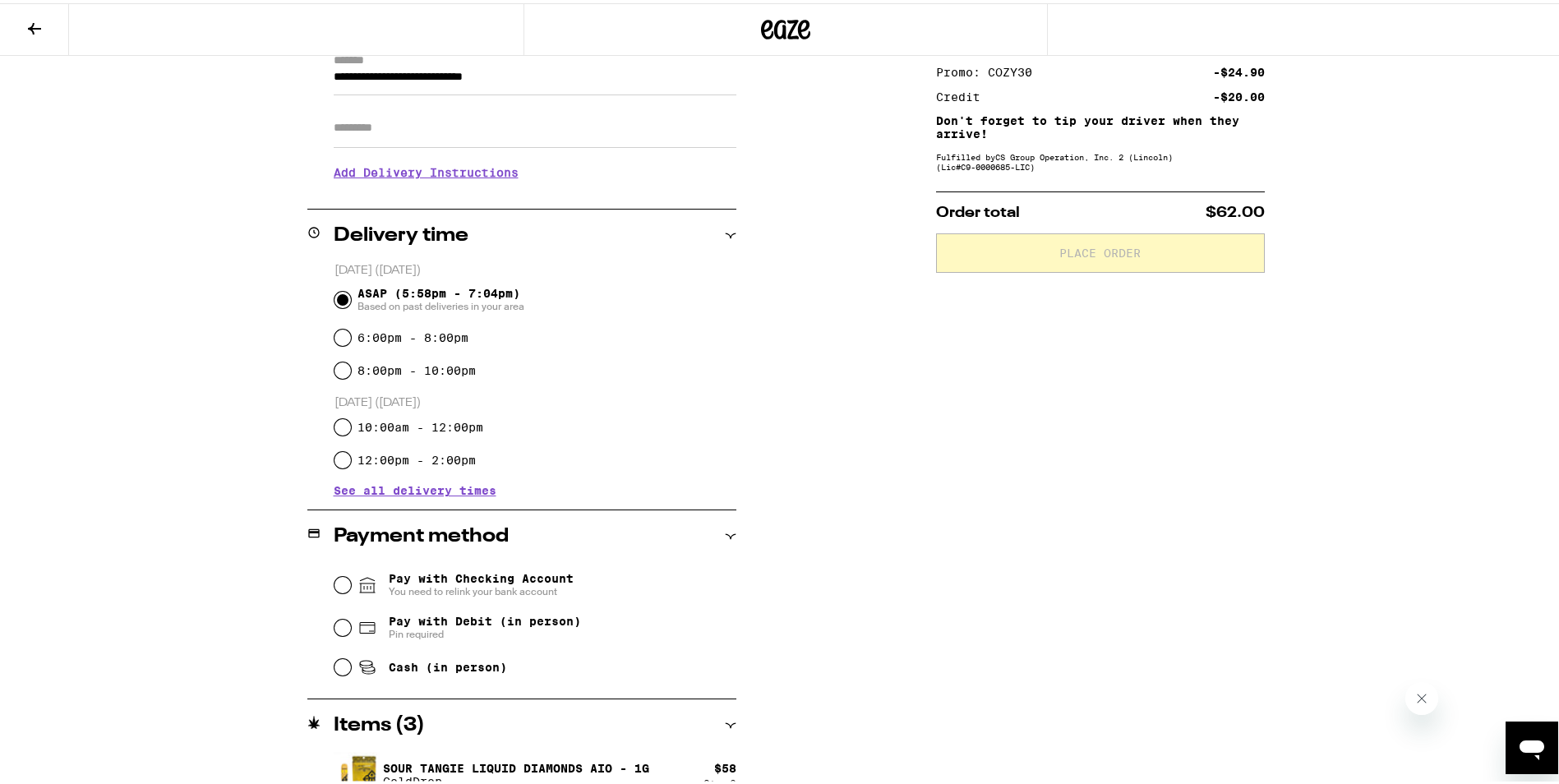
scroll to position [328, 0]
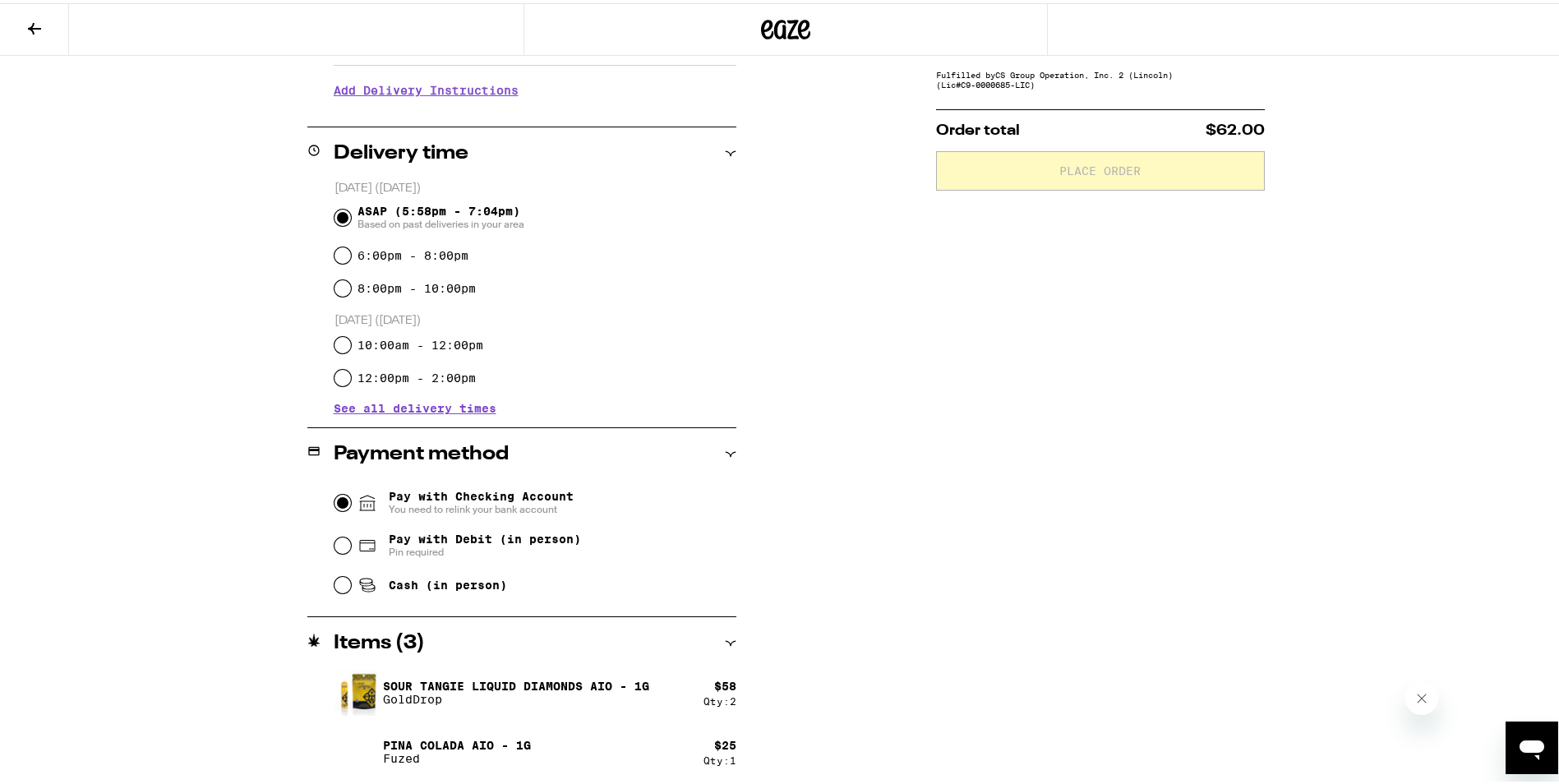
click at [334, 500] on input "Pay with Checking Account You need to relink your bank account" at bounding box center [342, 499] width 17 height 17
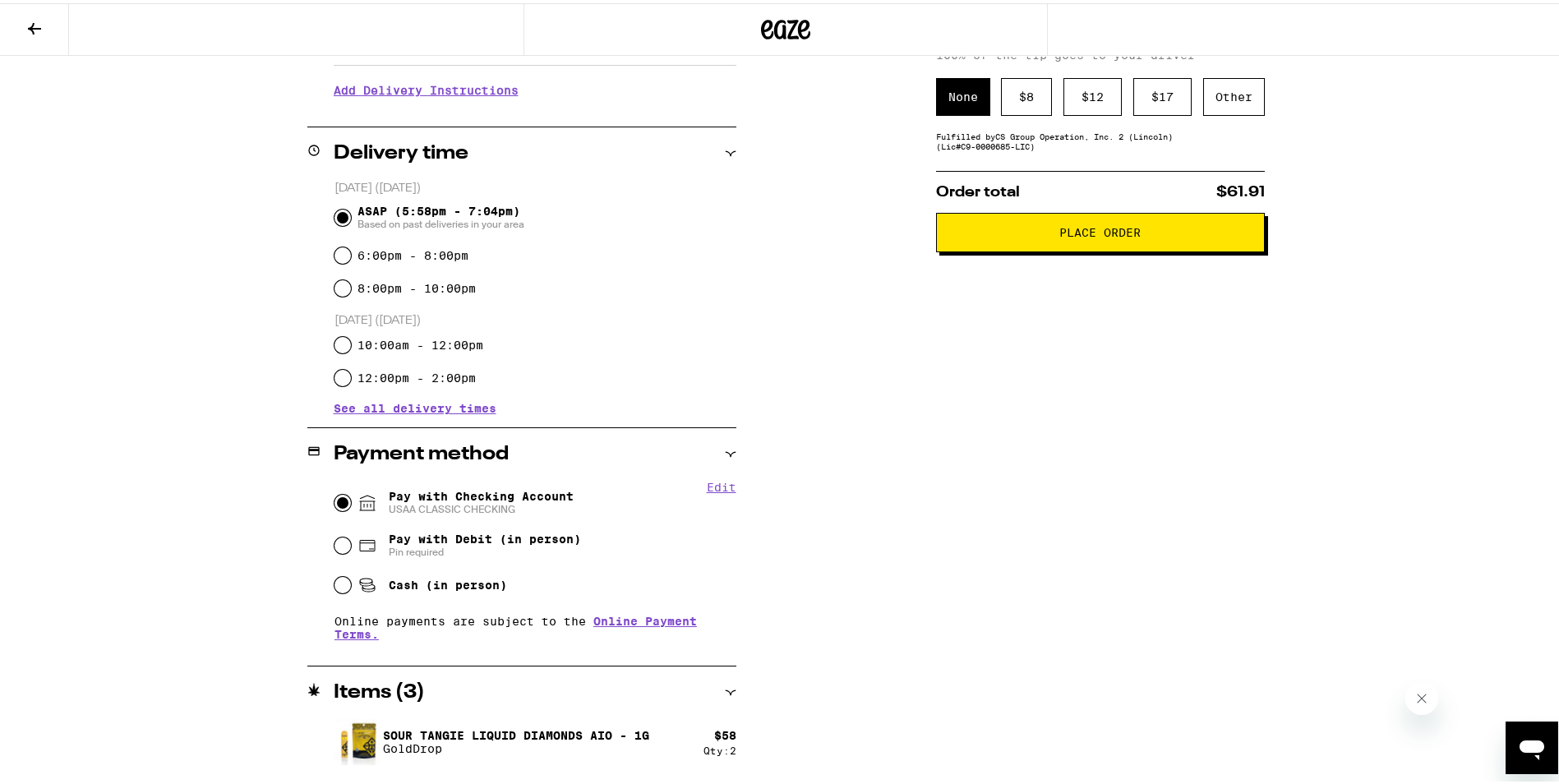
scroll to position [0, 0]
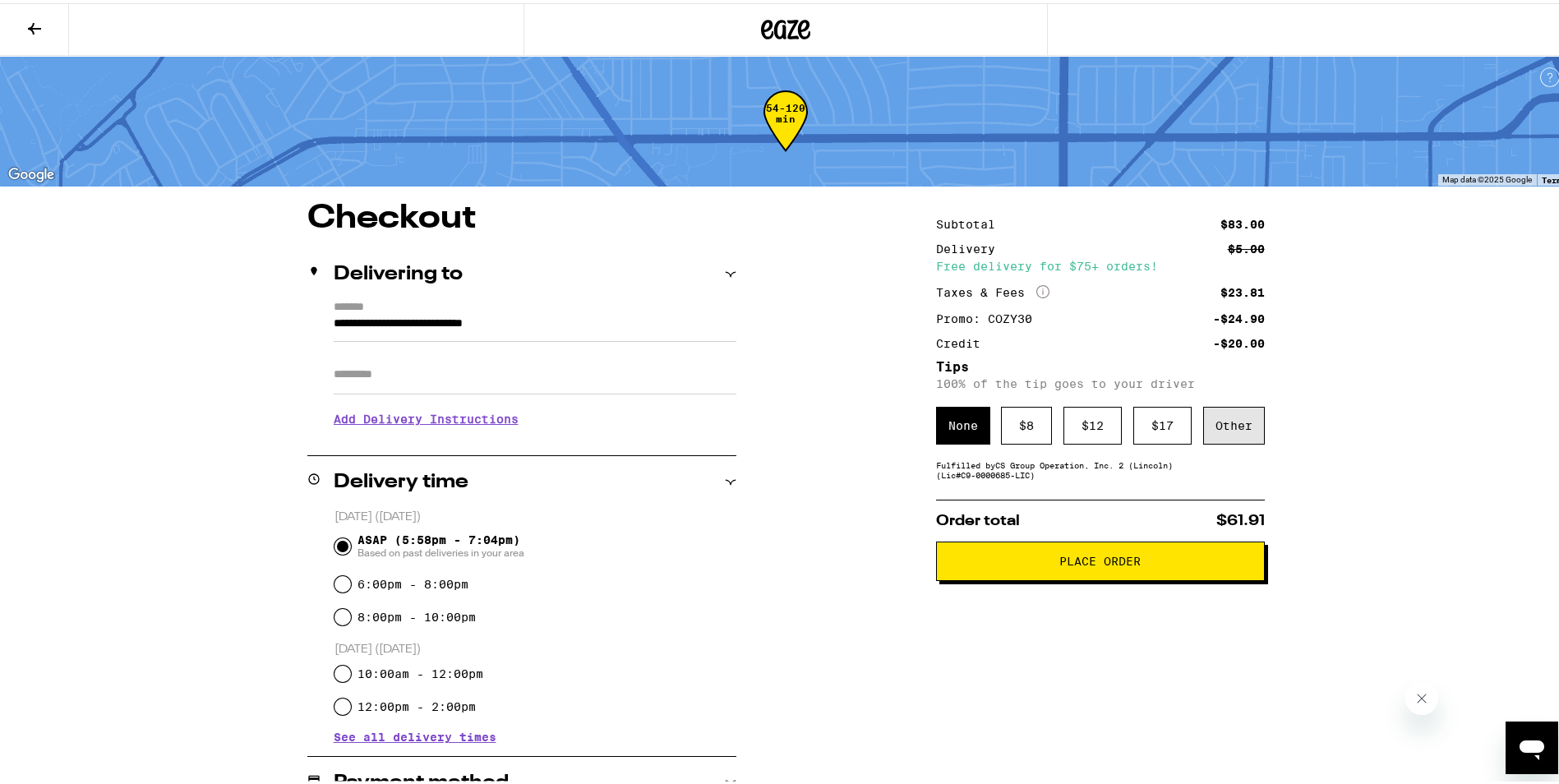
click at [1220, 414] on div "Other" at bounding box center [1233, 422] width 61 height 37
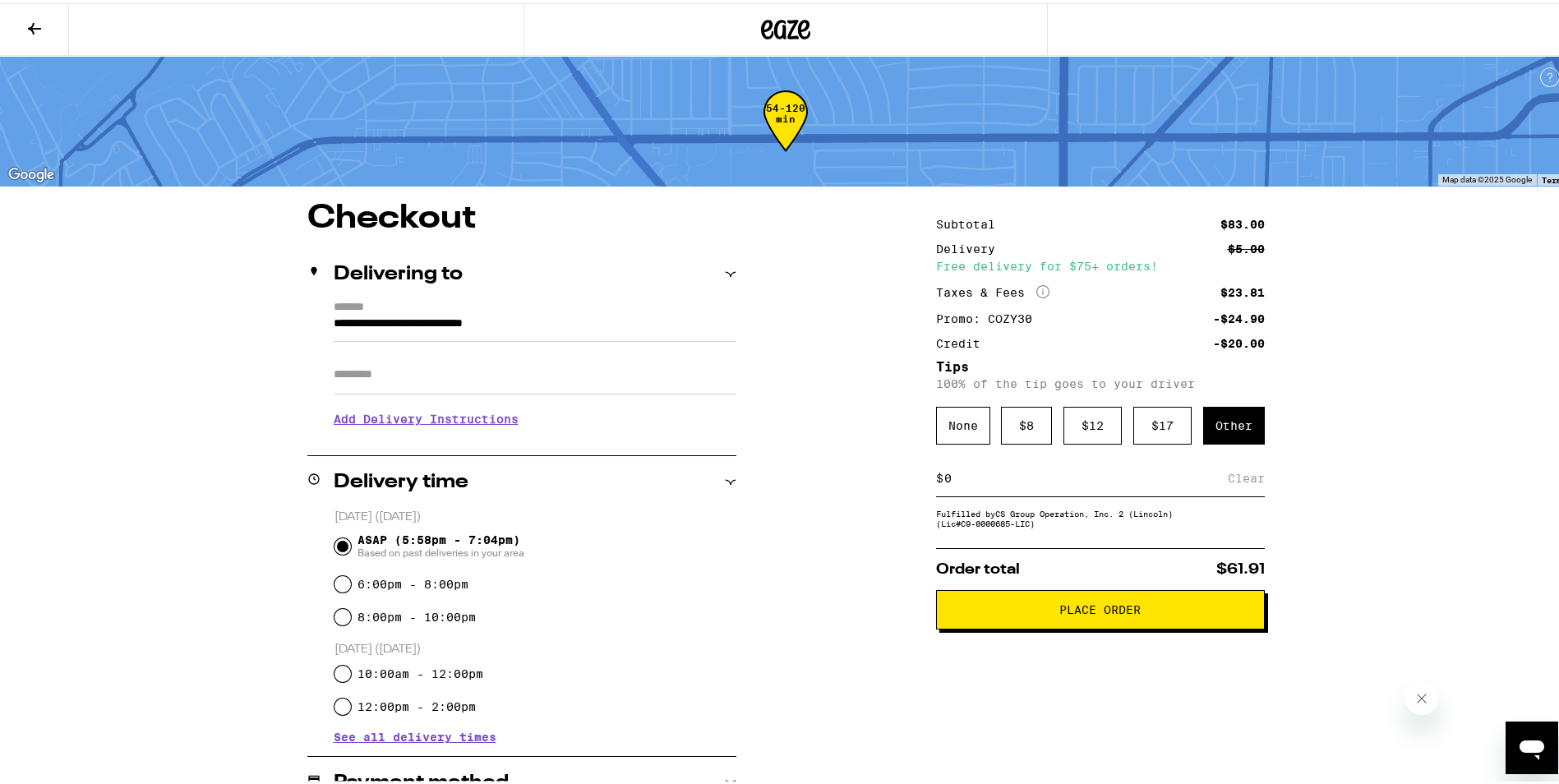
click at [1015, 469] on input at bounding box center [1085, 474] width 284 height 15
type input "5"
drag, startPoint x: 1370, startPoint y: 405, endPoint x: 1373, endPoint y: 435, distance: 30.1
click at [1371, 405] on div "**********" at bounding box center [785, 681] width 1183 height 964
click at [1103, 606] on span "Place Order" at bounding box center [1099, 606] width 81 height 12
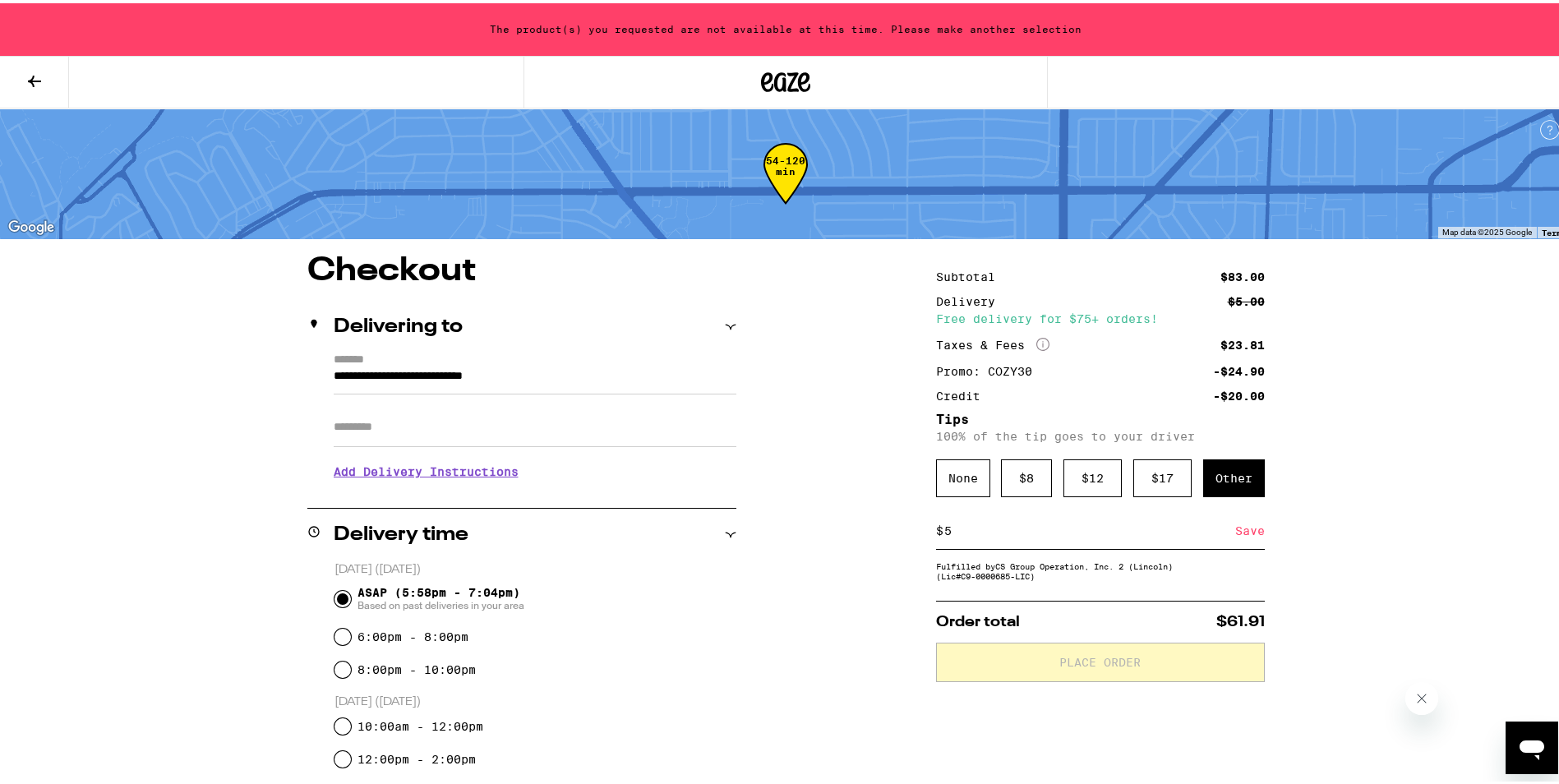
click at [1426, 452] on div "**********" at bounding box center [785, 607] width 1571 height 1216
click at [1375, 484] on div "**********" at bounding box center [785, 607] width 1571 height 1216
click at [769, 518] on div "**********" at bounding box center [785, 734] width 1183 height 964
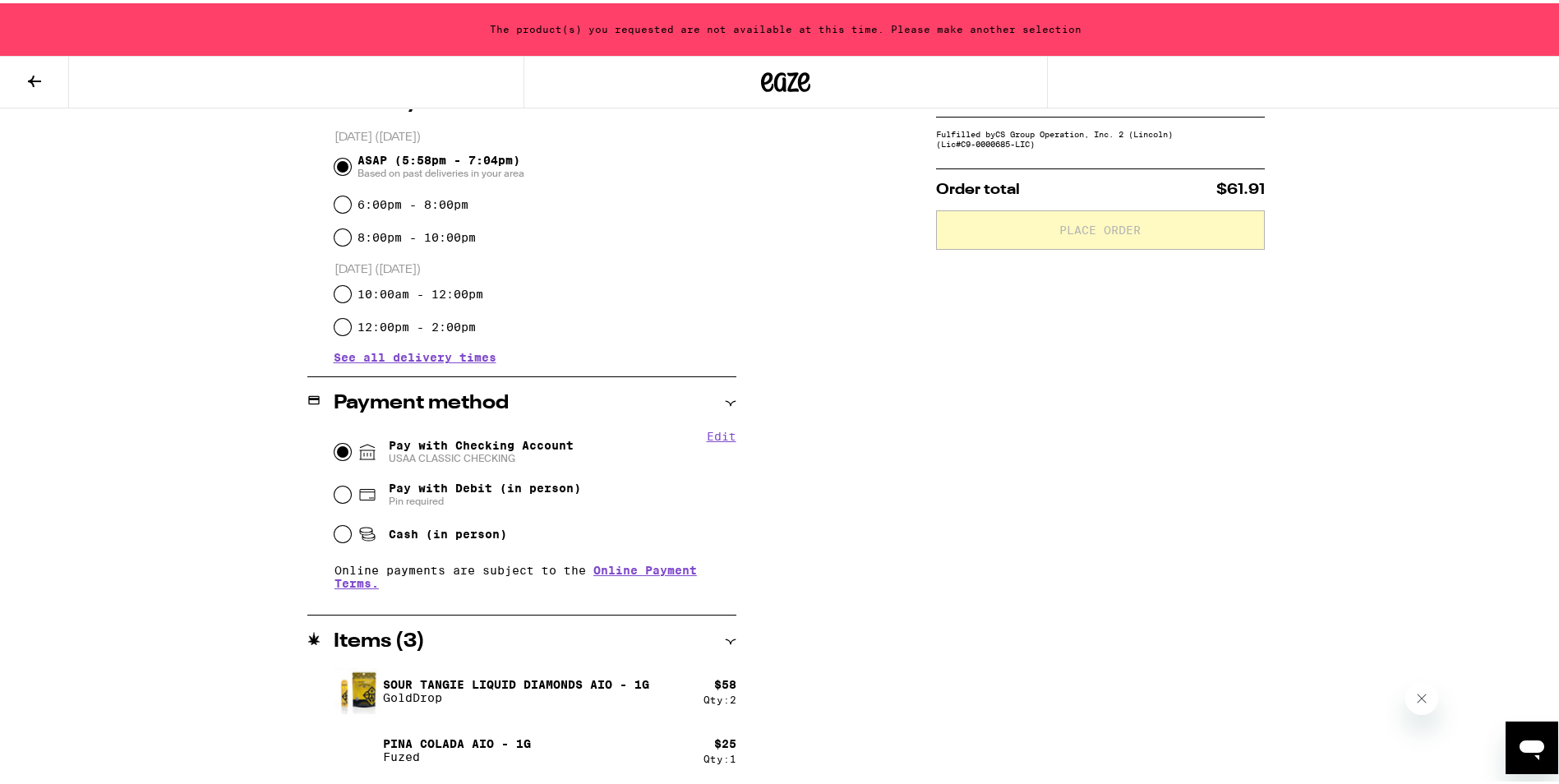
click at [879, 514] on div "**********" at bounding box center [785, 302] width 1183 height 964
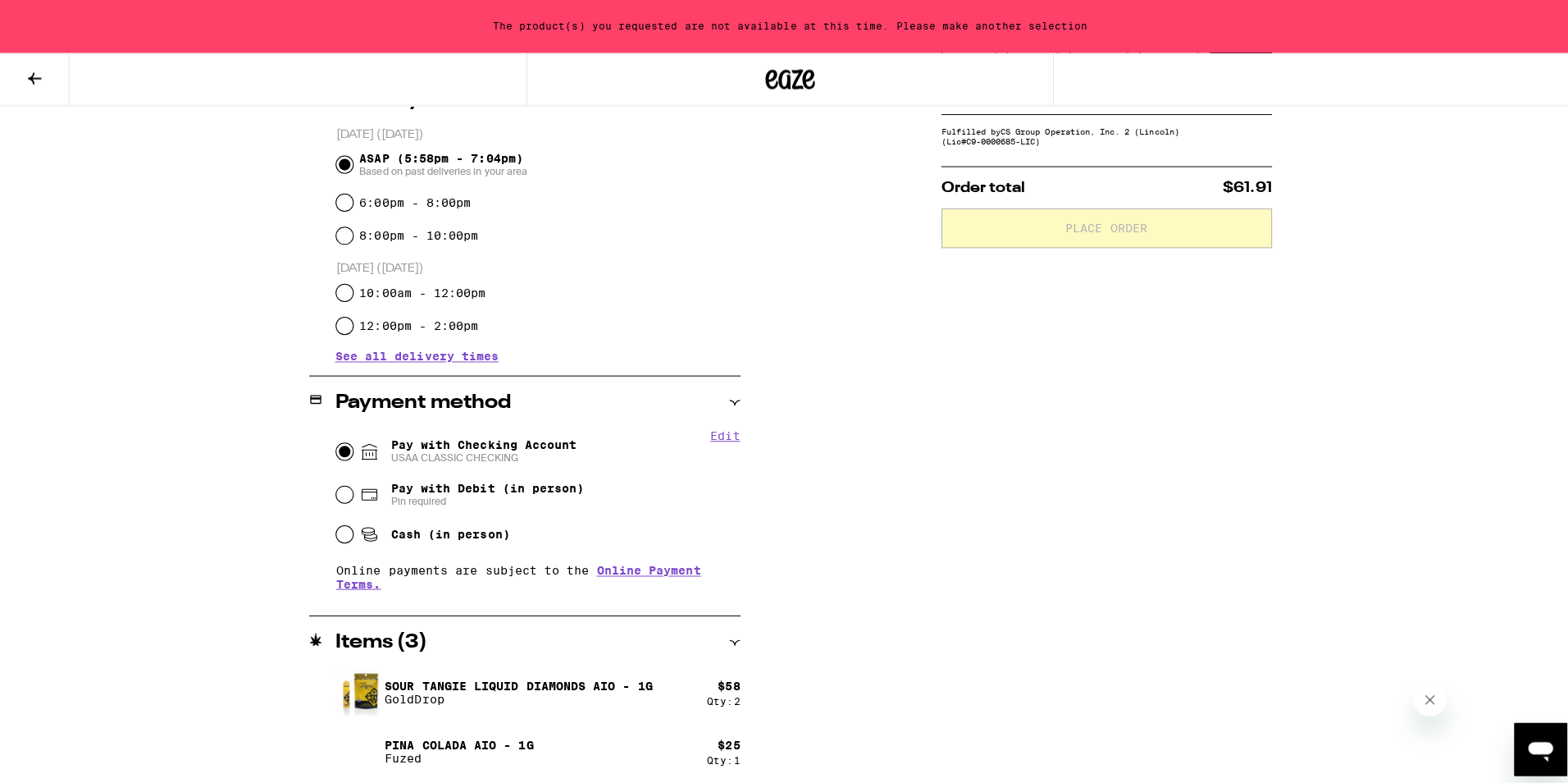
scroll to position [0, 0]
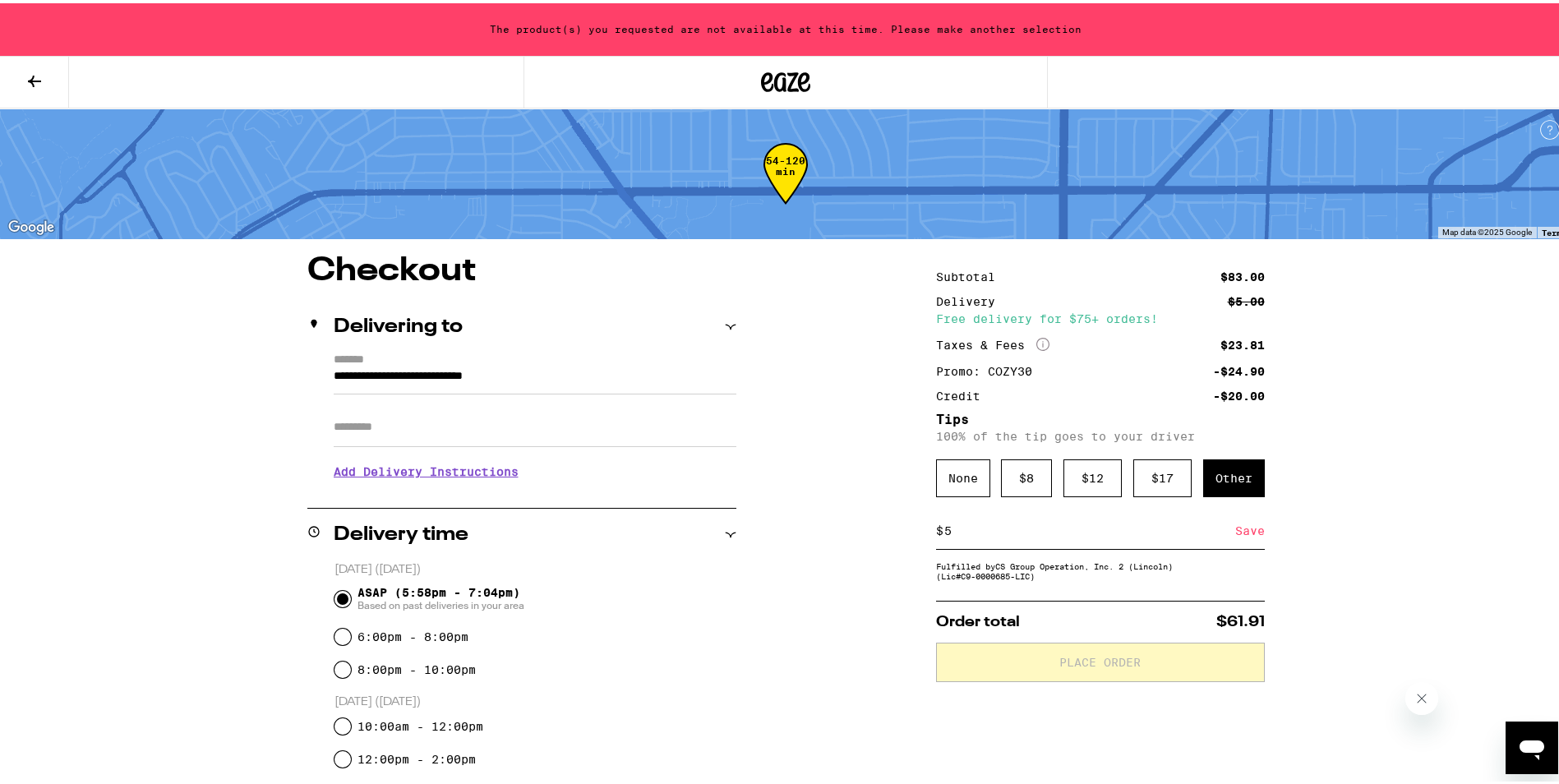
click at [41, 78] on icon at bounding box center [35, 78] width 20 height 20
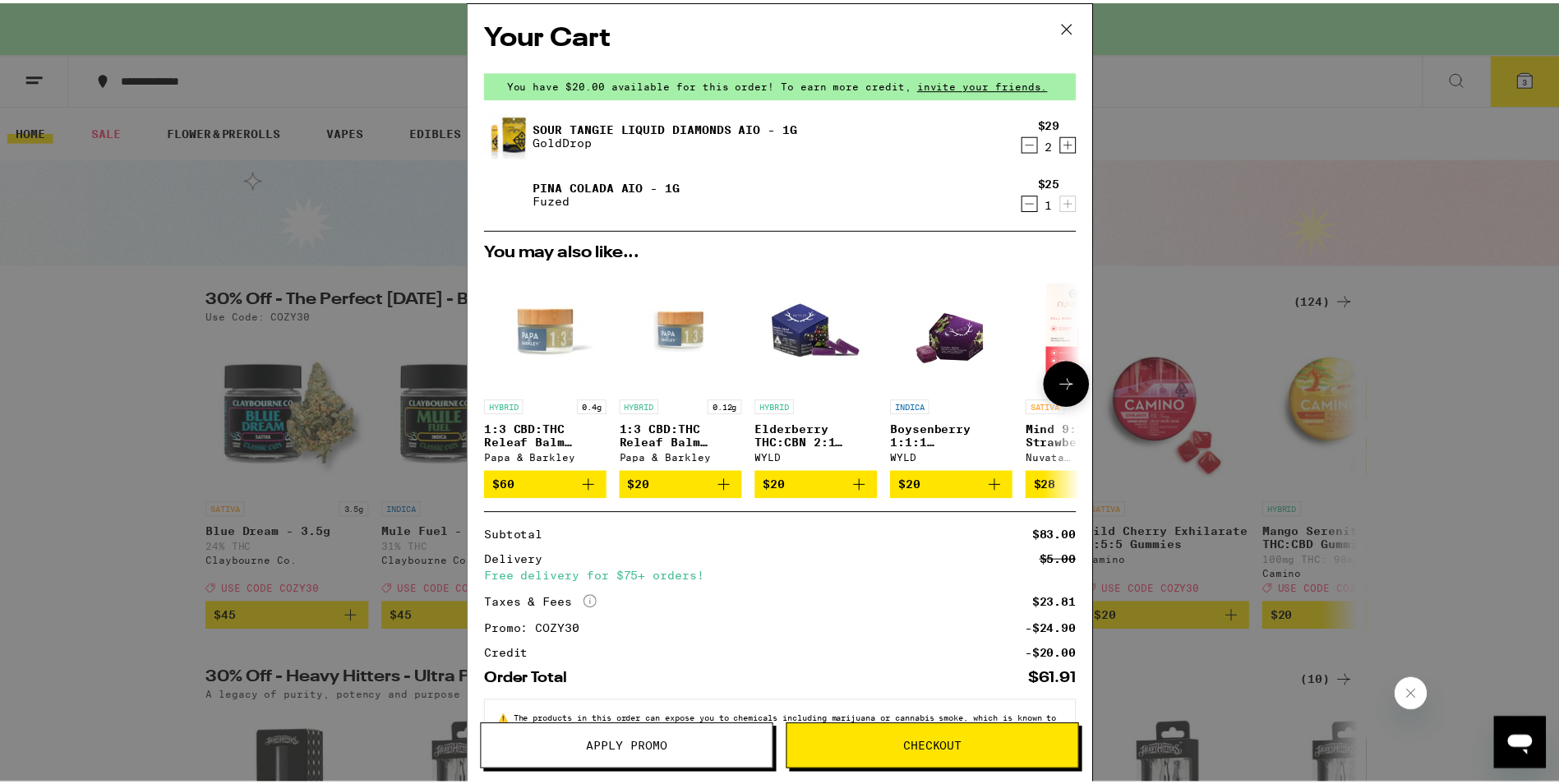
scroll to position [55, 0]
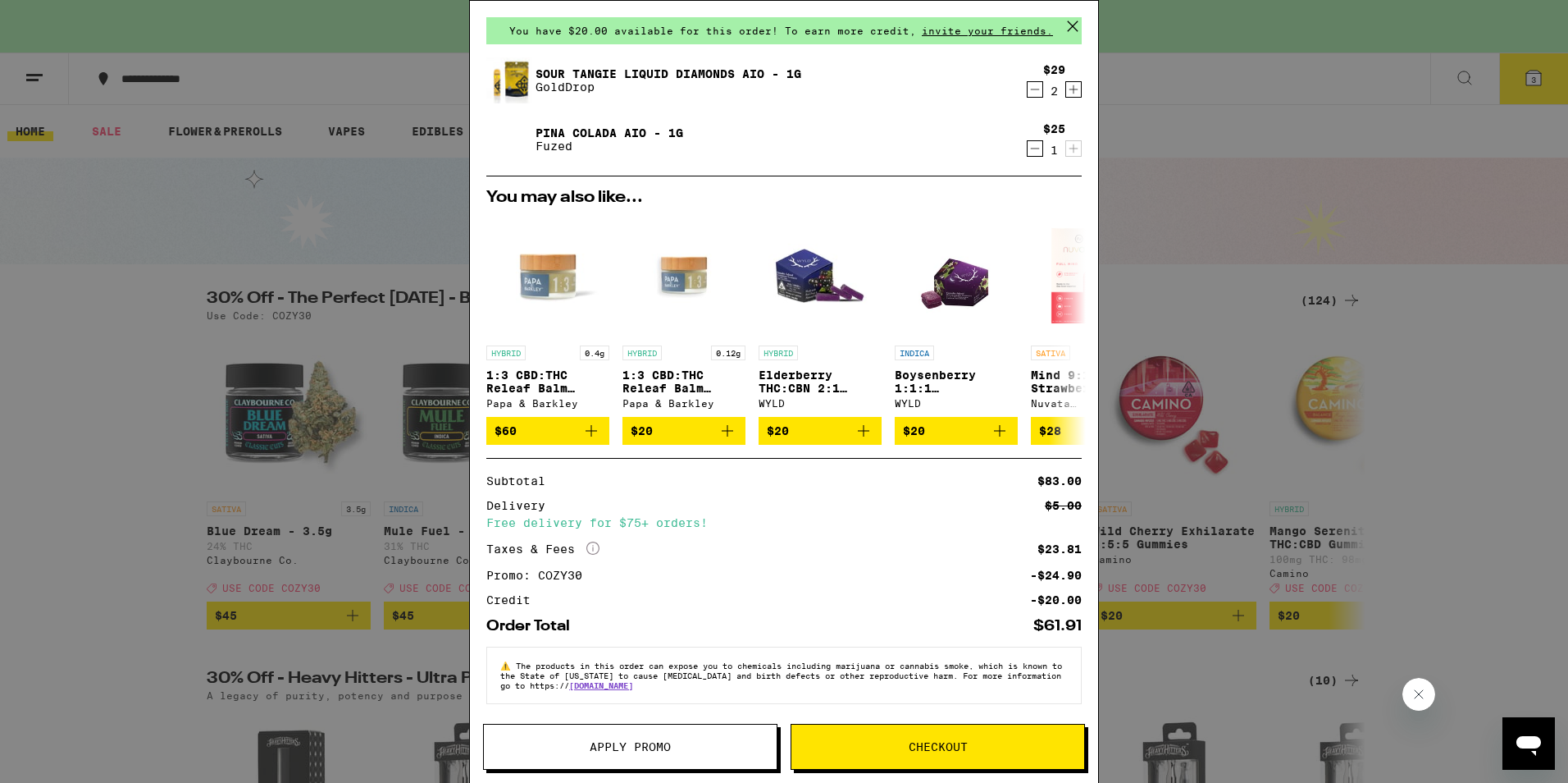
click at [883, 750] on span "Checkout" at bounding box center [938, 747] width 293 height 12
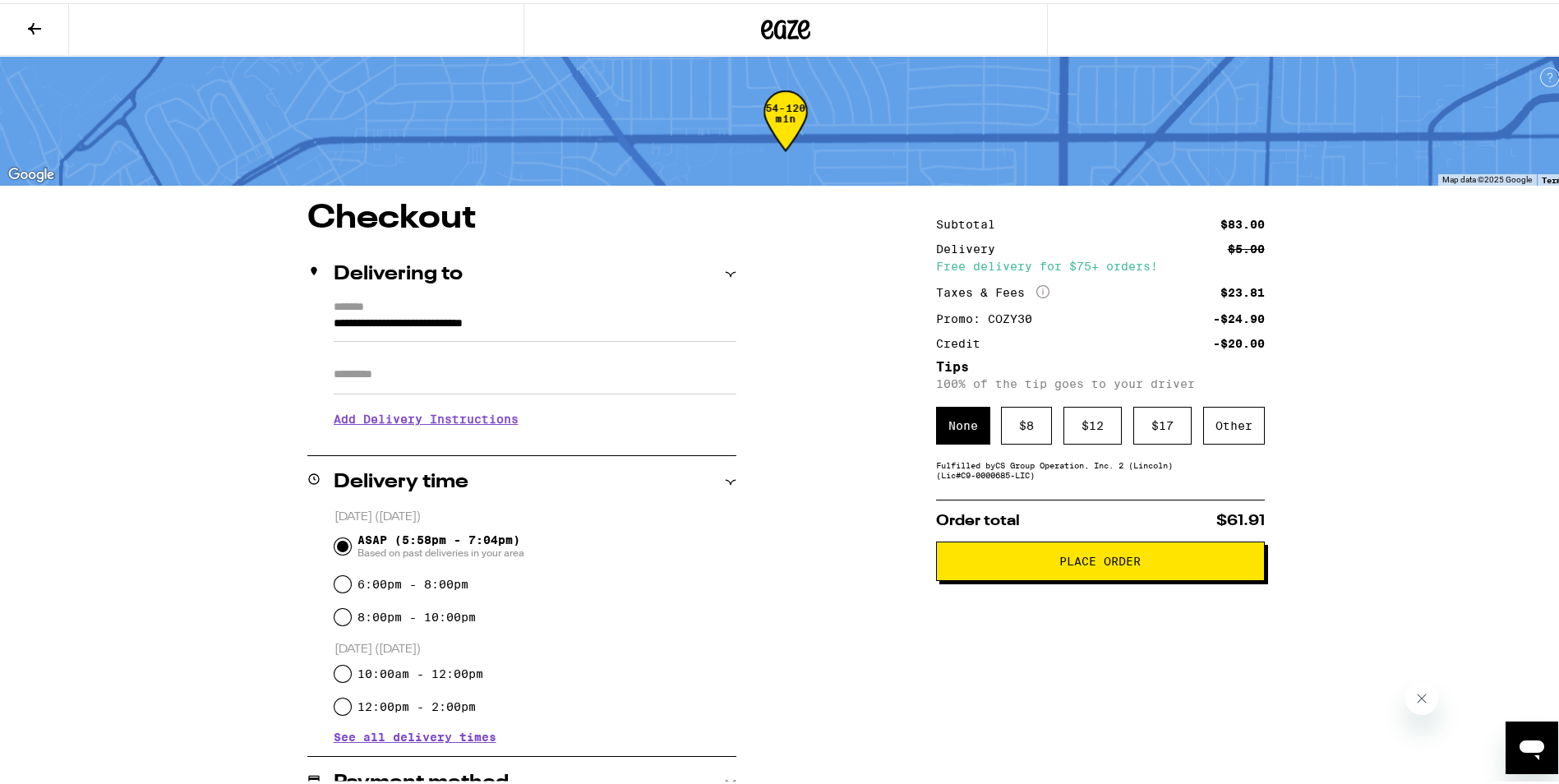
click at [1086, 553] on span "Place Order" at bounding box center [1099, 558] width 81 height 12
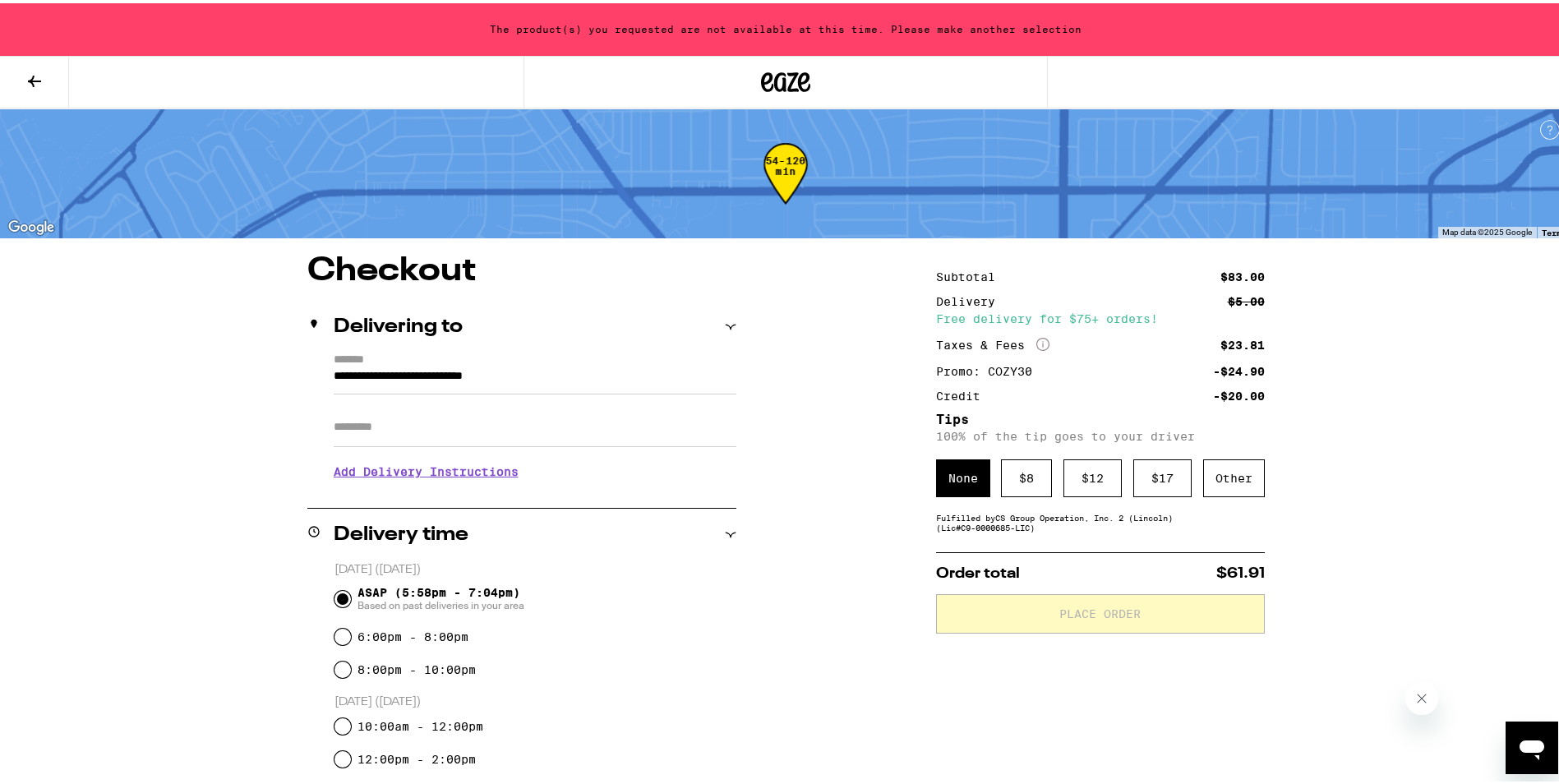
scroll to position [432, 0]
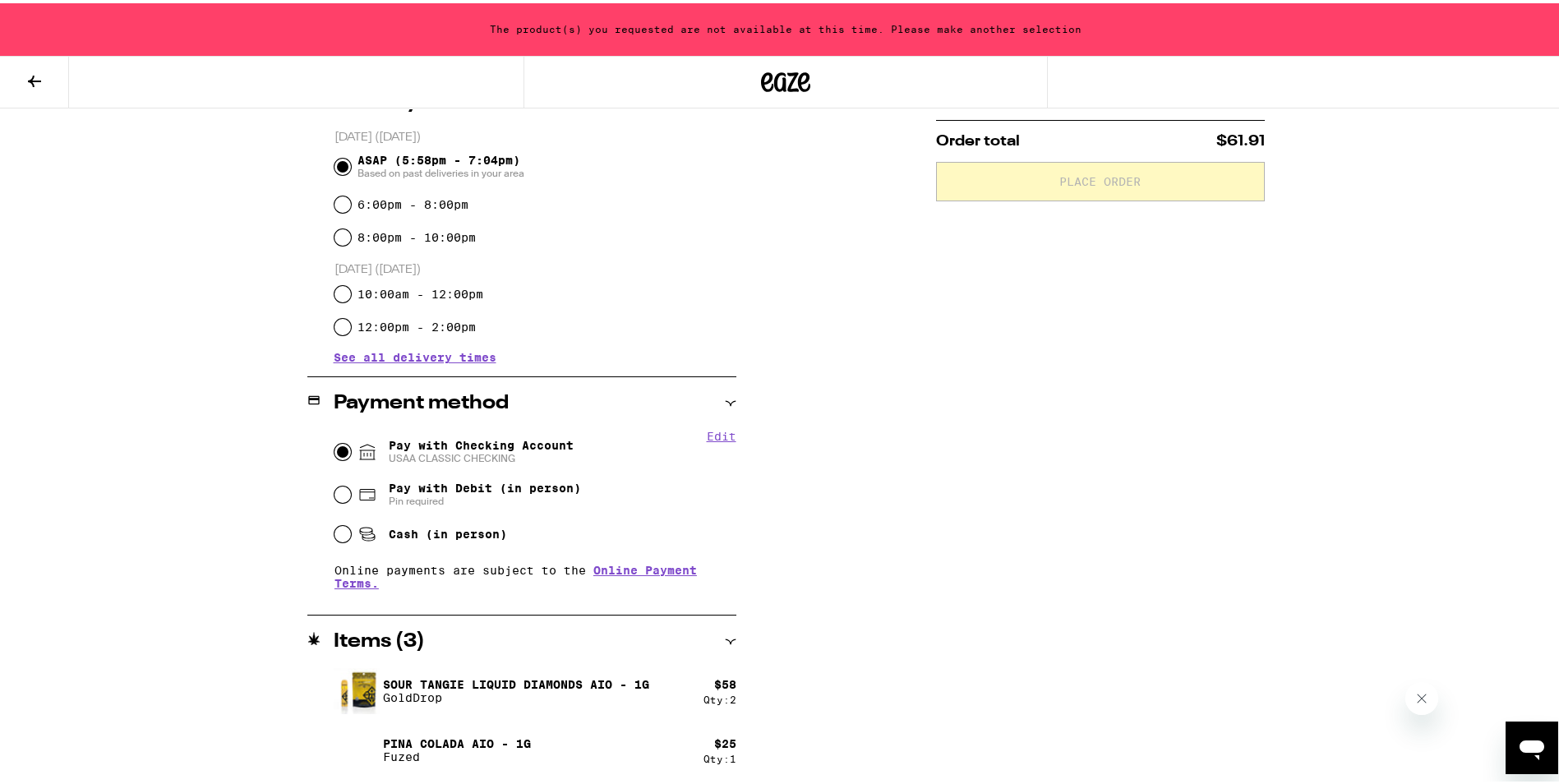
click at [725, 636] on icon at bounding box center [731, 638] width 12 height 12
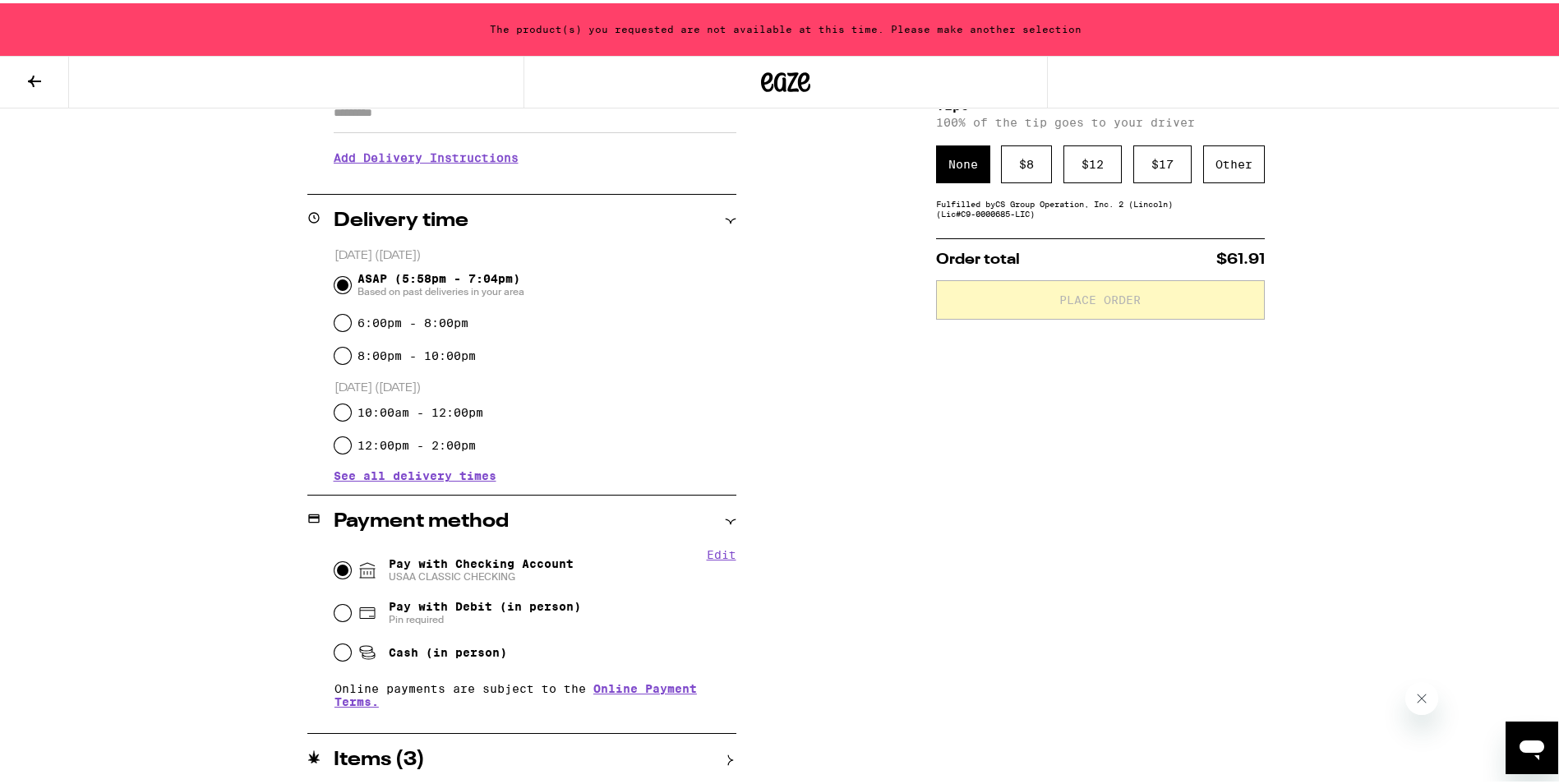
scroll to position [314, 0]
click at [31, 63] on button at bounding box center [35, 79] width 69 height 51
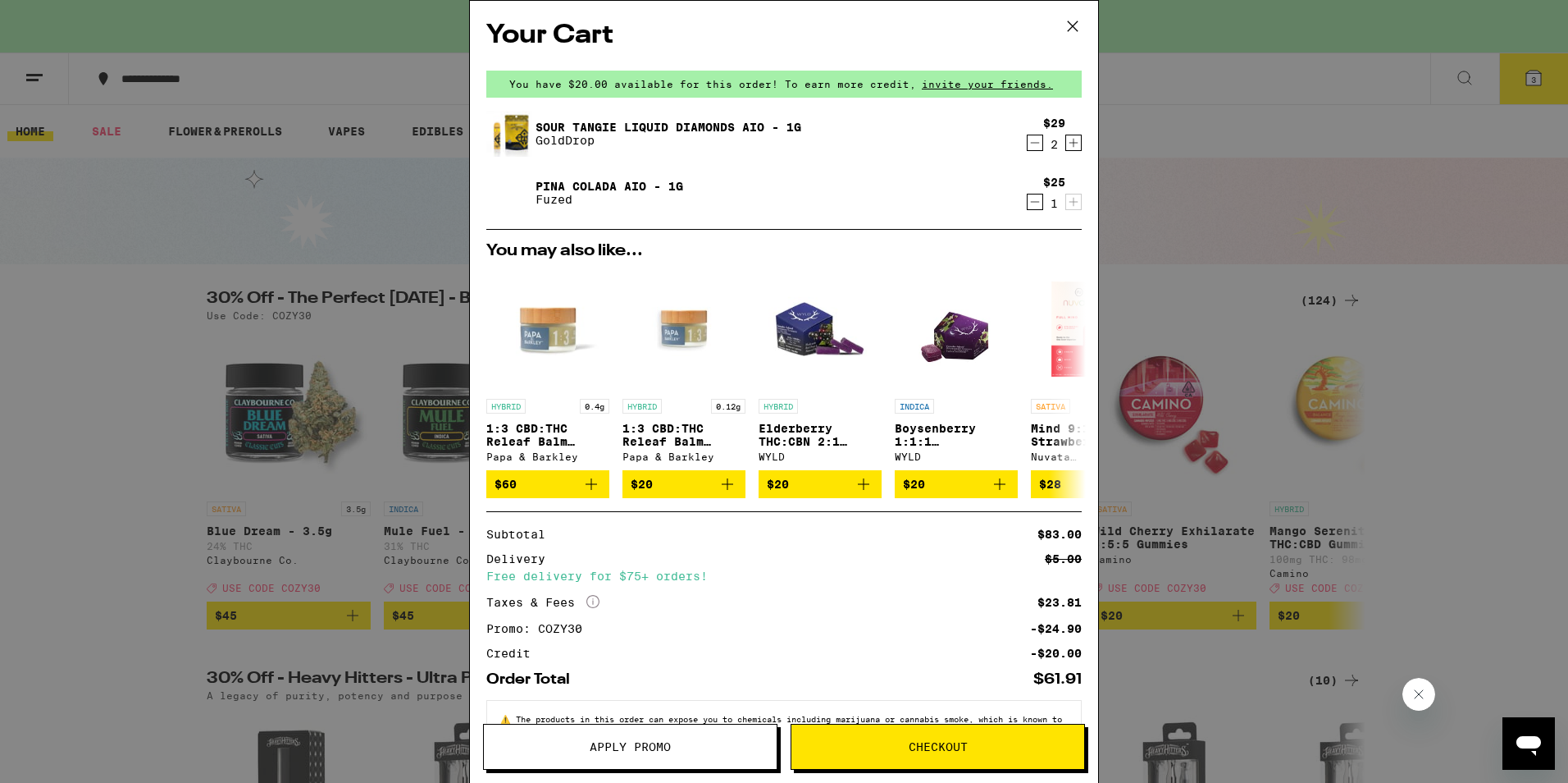
click at [1028, 141] on icon "Decrement" at bounding box center [1035, 143] width 15 height 20
click at [1028, 198] on icon "Decrement" at bounding box center [1035, 202] width 15 height 20
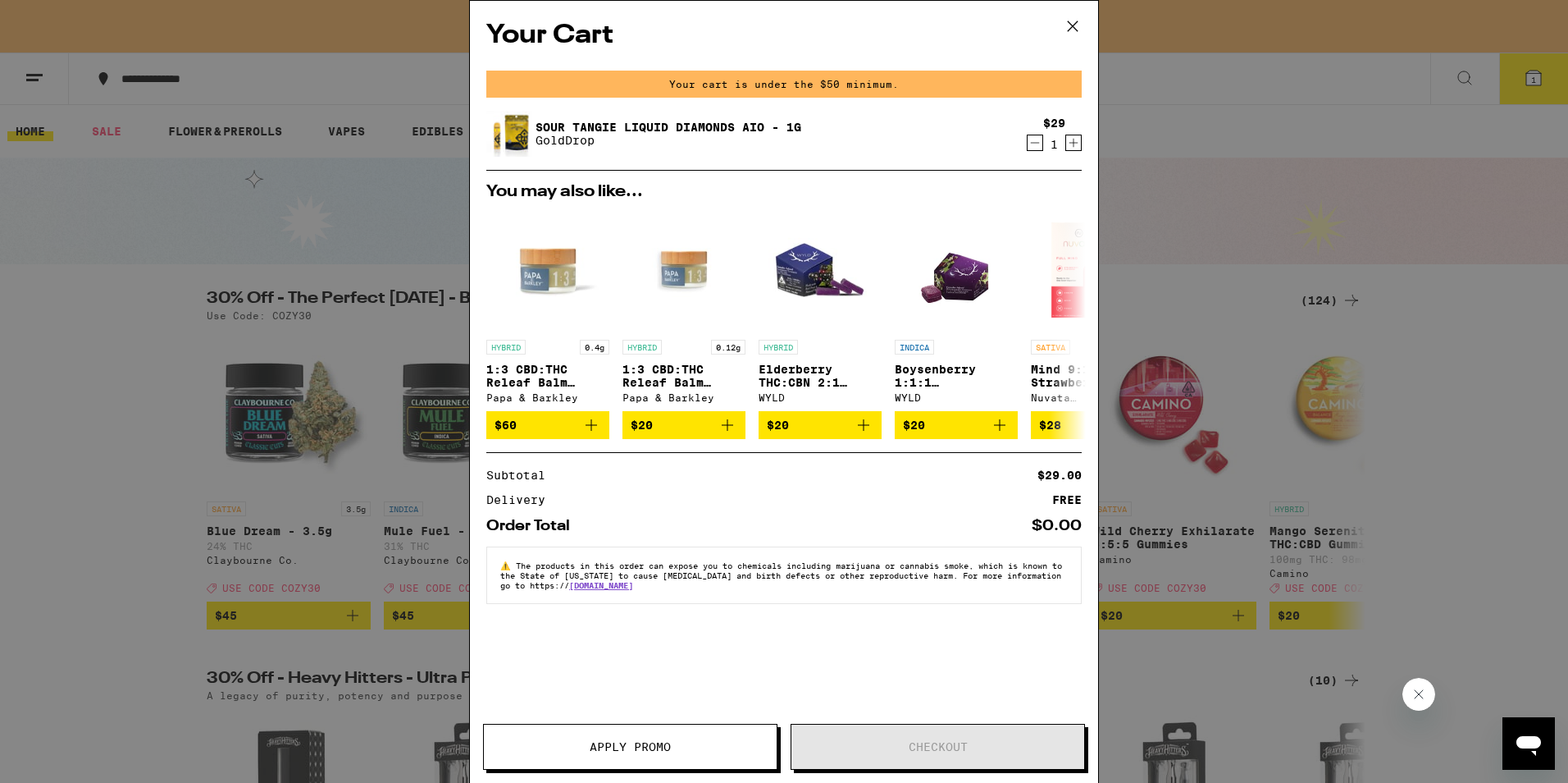
click at [1073, 140] on icon "Increment" at bounding box center [1074, 143] width 15 height 20
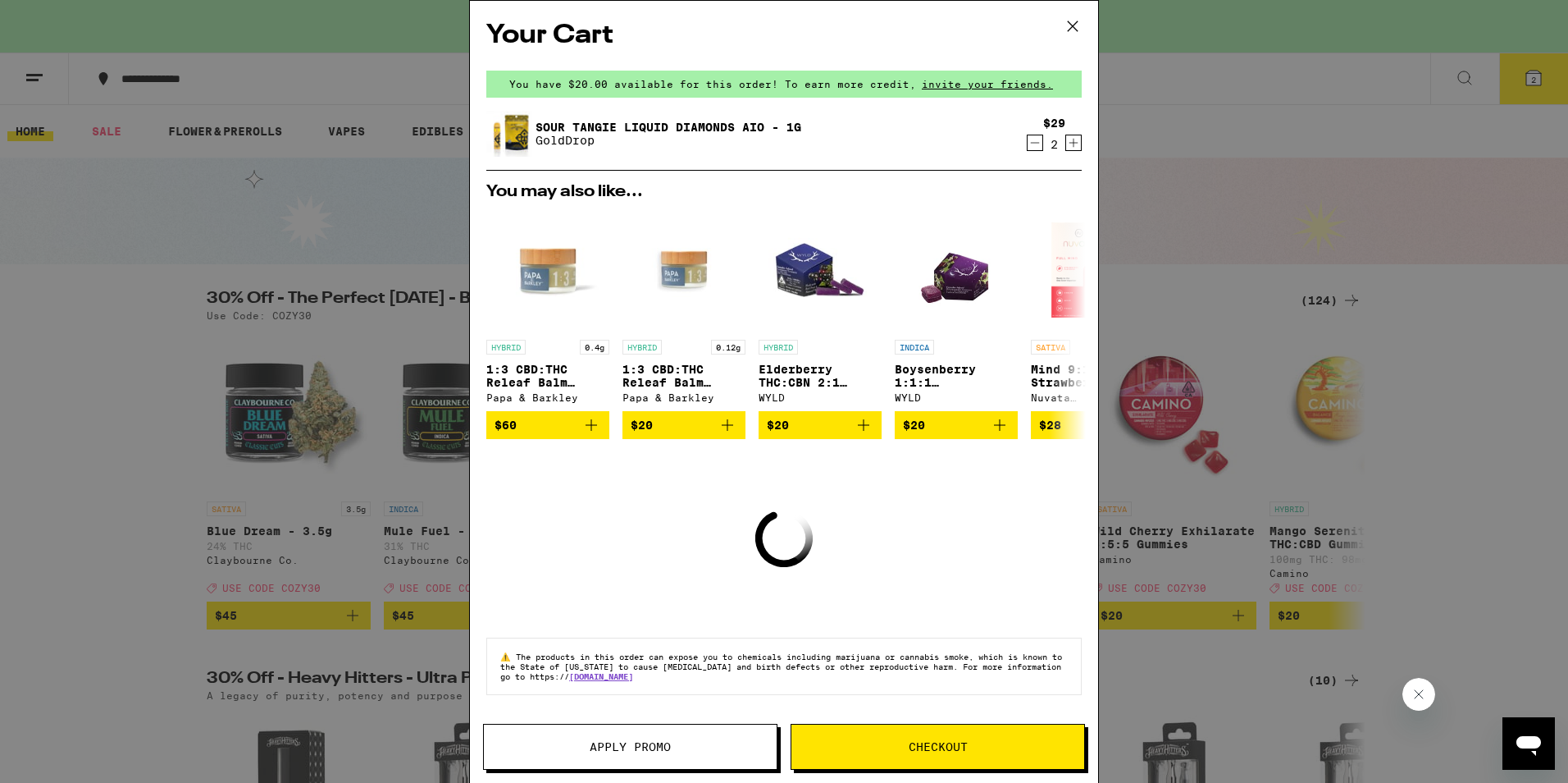
click at [1078, 143] on icon "Increment" at bounding box center [1074, 143] width 9 height 9
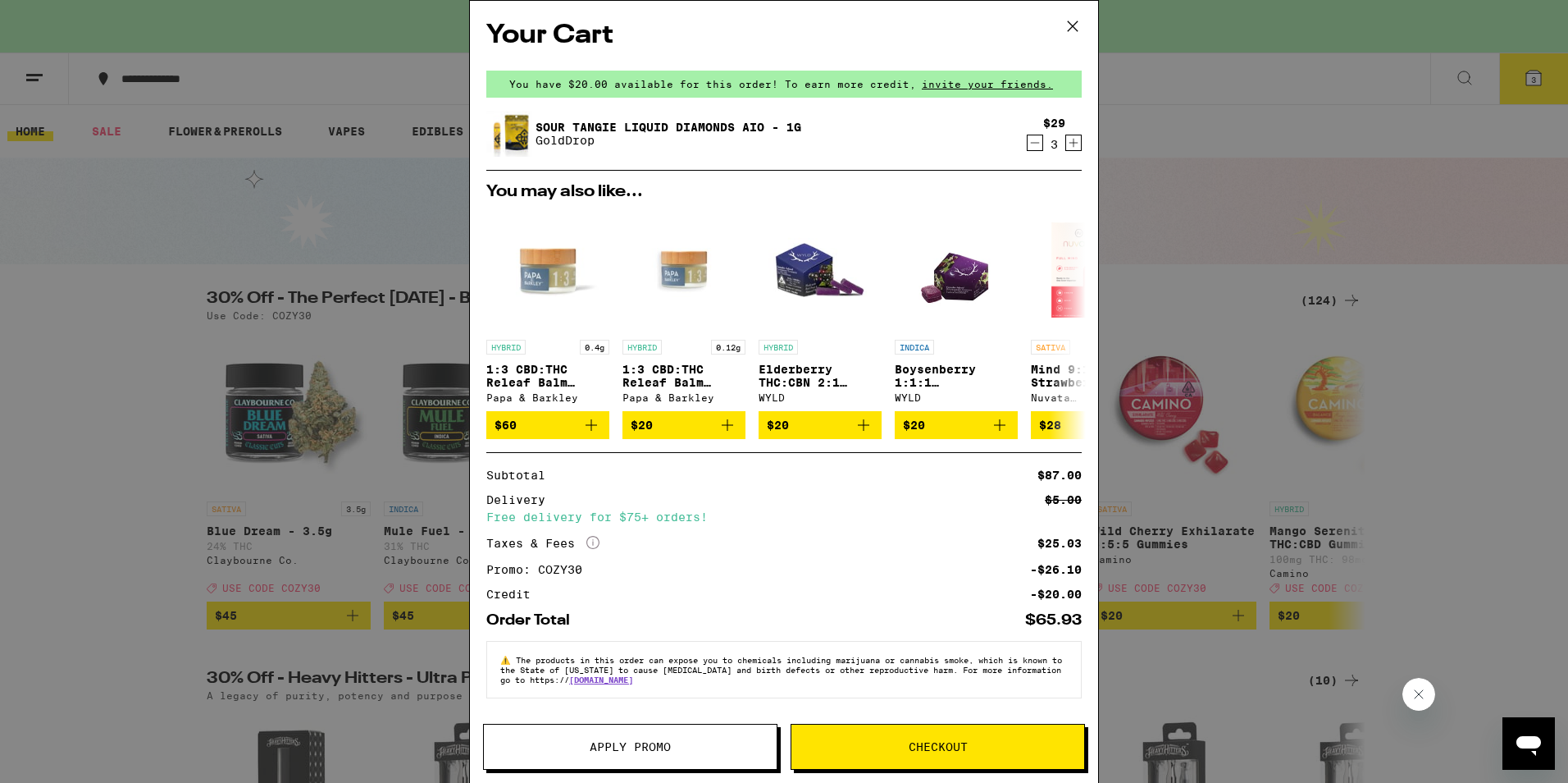
click at [1077, 22] on icon at bounding box center [1073, 26] width 25 height 25
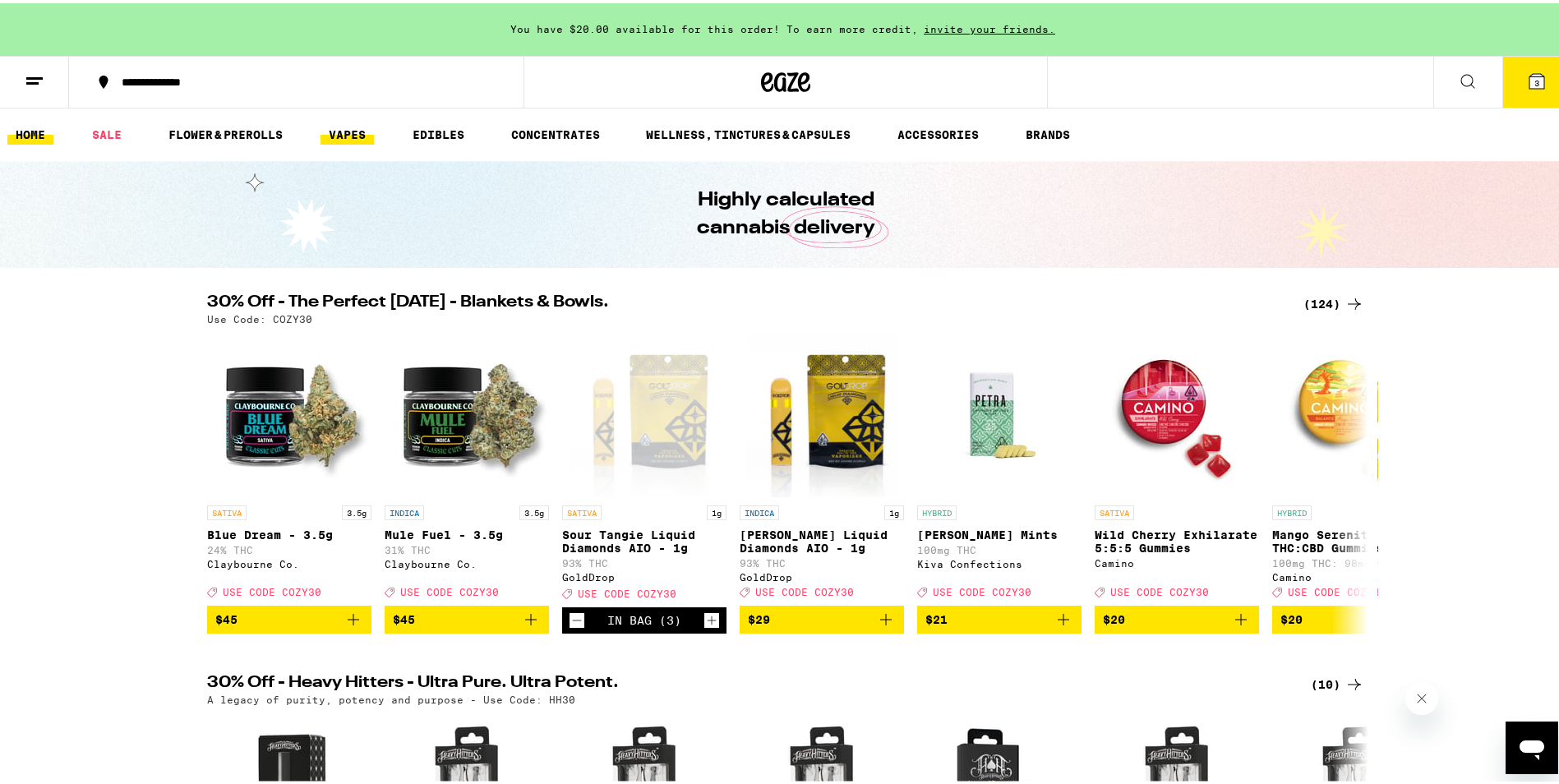
click at [349, 121] on link "VAPES" at bounding box center [347, 131] width 53 height 20
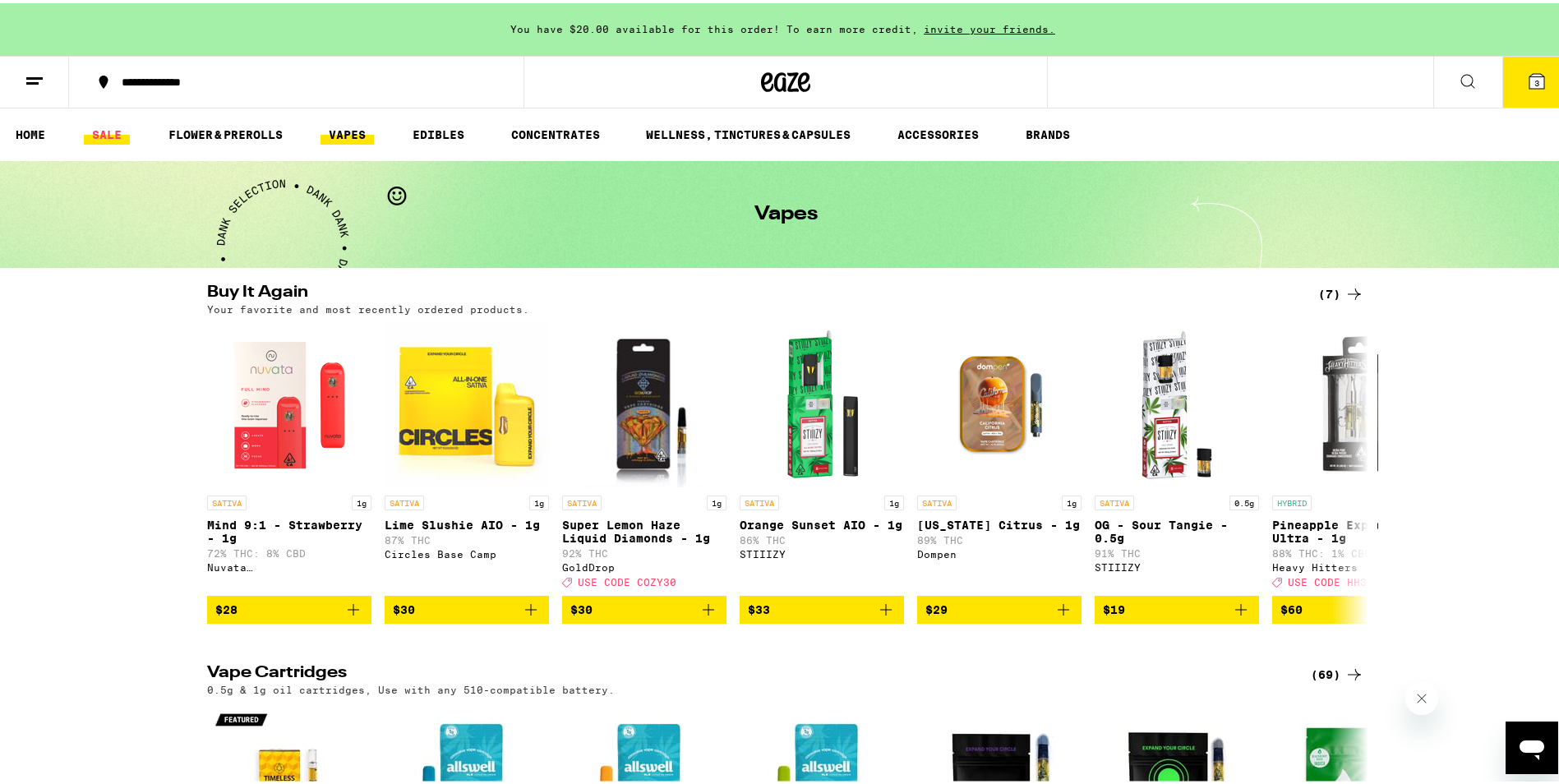
click at [99, 122] on link "SALE" at bounding box center [107, 131] width 46 height 20
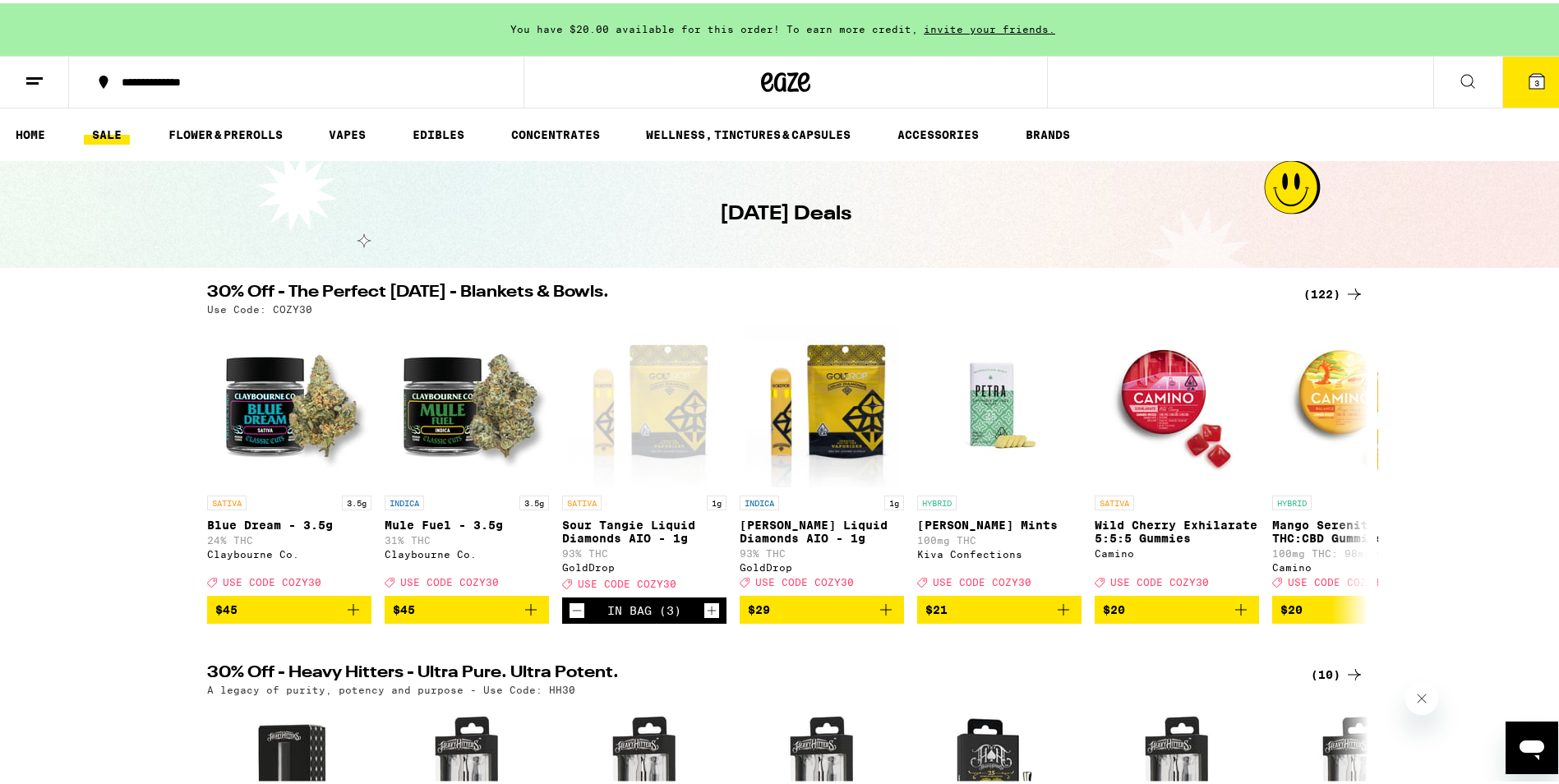
drag, startPoint x: 1307, startPoint y: 287, endPoint x: 1369, endPoint y: 359, distance: 95.0
click at [1307, 287] on div "(122)" at bounding box center [1334, 291] width 61 height 20
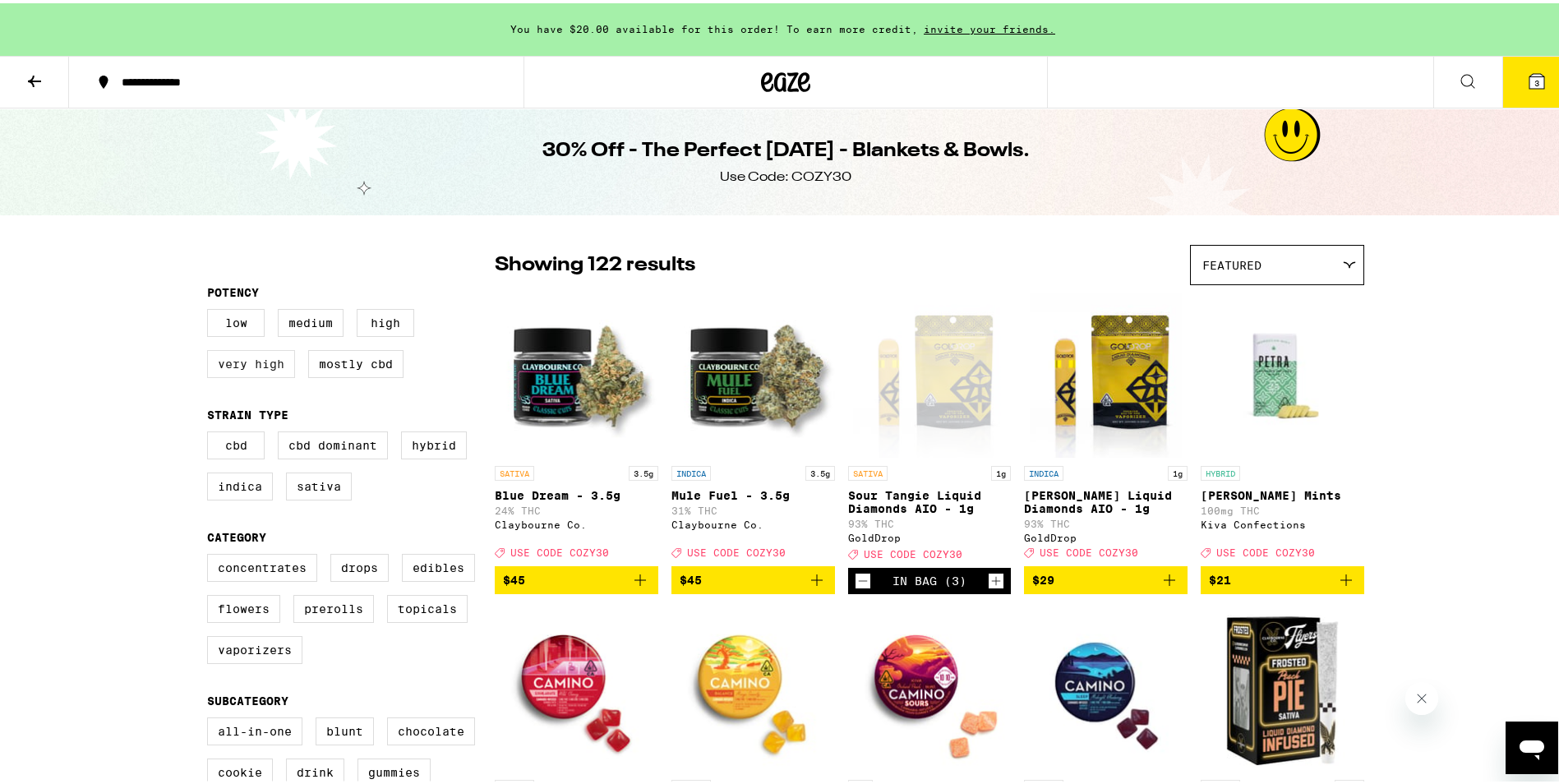
click at [244, 363] on label "Very High" at bounding box center [251, 360] width 88 height 28
click at [211, 309] on input "Very High" at bounding box center [210, 308] width 1 height 1
checkbox input "true"
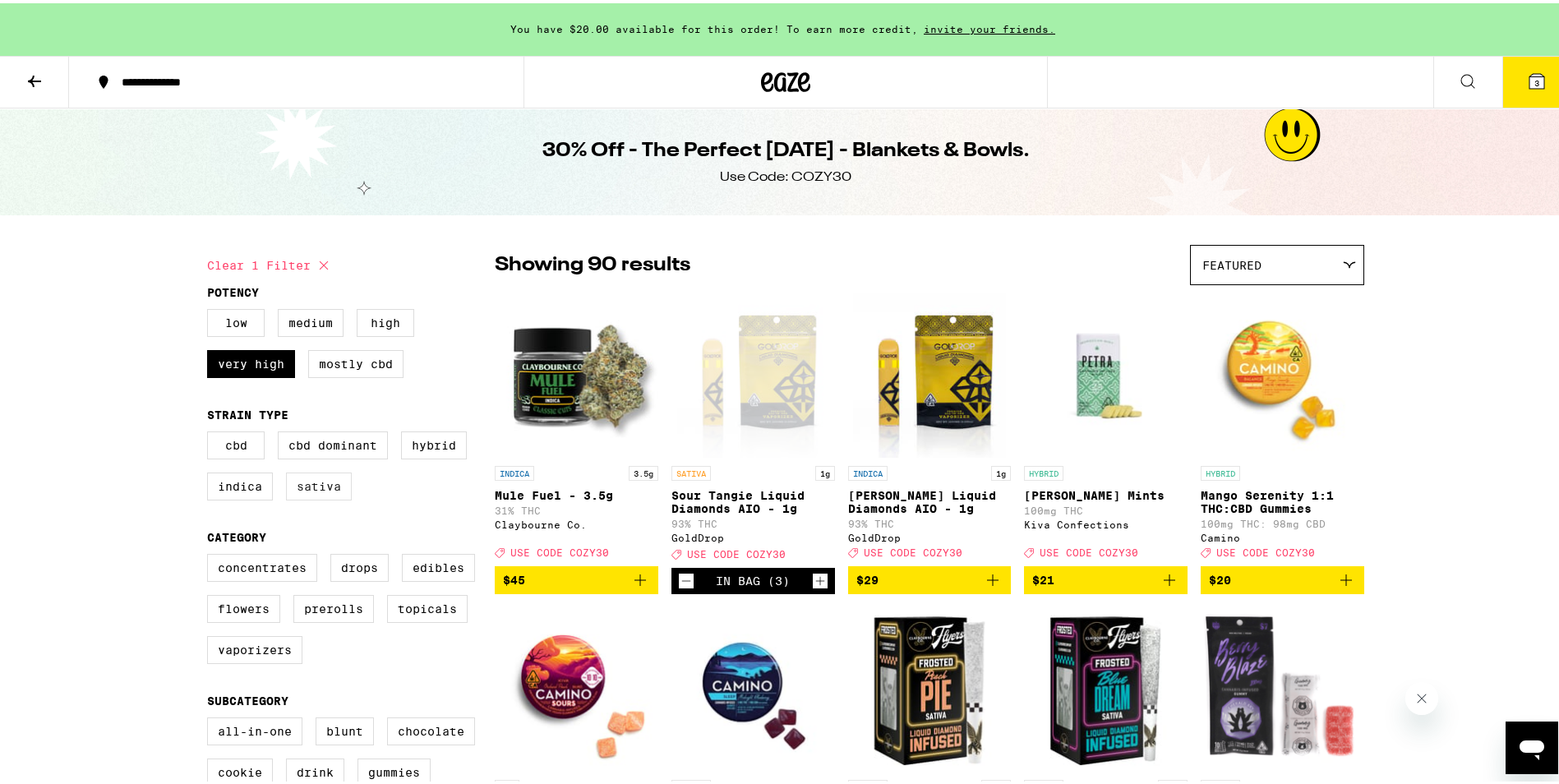
click at [299, 481] on label "Sativa" at bounding box center [319, 483] width 66 height 28
click at [211, 431] on input "Sativa" at bounding box center [210, 430] width 1 height 1
checkbox input "true"
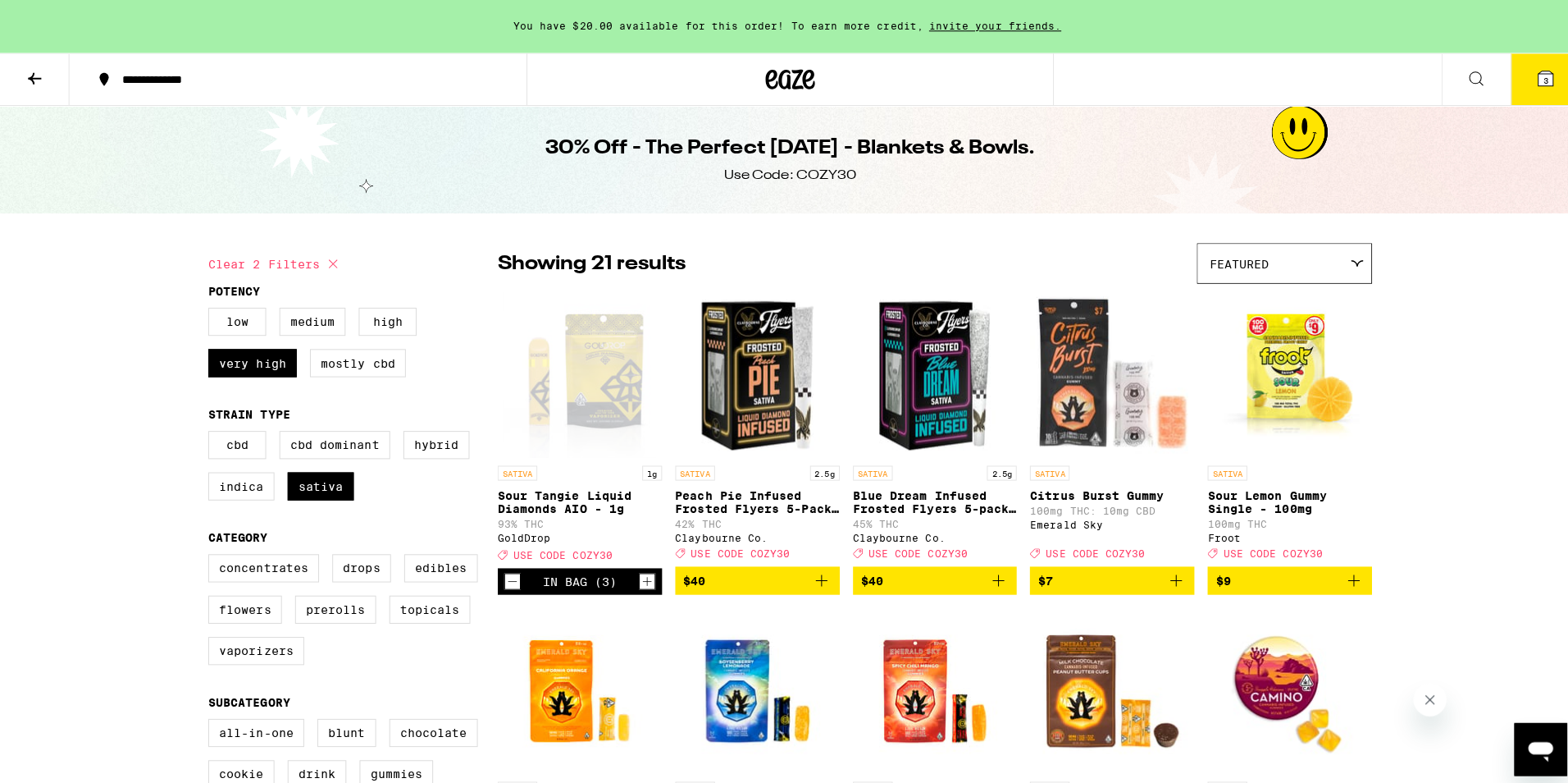
scroll to position [164, 0]
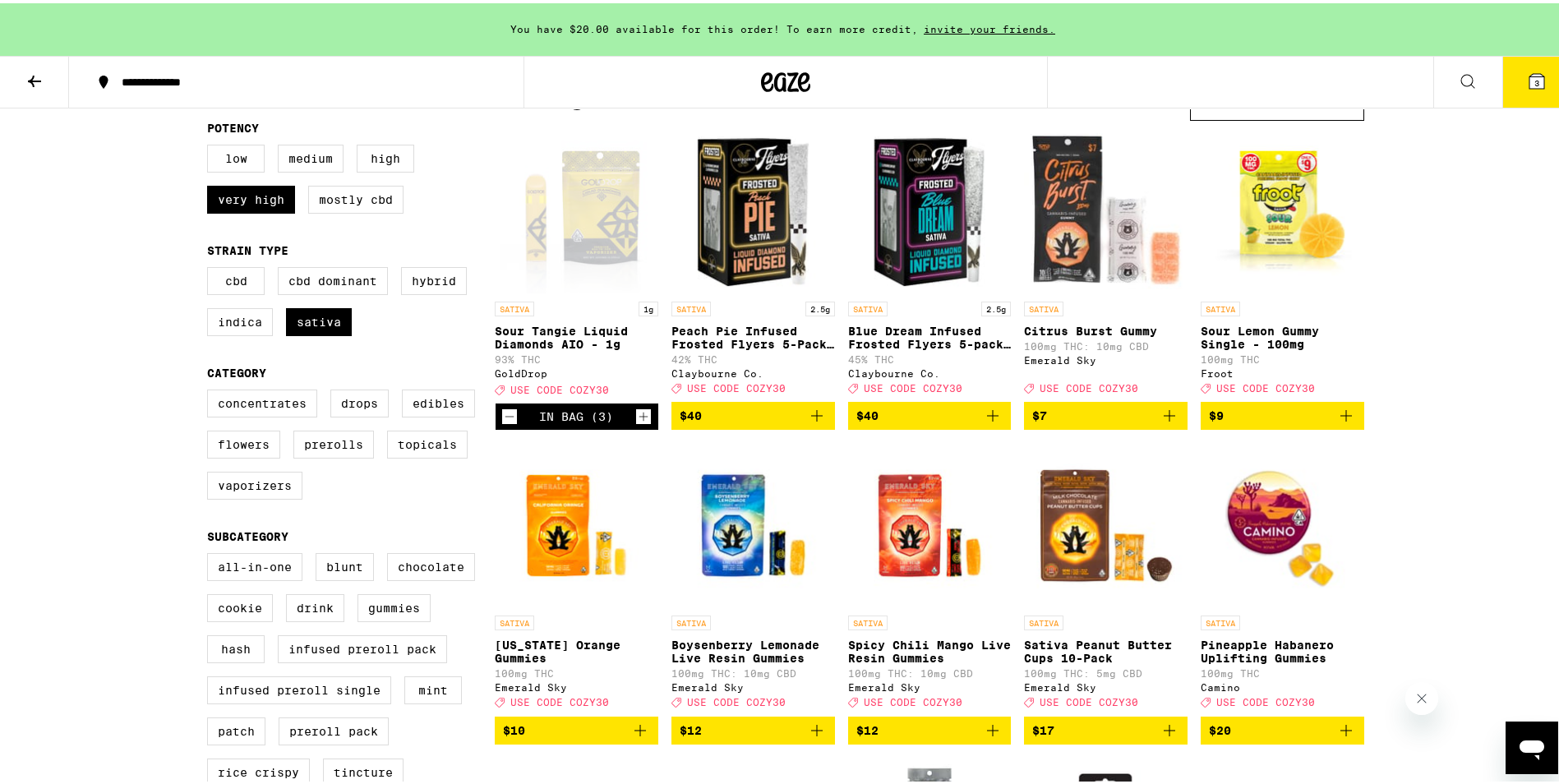
drag, startPoint x: 263, startPoint y: 487, endPoint x: 277, endPoint y: 503, distance: 21.3
click at [262, 487] on label "Vaporizers" at bounding box center [255, 482] width 96 height 28
click at [211, 390] on input "Vaporizers" at bounding box center [210, 389] width 1 height 1
checkbox input "true"
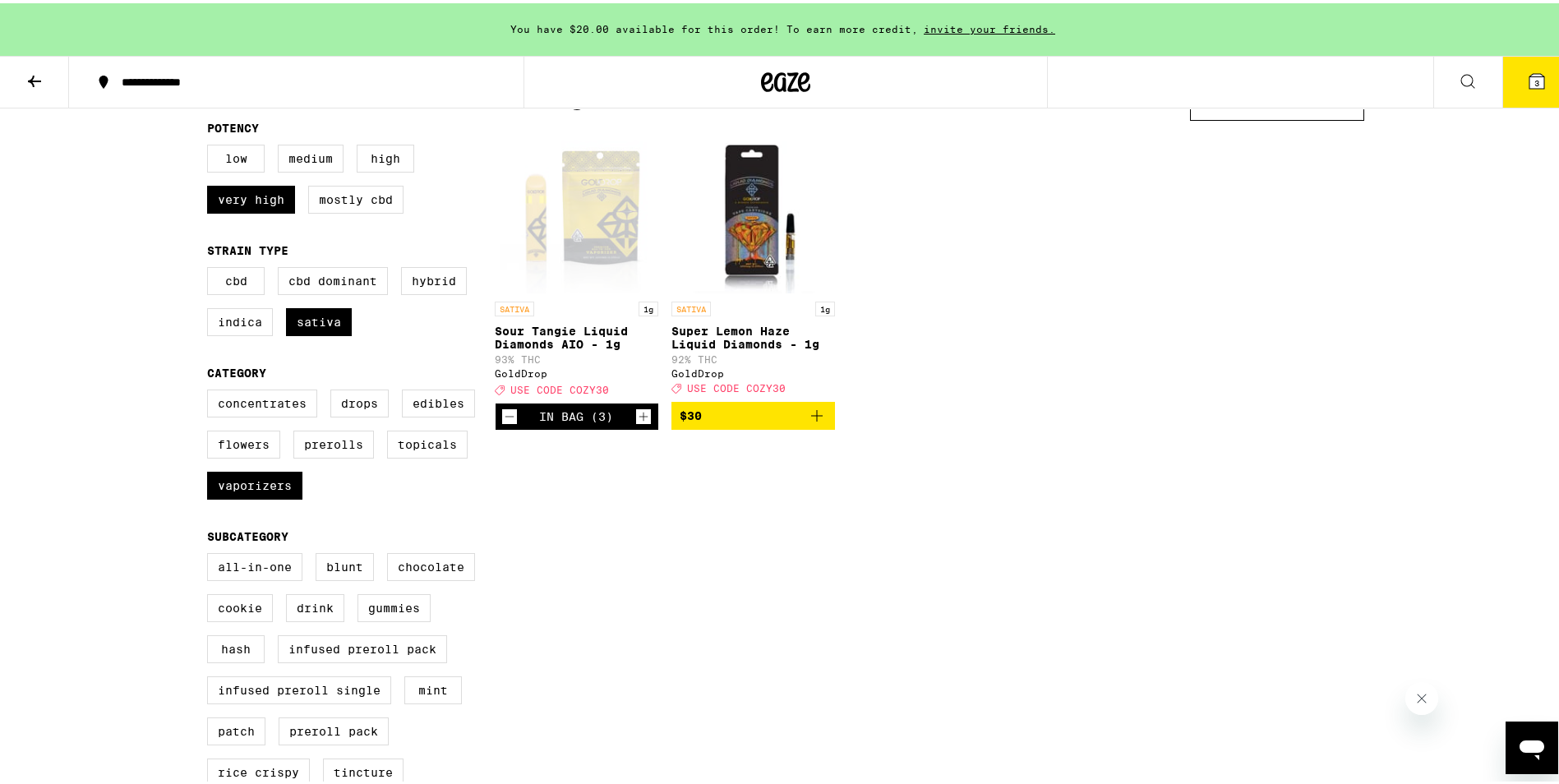
click at [811, 410] on icon "Add to bag" at bounding box center [817, 412] width 12 height 12
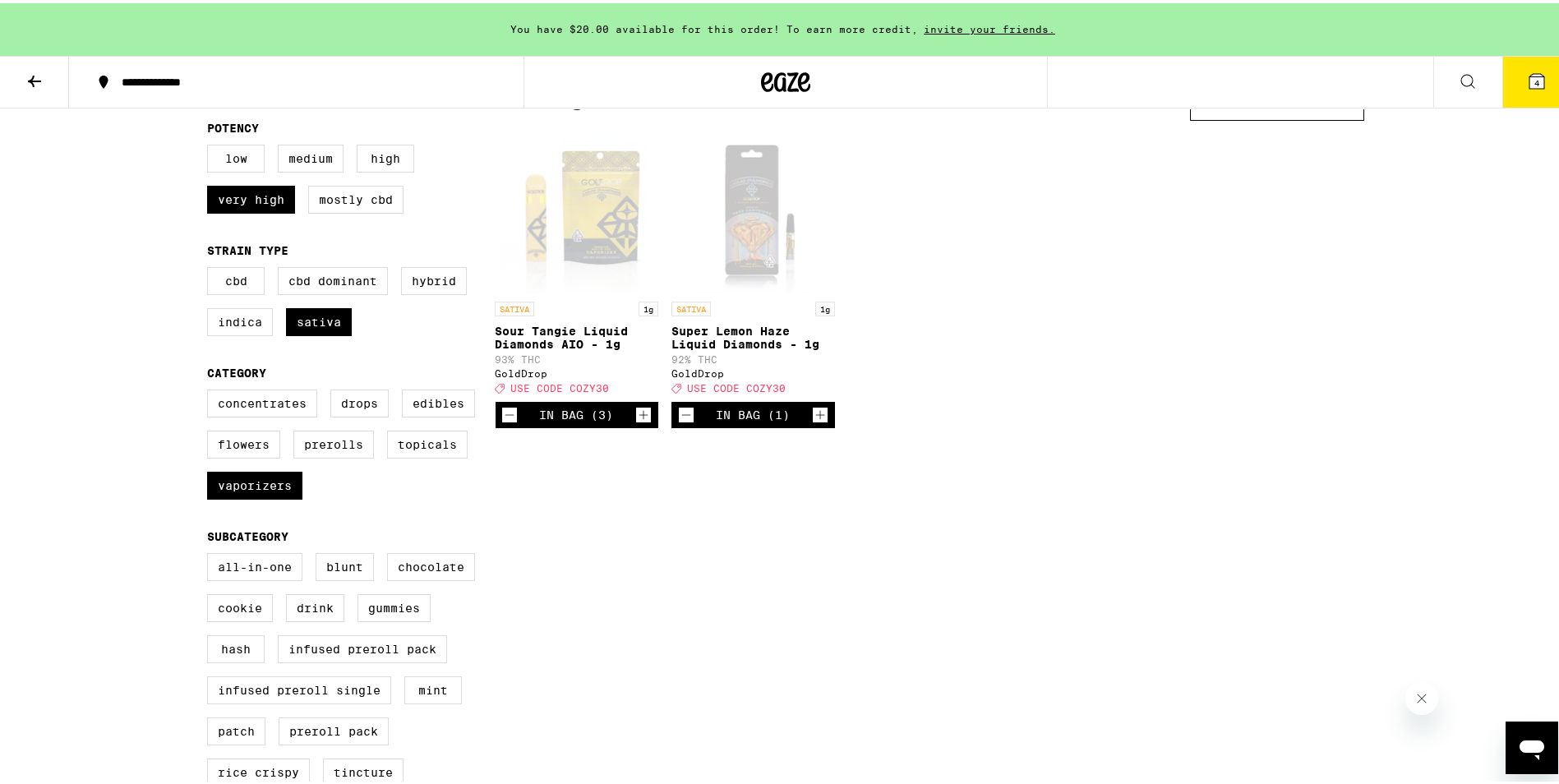
click at [1526, 69] on icon at bounding box center [1536, 78] width 20 height 20
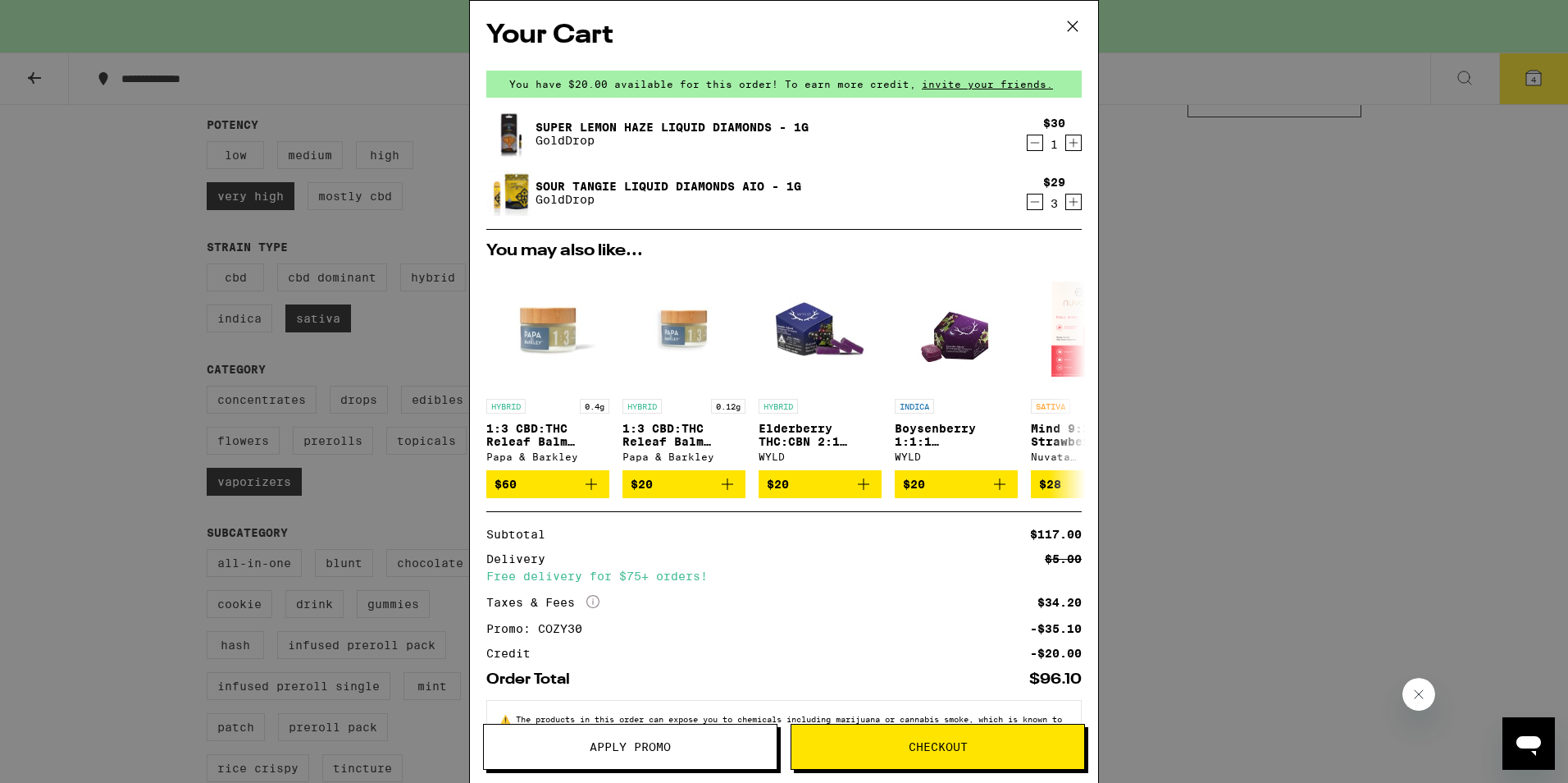
click at [1028, 136] on icon "Decrement" at bounding box center [1035, 143] width 15 height 20
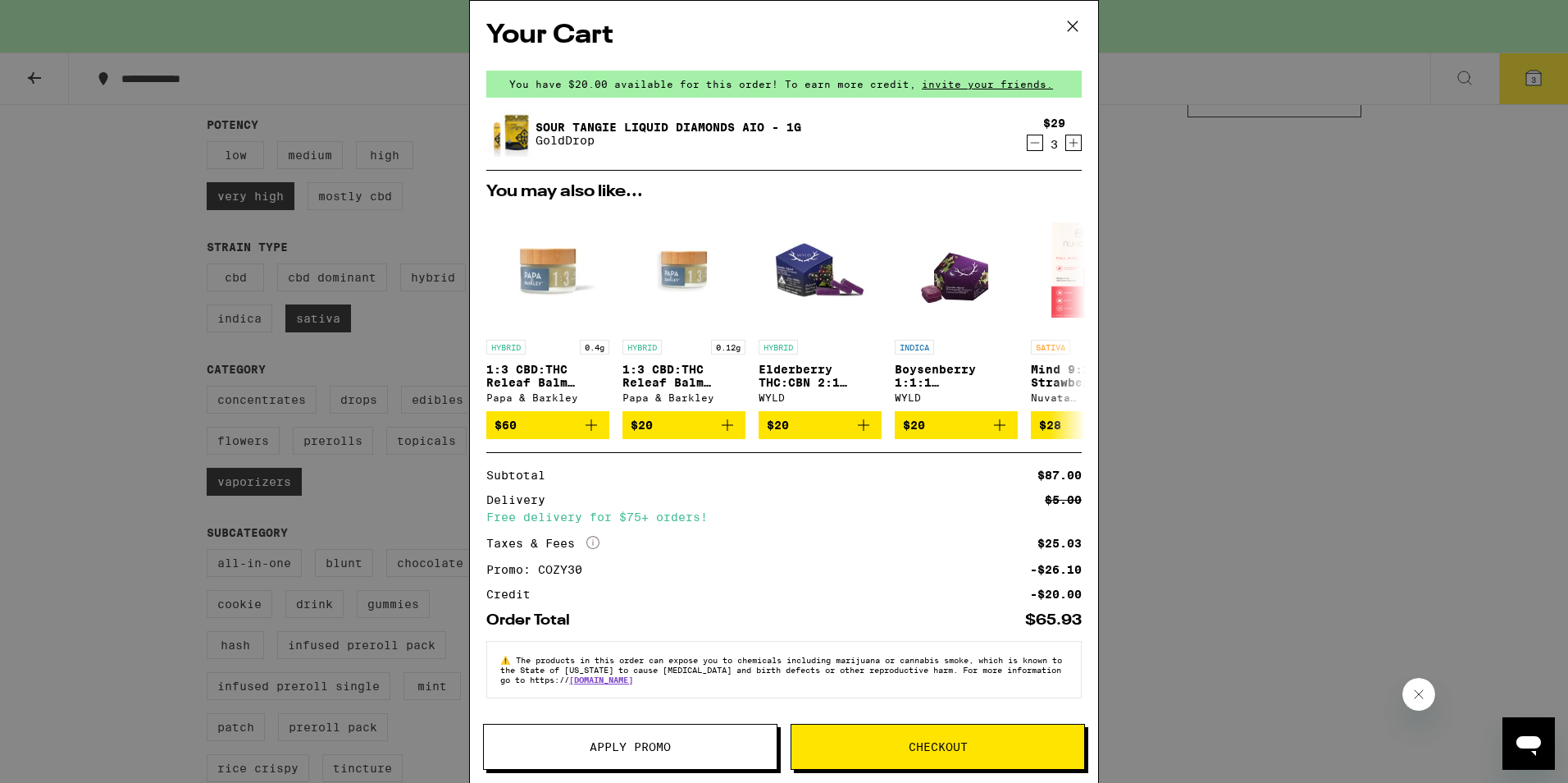
click at [1077, 22] on icon at bounding box center [1073, 26] width 25 height 25
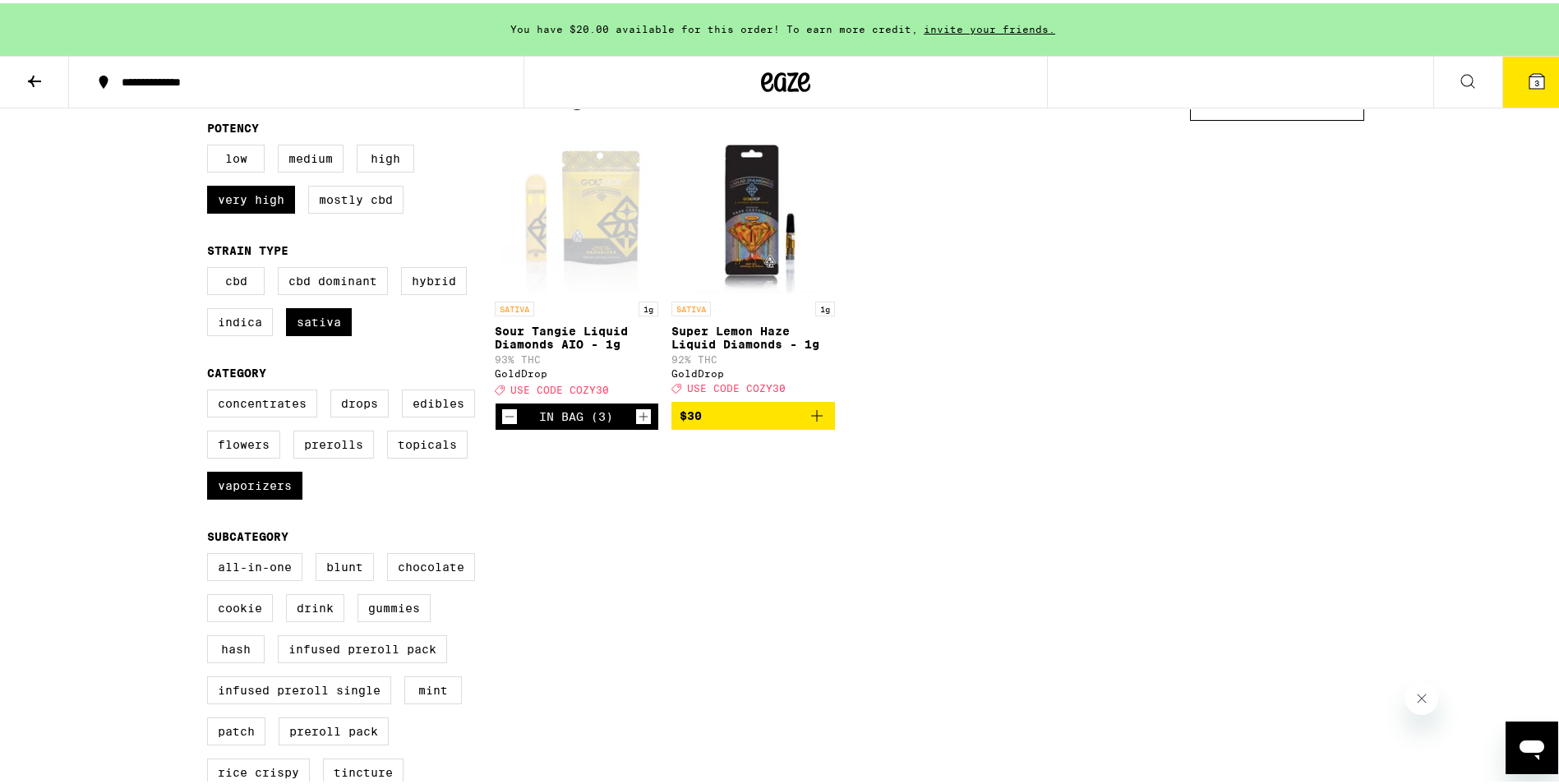
click at [777, 412] on span "$30" at bounding box center [753, 412] width 147 height 20
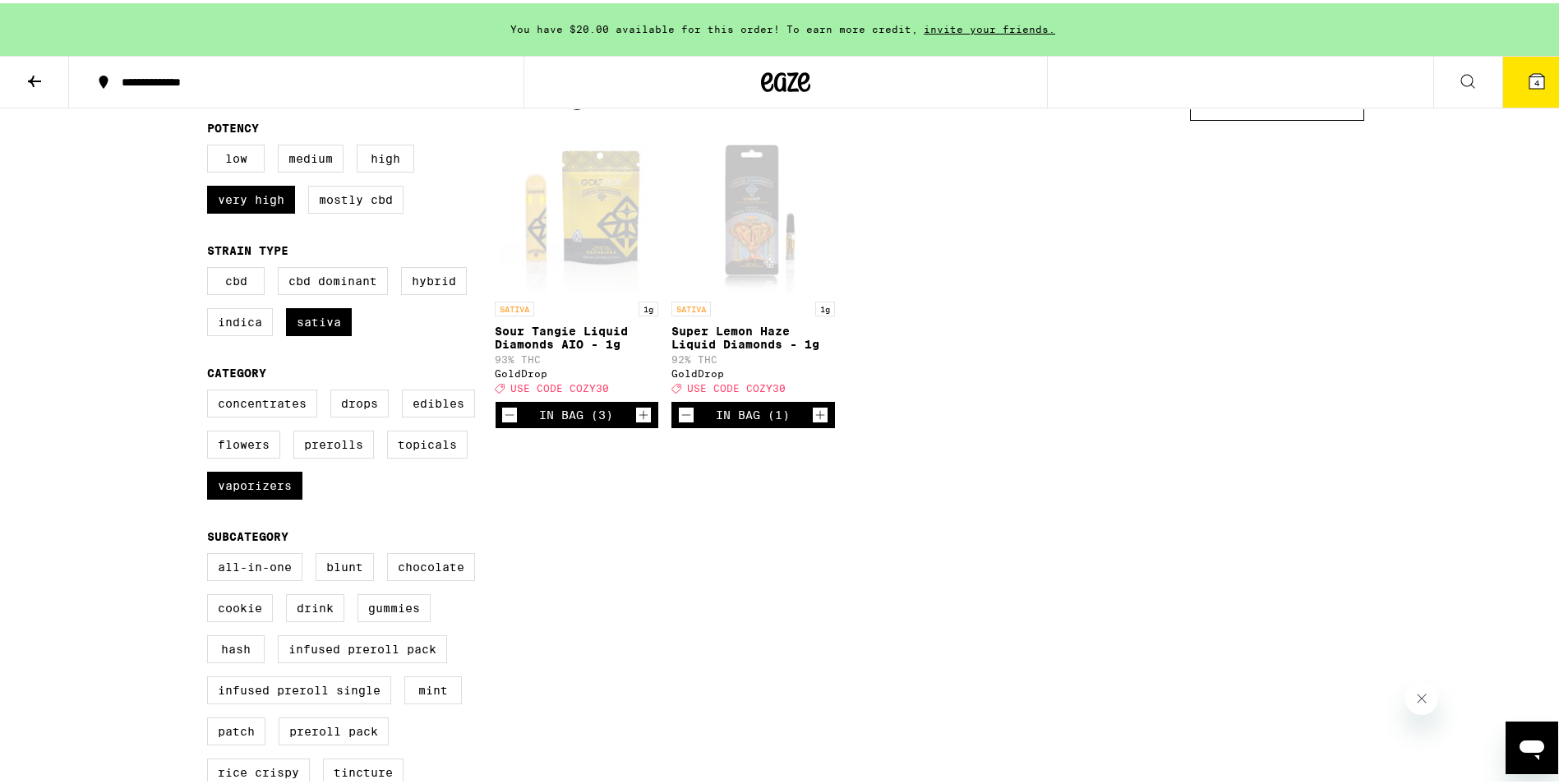
click at [1534, 81] on span "4" at bounding box center [1536, 80] width 5 height 10
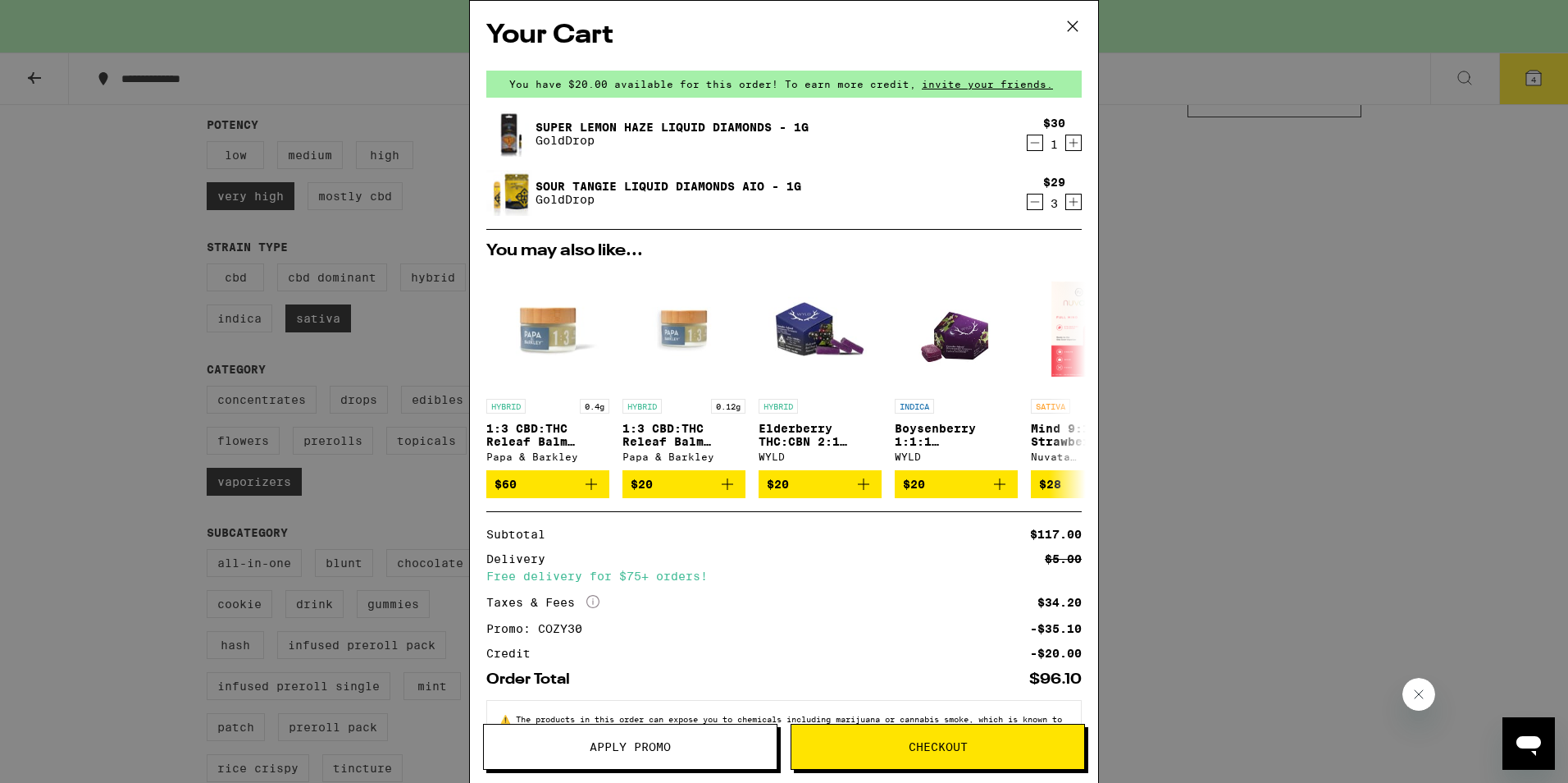
click at [1028, 199] on icon "Decrement" at bounding box center [1035, 202] width 15 height 20
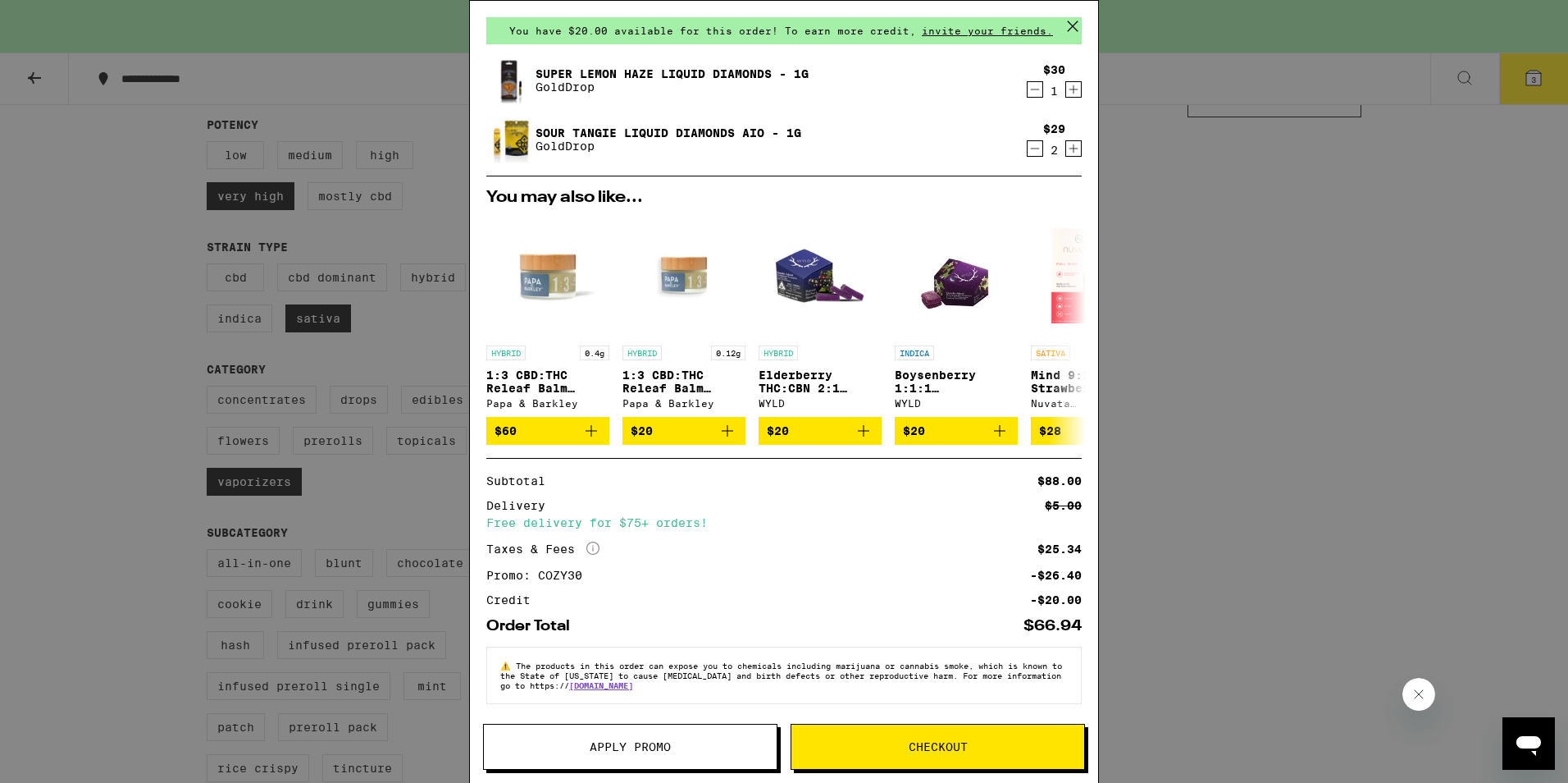
click at [892, 738] on button "Checkout" at bounding box center [938, 747] width 294 height 46
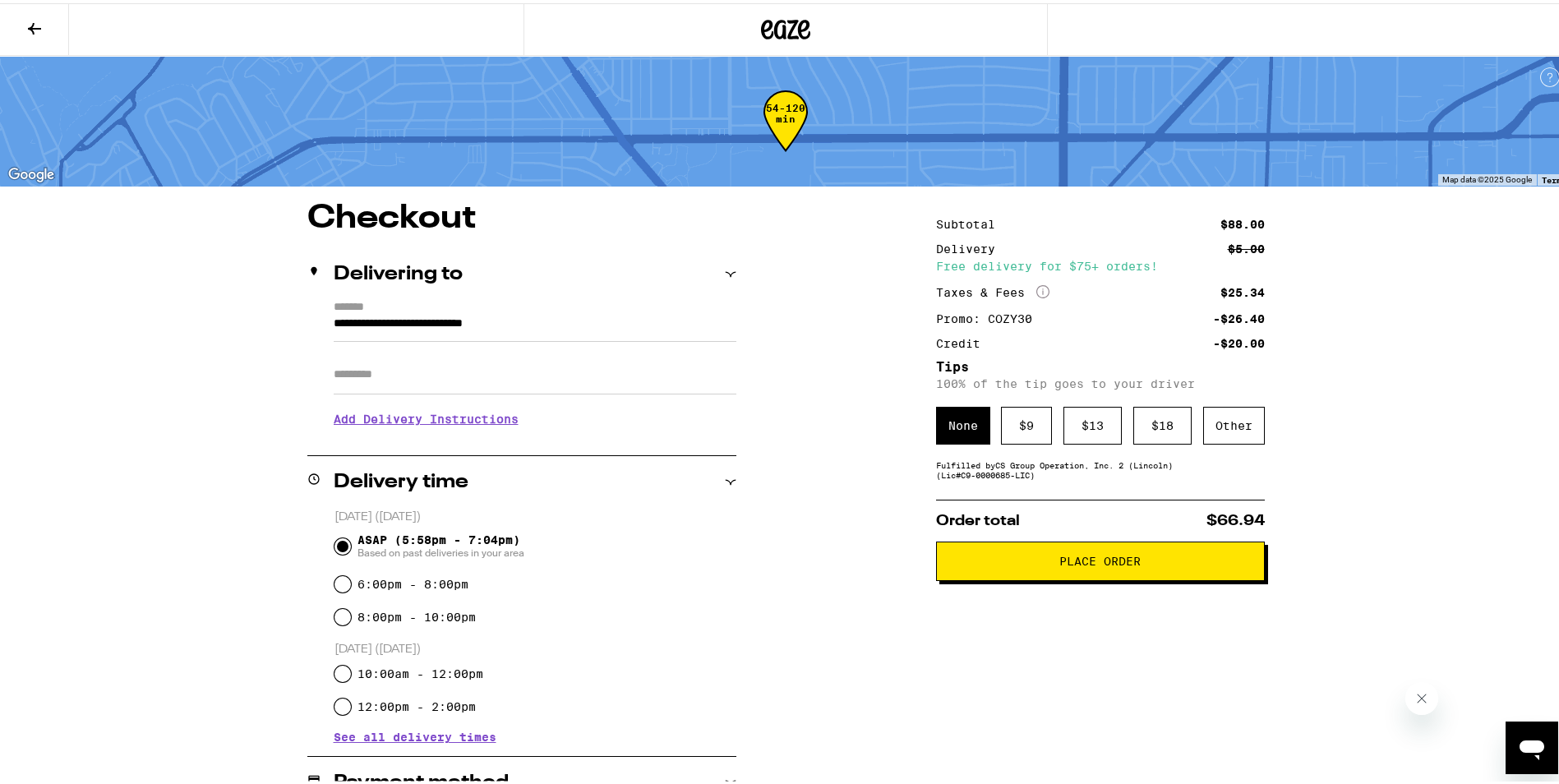
click at [1418, 438] on div "**********" at bounding box center [785, 581] width 1571 height 1163
click at [1206, 423] on div "Other" at bounding box center [1233, 422] width 61 height 37
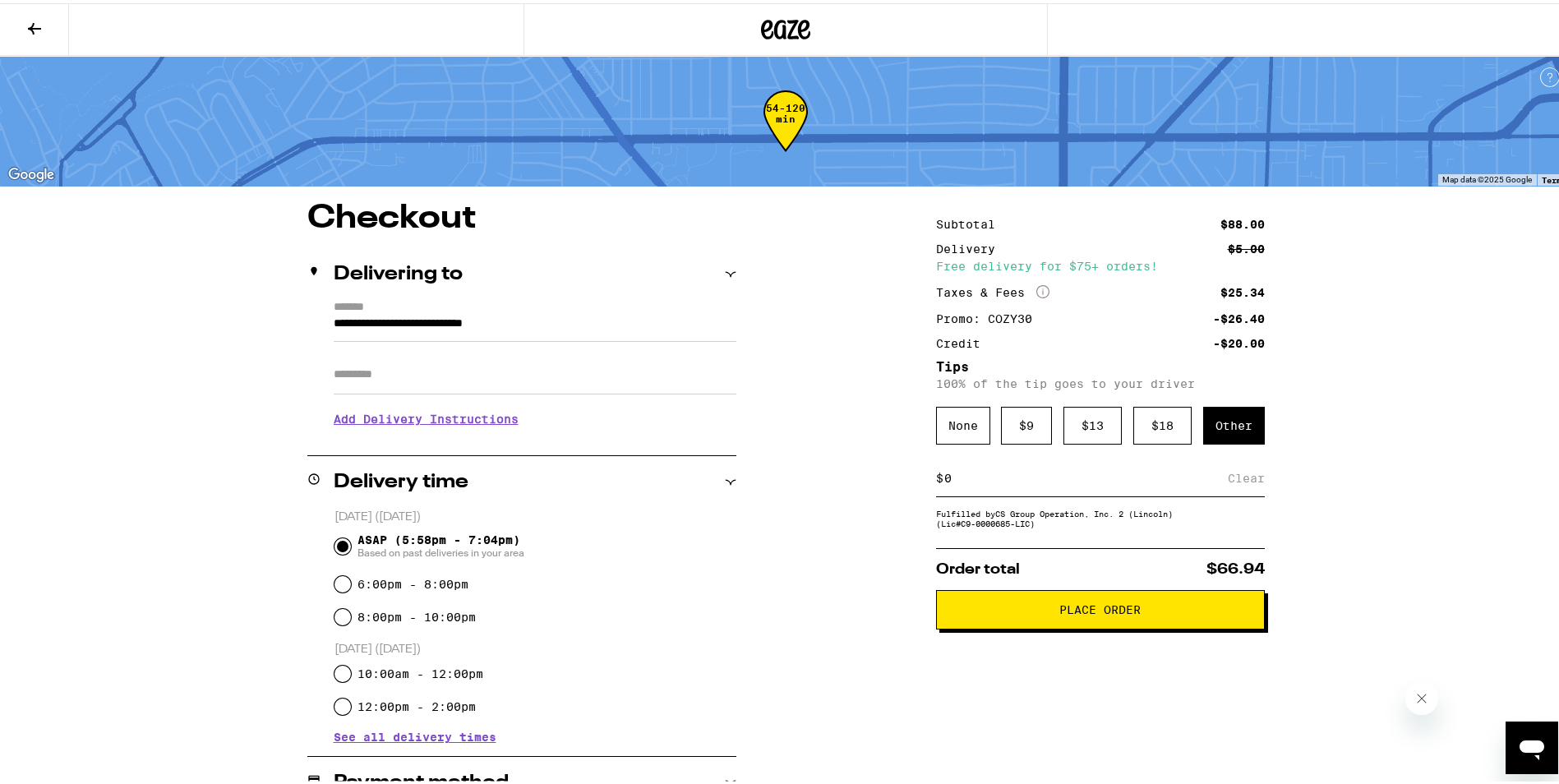
click at [991, 479] on input at bounding box center [1085, 474] width 284 height 15
type input "5"
click at [792, 552] on div "**********" at bounding box center [785, 681] width 1183 height 964
